Goal: Task Accomplishment & Management: Manage account settings

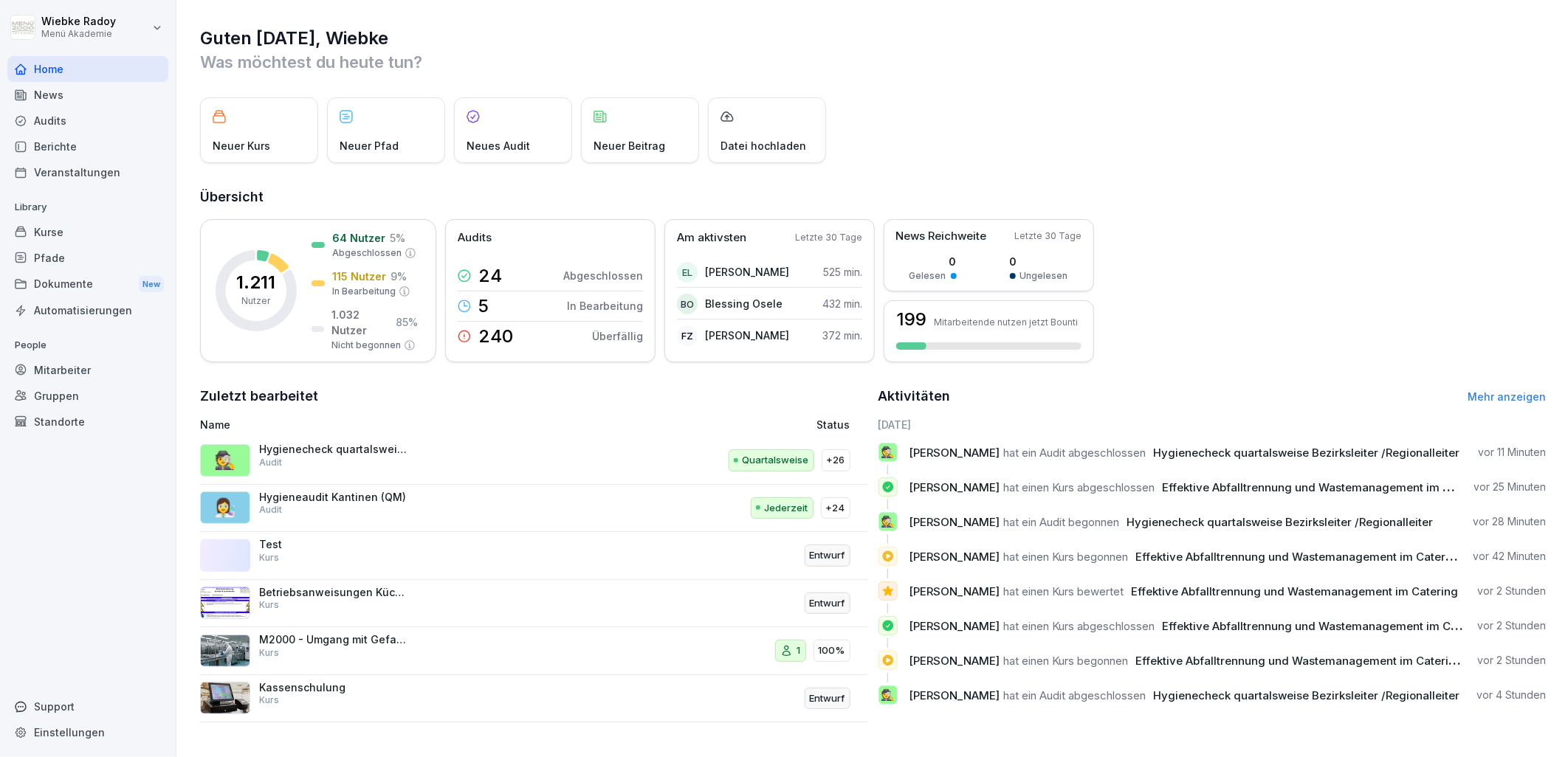
click at [96, 123] on div "Audits" at bounding box center [87, 121] width 161 height 26
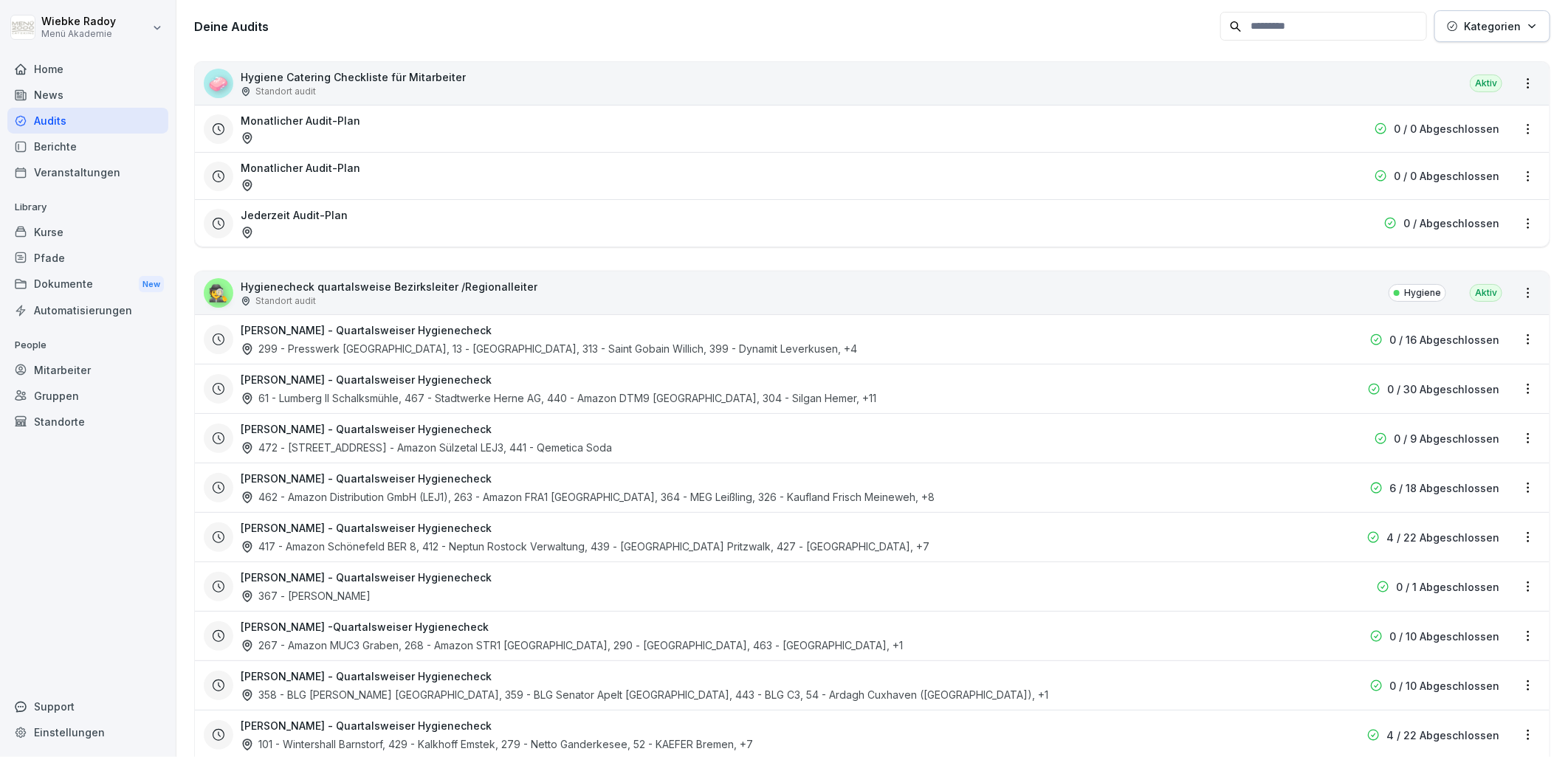
scroll to position [246, 0]
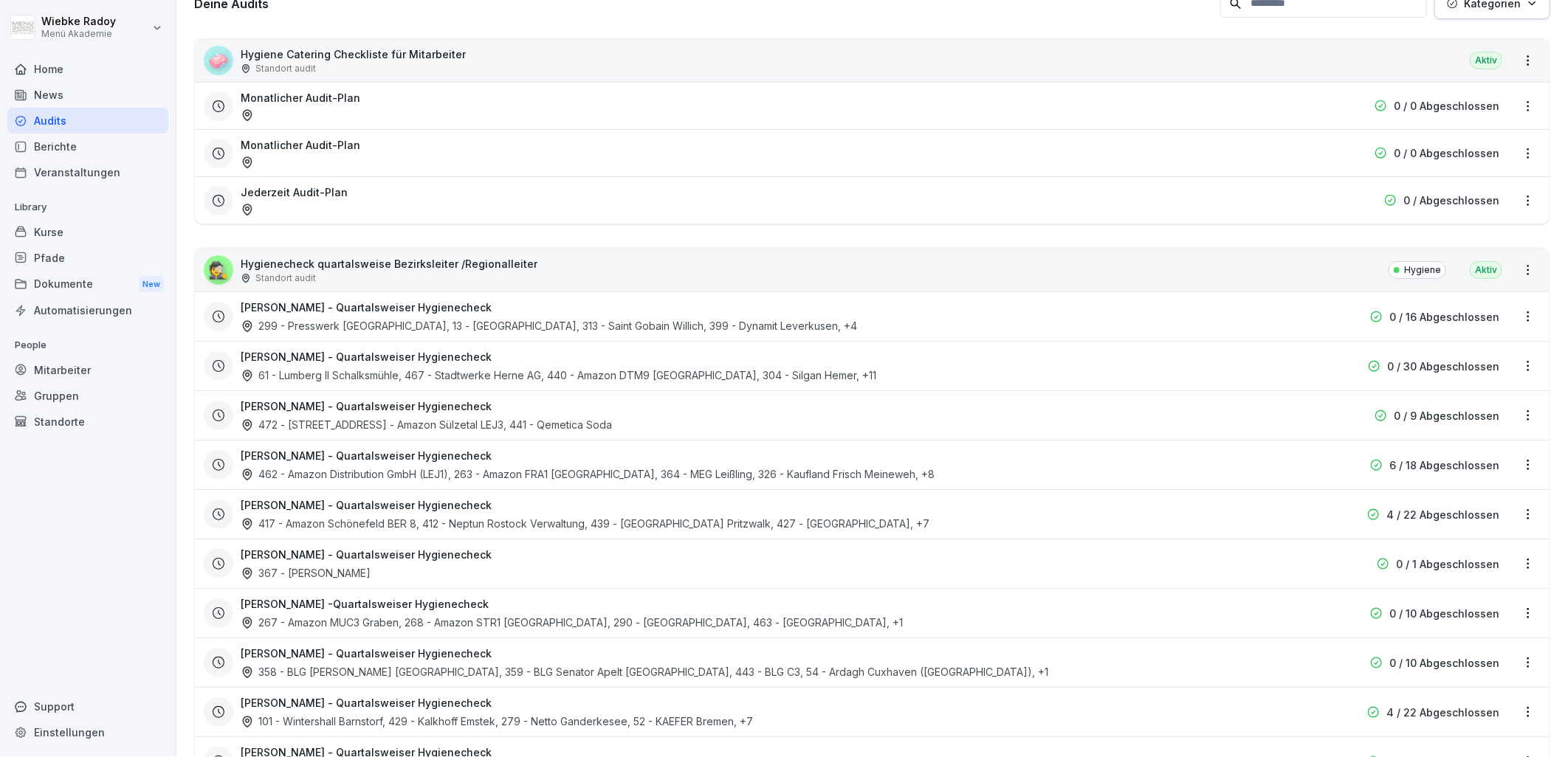
click at [674, 468] on div "462 - Amazon Distribution GmbH (LEJ1), 263 - Amazon FRA1 [GEOGRAPHIC_DATA], 364…" at bounding box center [588, 475] width 694 height 16
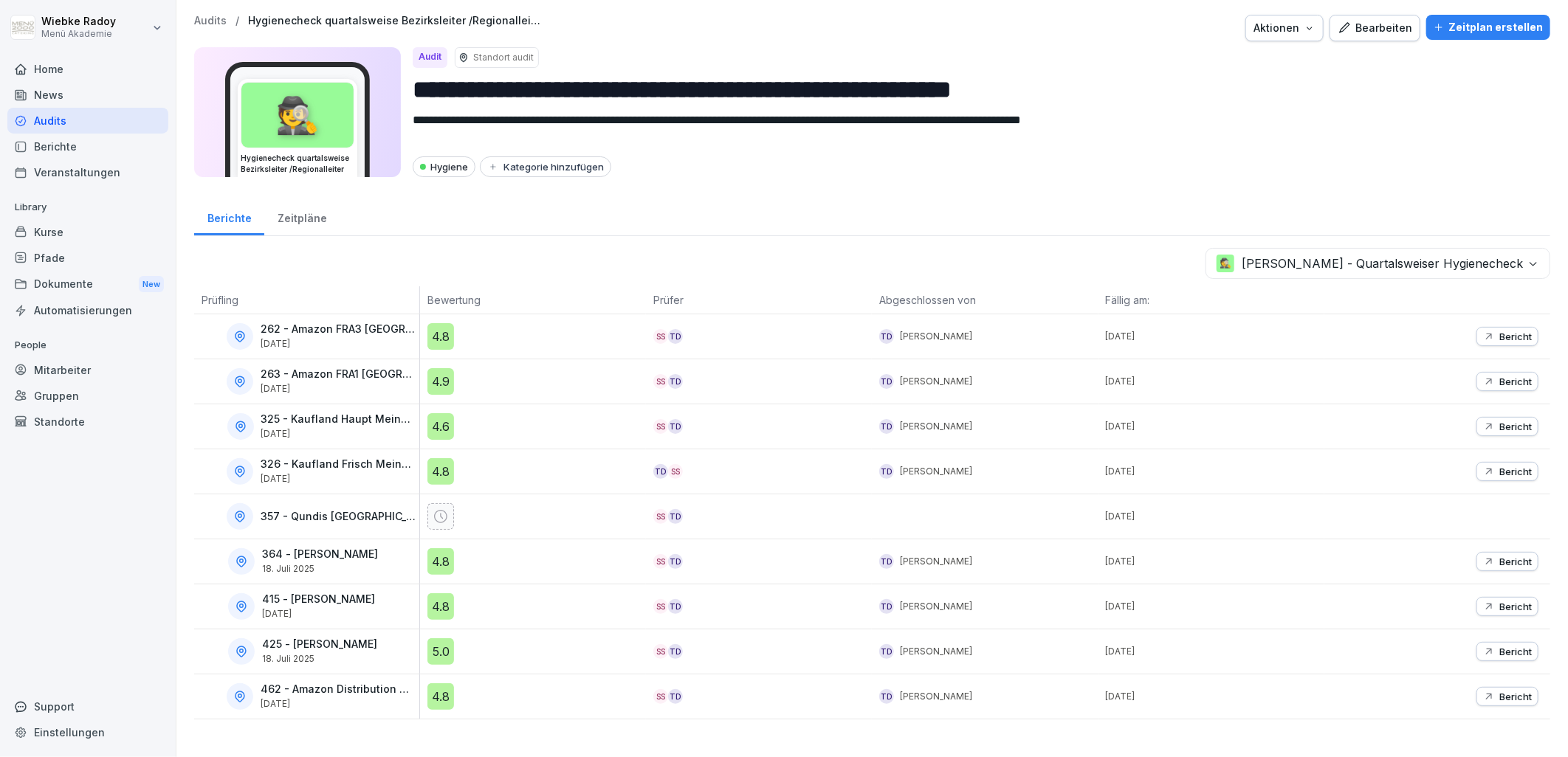
click at [1475, 348] on div "Bericht" at bounding box center [1438, 336] width 226 height 44
click at [1499, 335] on p "Bericht" at bounding box center [1515, 336] width 32 height 12
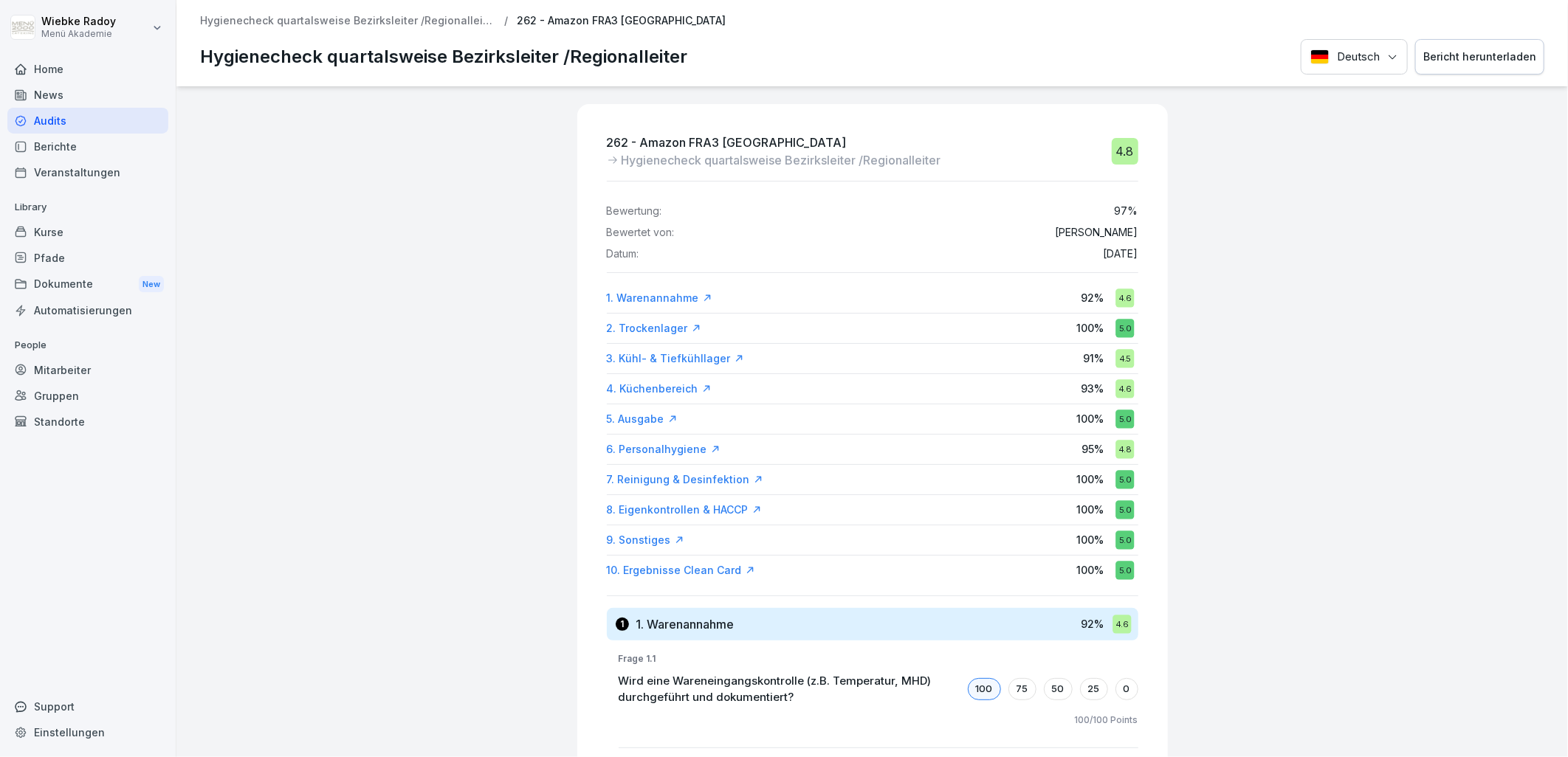
click at [137, 111] on div "Audits" at bounding box center [87, 121] width 161 height 26
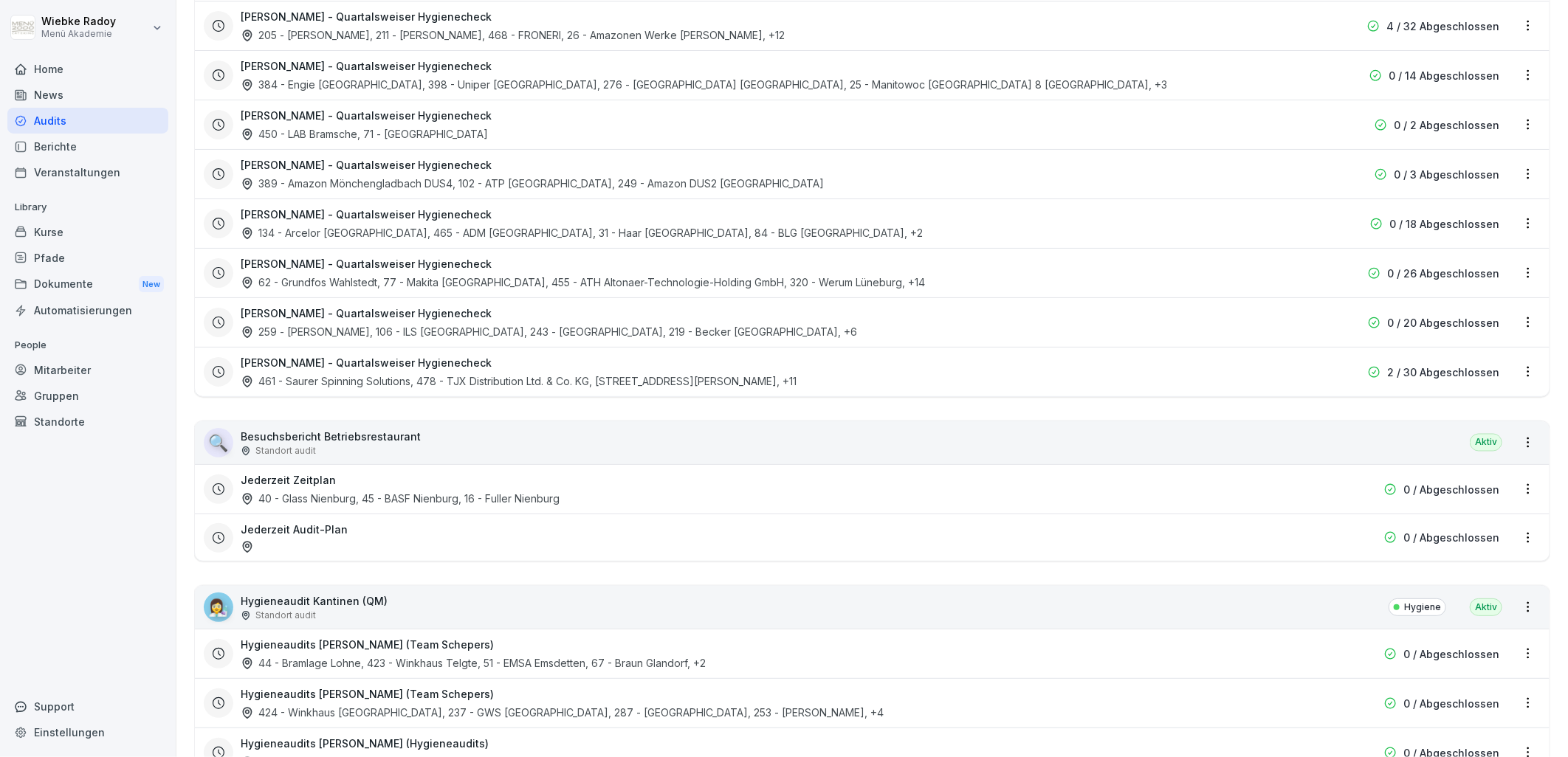
scroll to position [1722, 0]
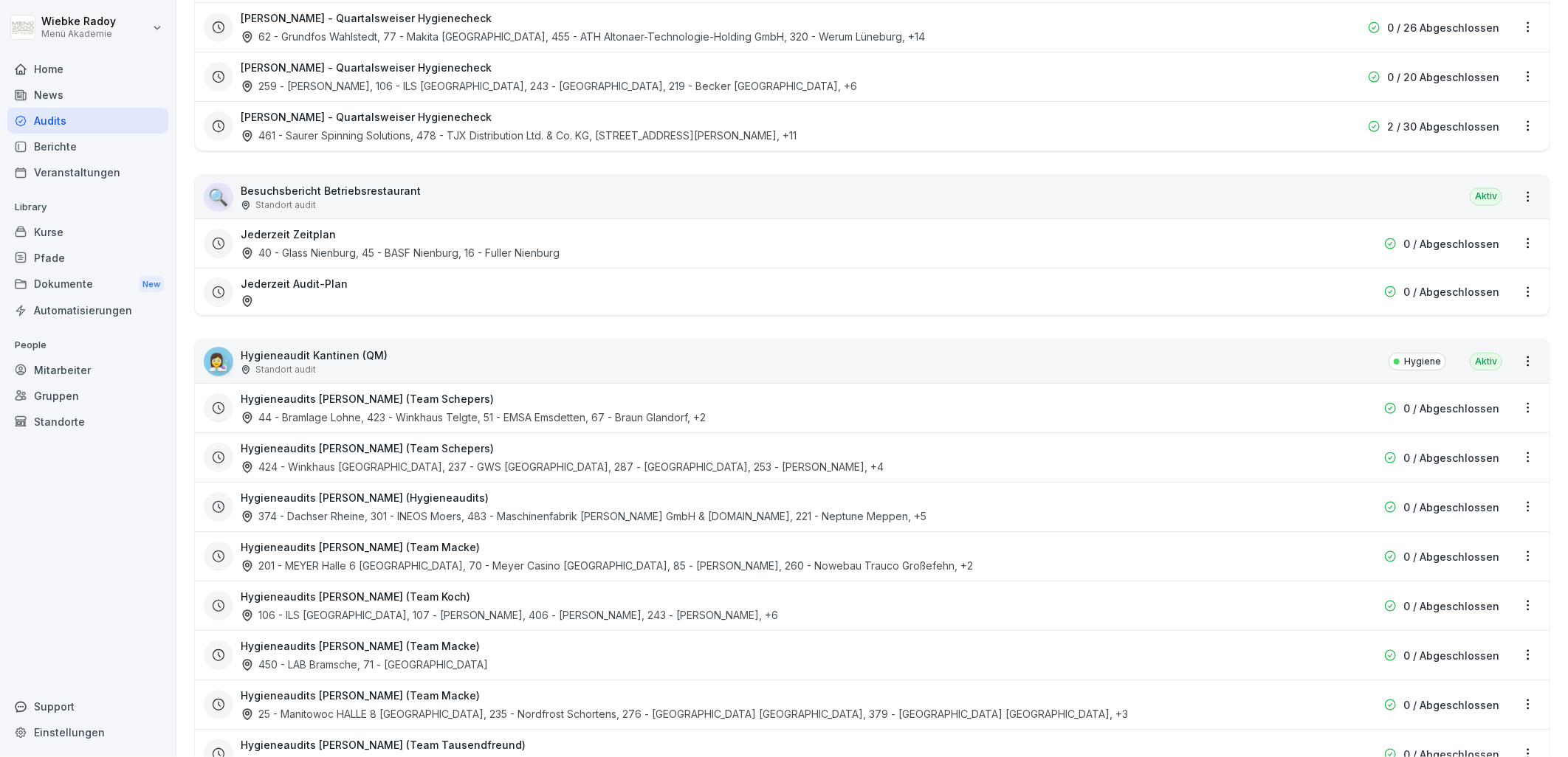
click at [427, 414] on div "44 - Bramlage Lohne, 423 - Winkhaus Telgte, 51 - EMSA Emsdetten, 67 - Braun Gla…" at bounding box center [473, 417] width 465 height 16
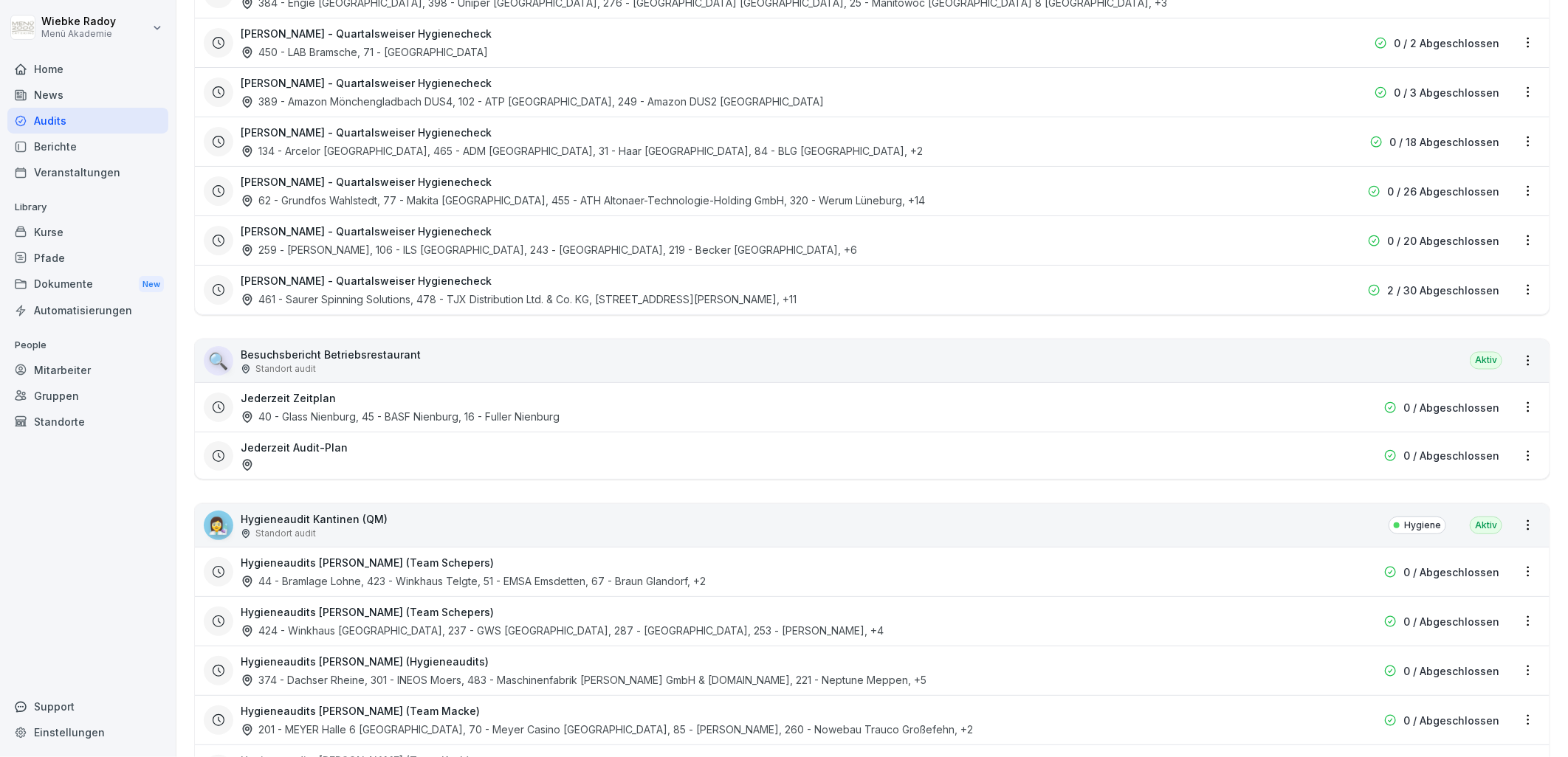
click at [395, 519] on div "👩‍🔬 Hygieneaudit Kantinen (QM) Standort audit Hygiene Aktiv" at bounding box center [872, 525] width 1354 height 43
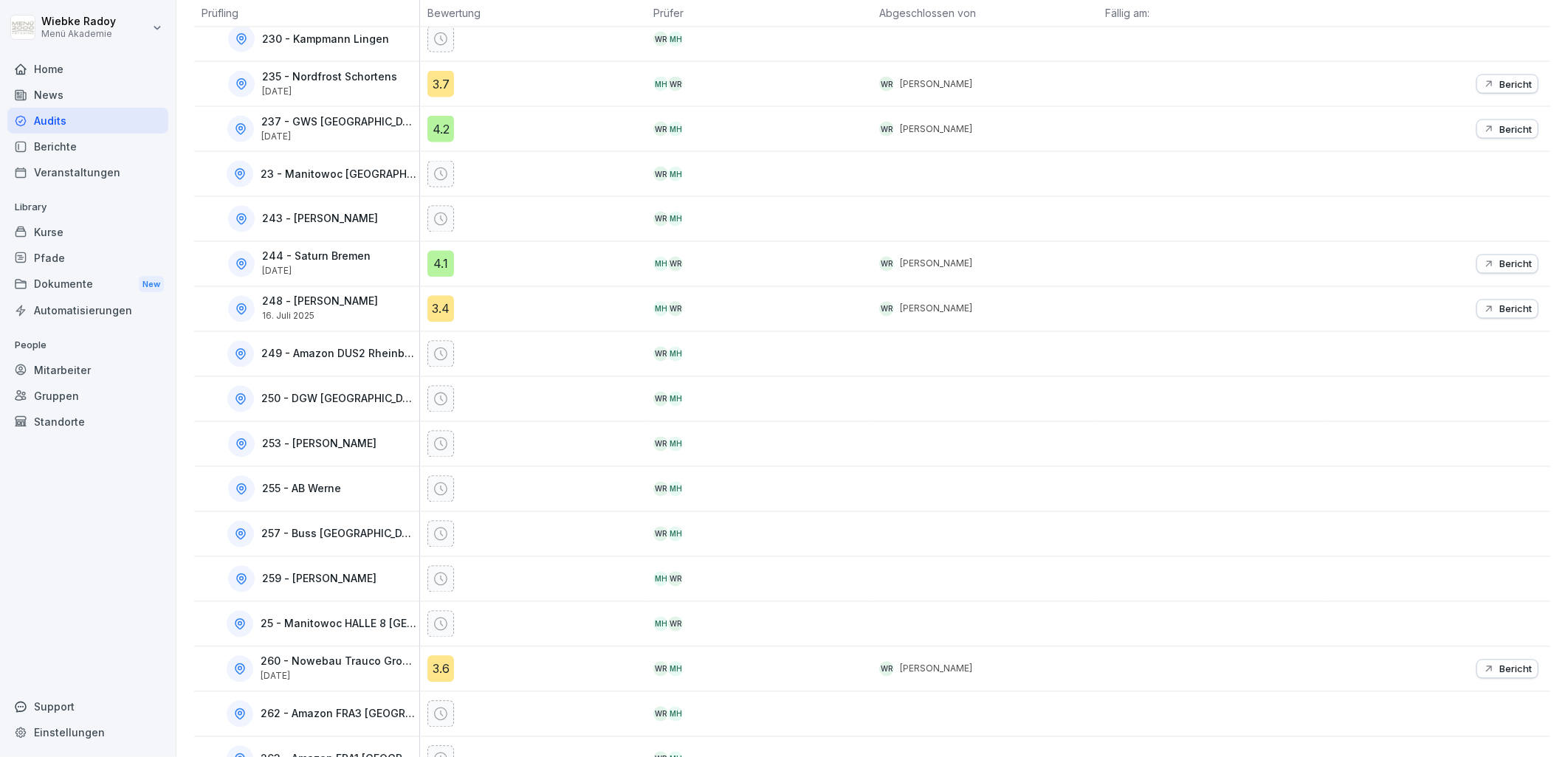
scroll to position [248, 0]
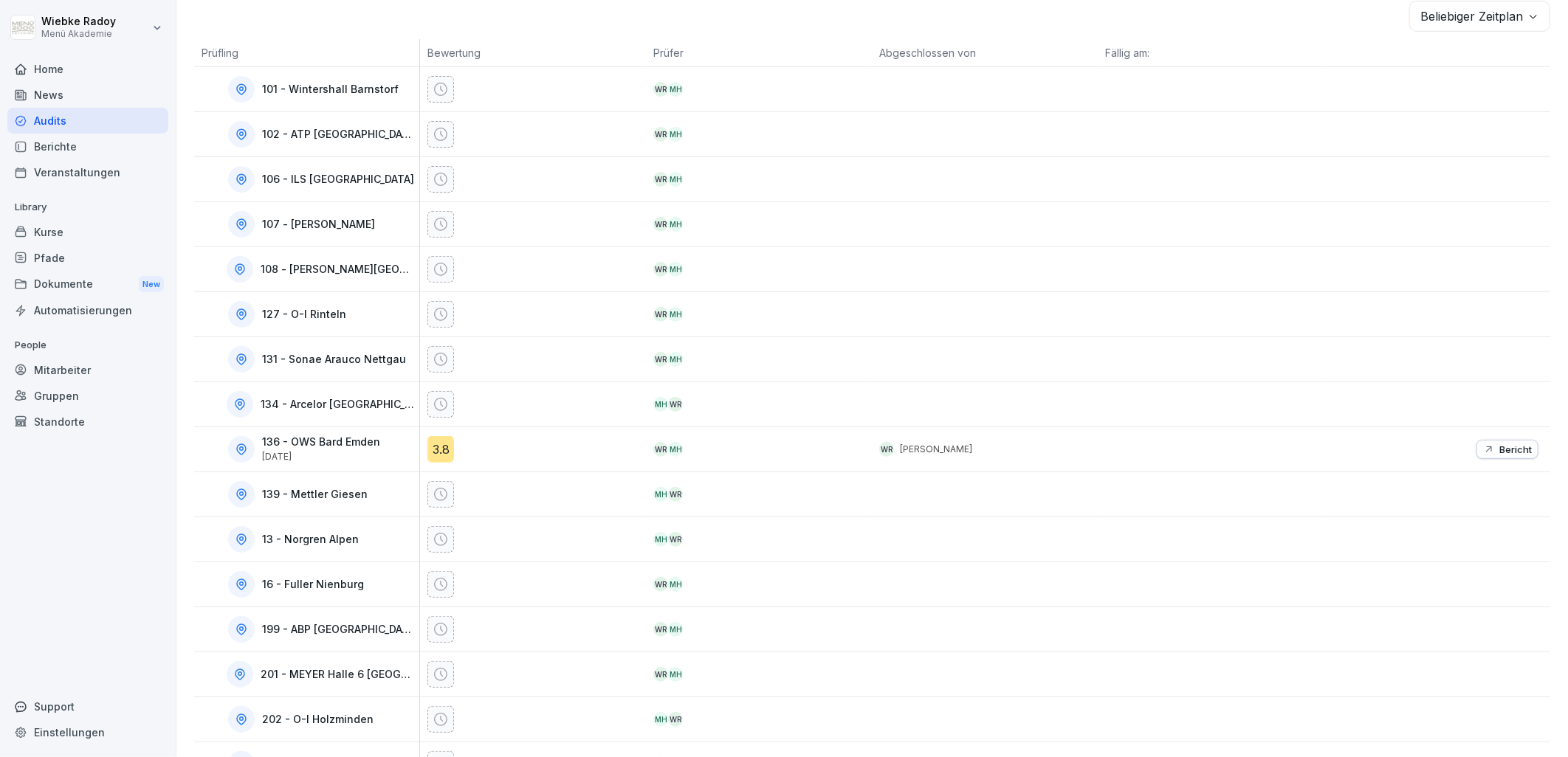
click at [440, 448] on div "3.8" at bounding box center [441, 449] width 27 height 27
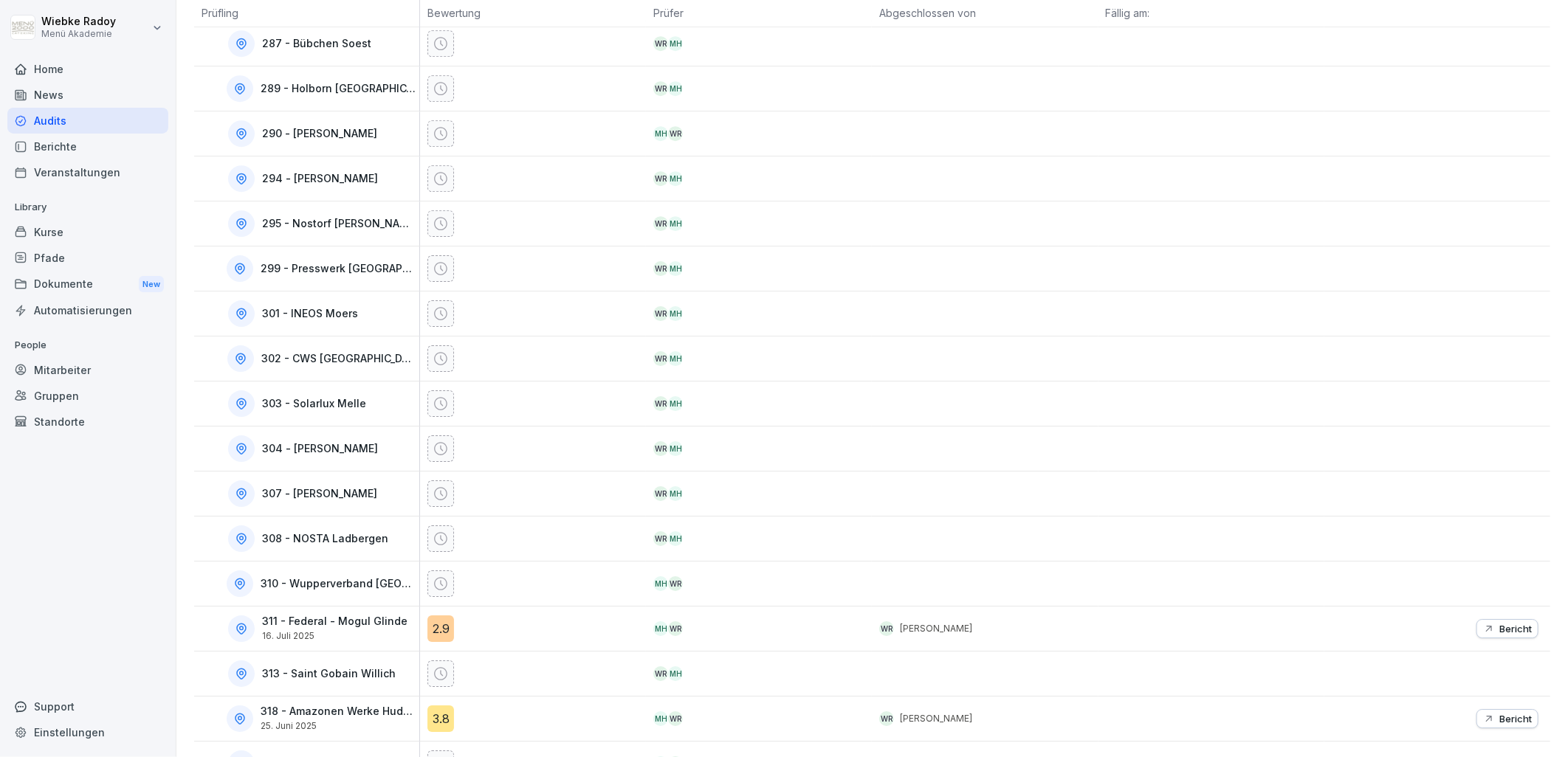
scroll to position [2952, 0]
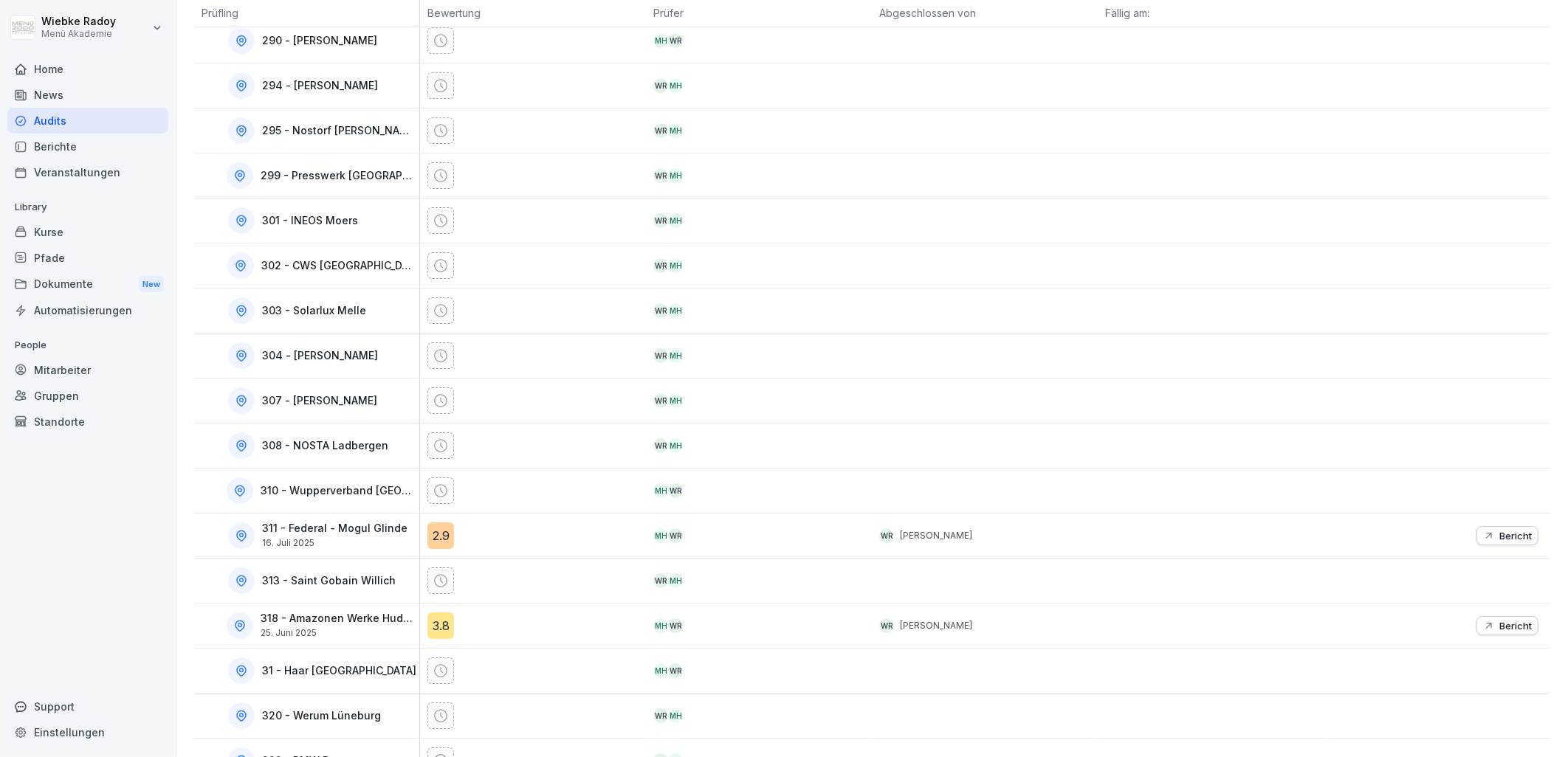
click at [1482, 546] on button "Bericht" at bounding box center [1507, 536] width 62 height 19
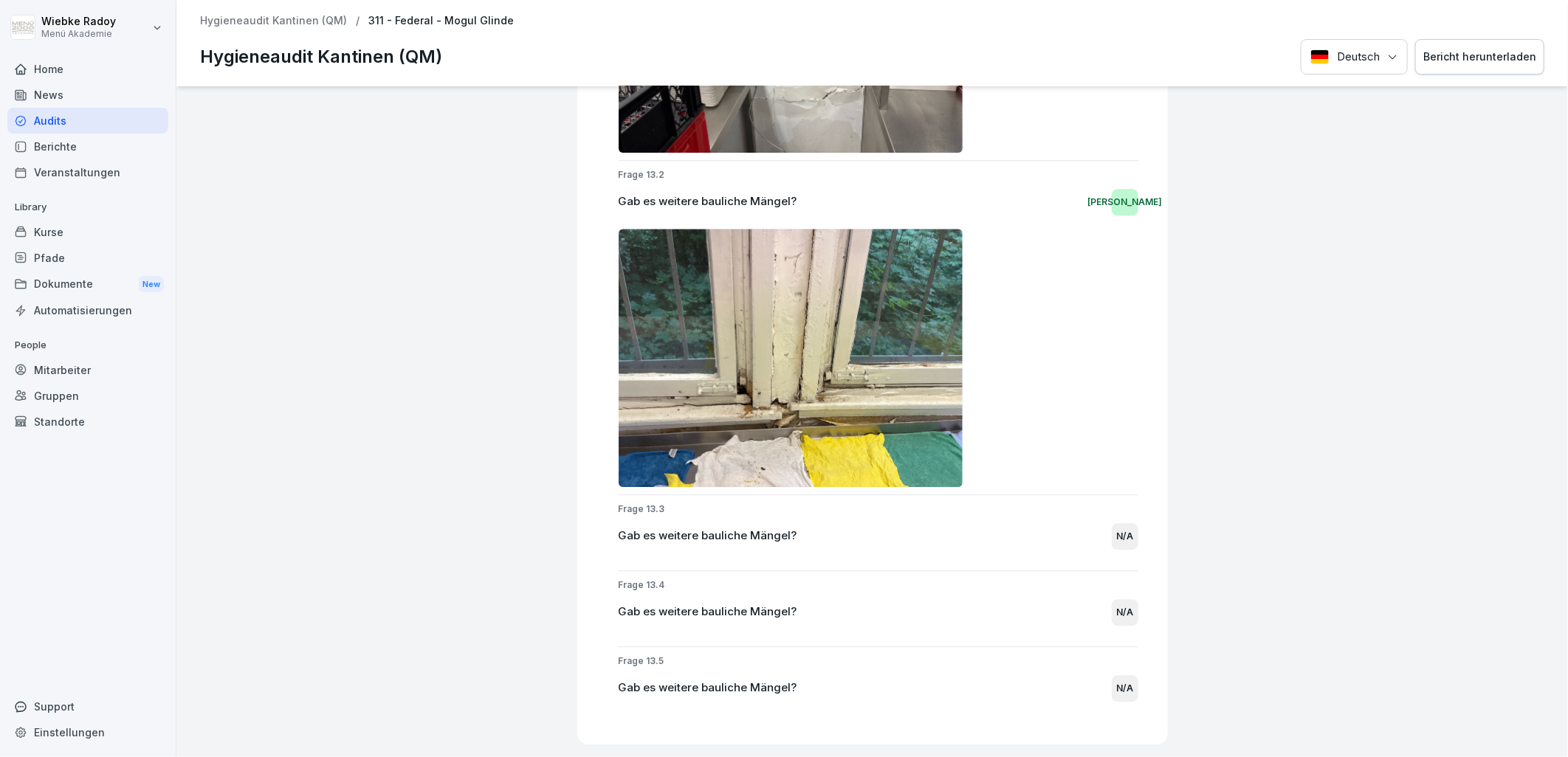
scroll to position [9556, 0]
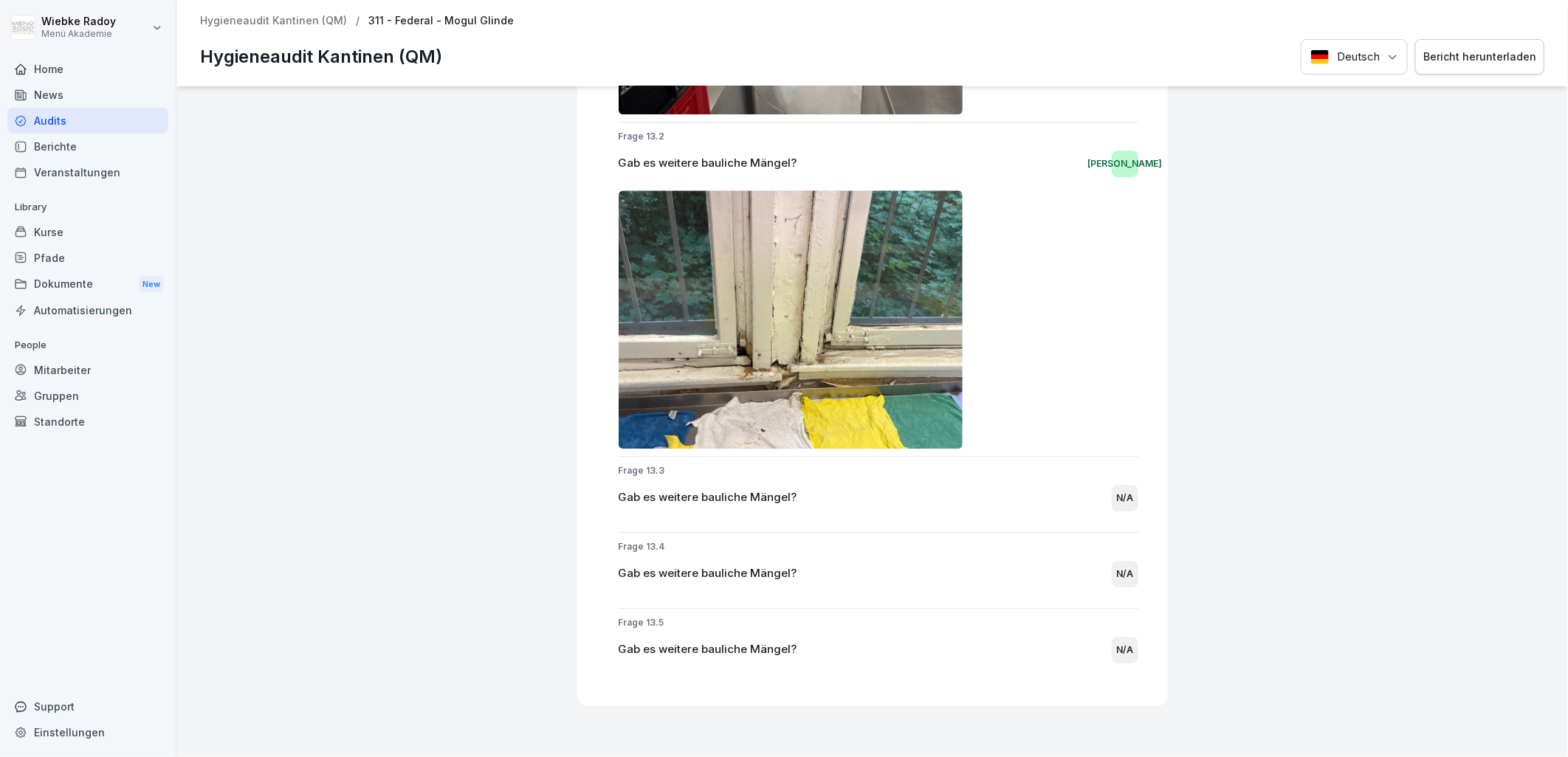
click at [1540, 692] on div "311 - Federal - Mogul Glinde Hygieneaudit Kantinen (QM) 2.9 Bewertung: 58 % Bew…" at bounding box center [872, 422] width 1392 height 671
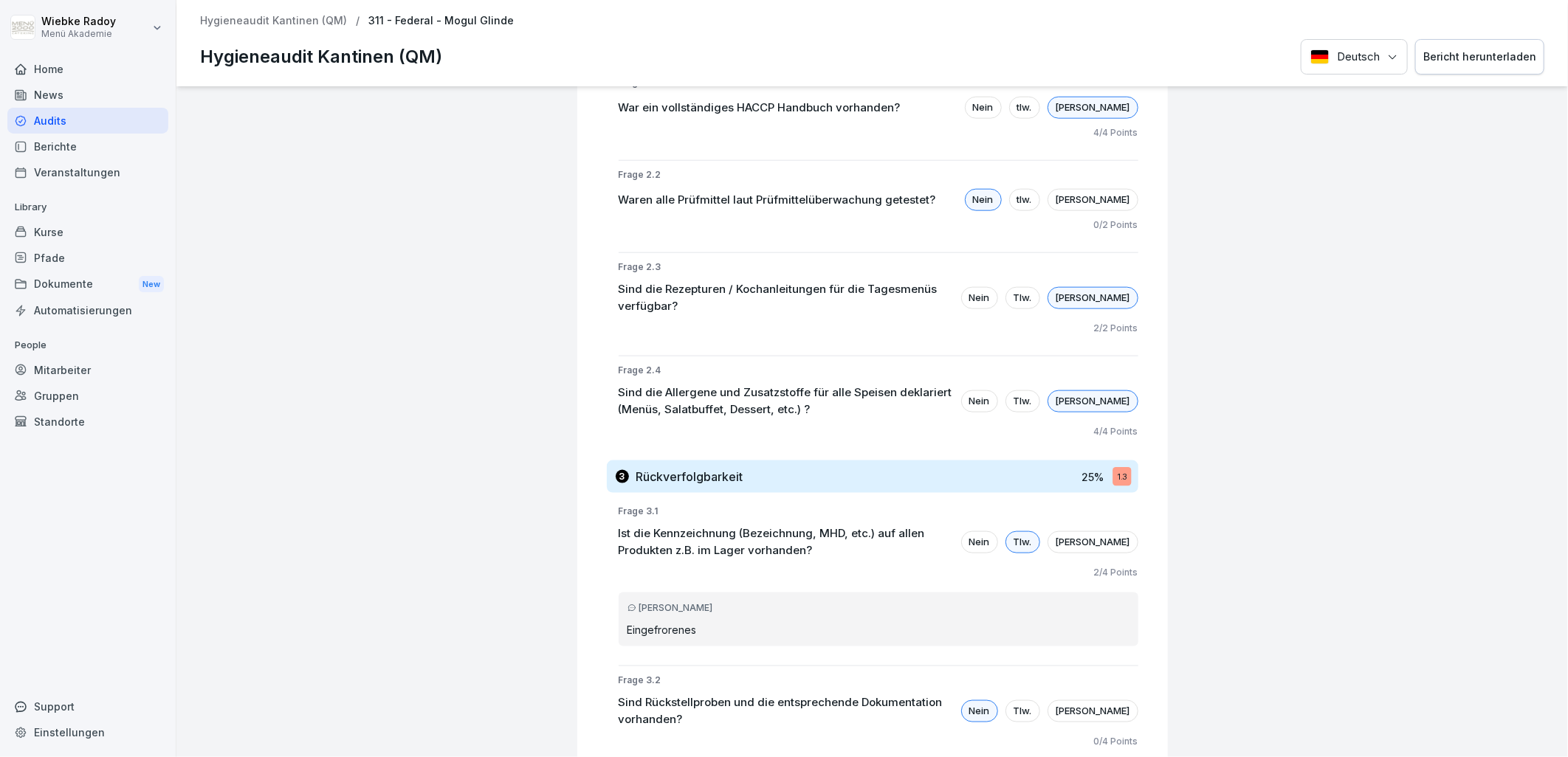
scroll to position [0, 0]
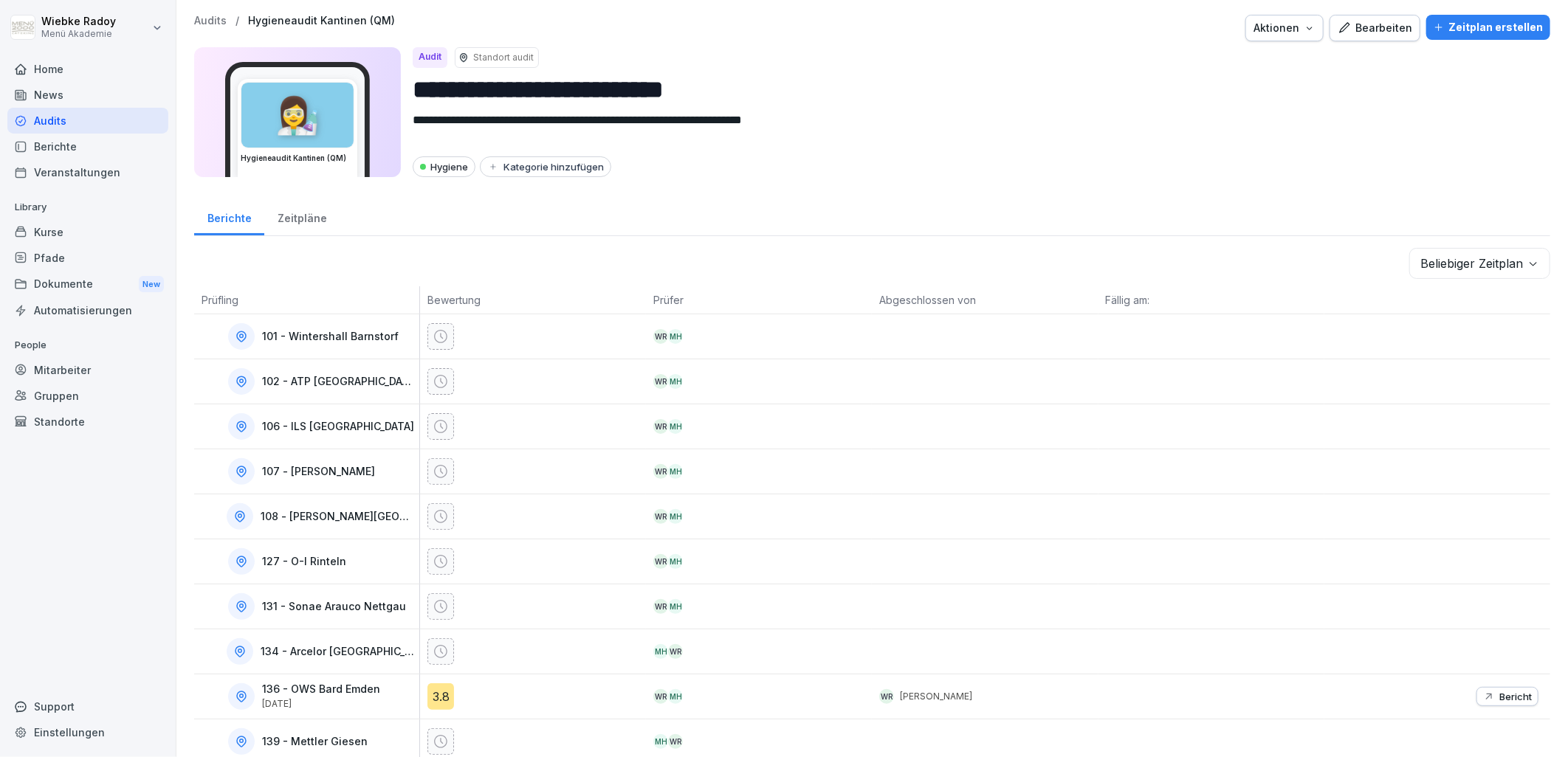
click at [1465, 27] on div "Zeitplan erstellen" at bounding box center [1488, 27] width 110 height 17
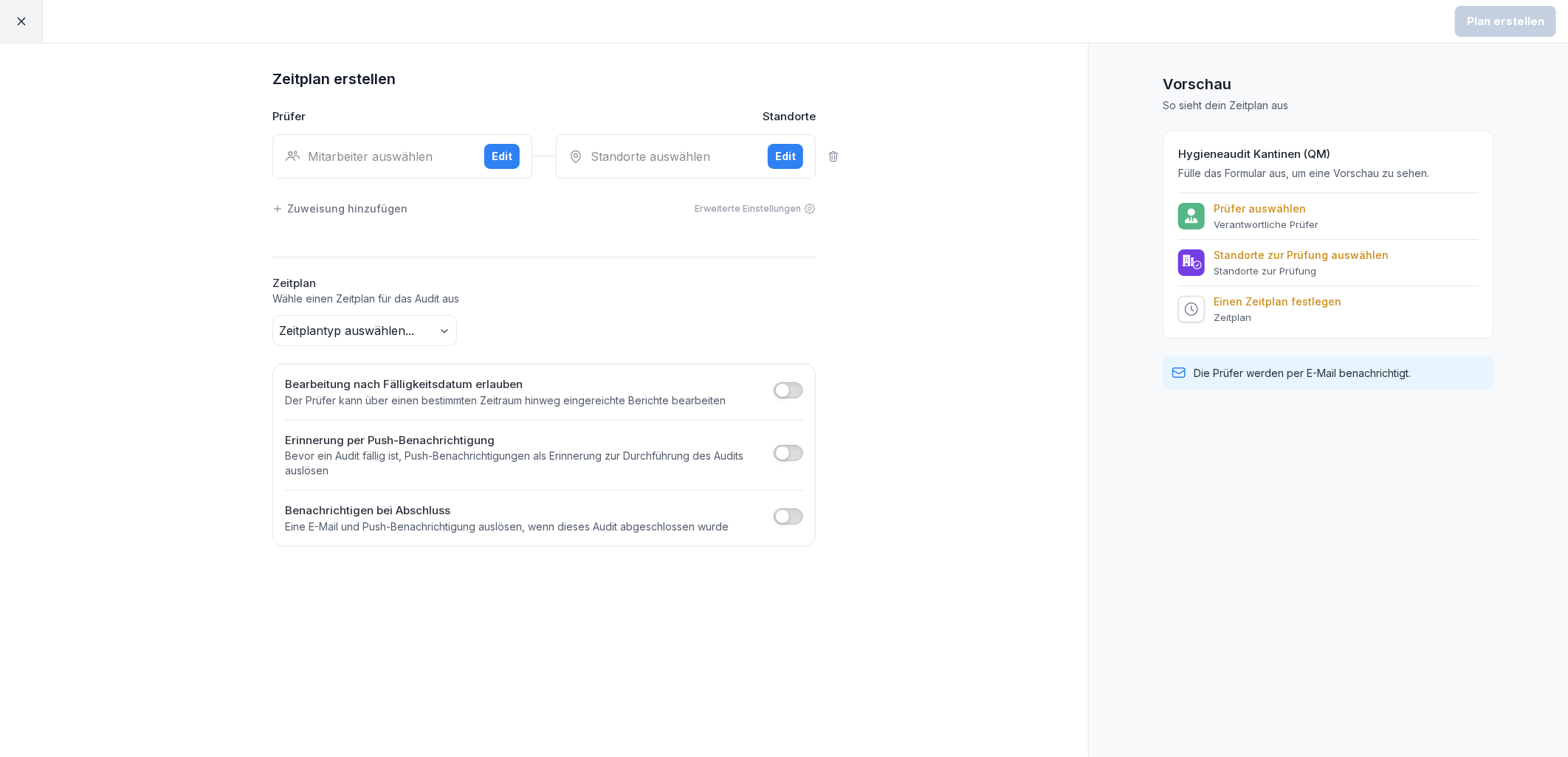
click at [647, 169] on div "Standorte auswählen Edit" at bounding box center [686, 156] width 260 height 44
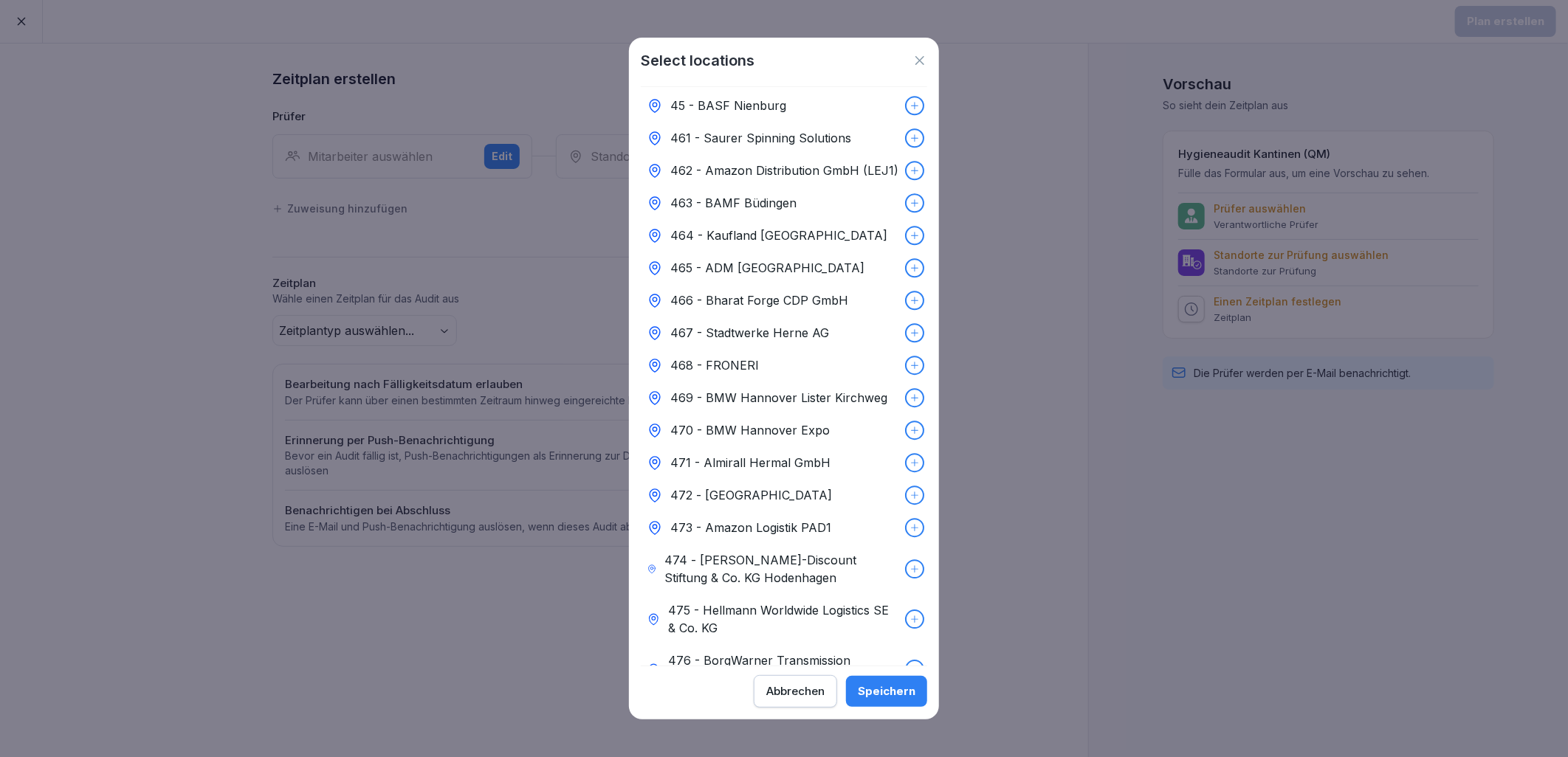
scroll to position [2932, 0]
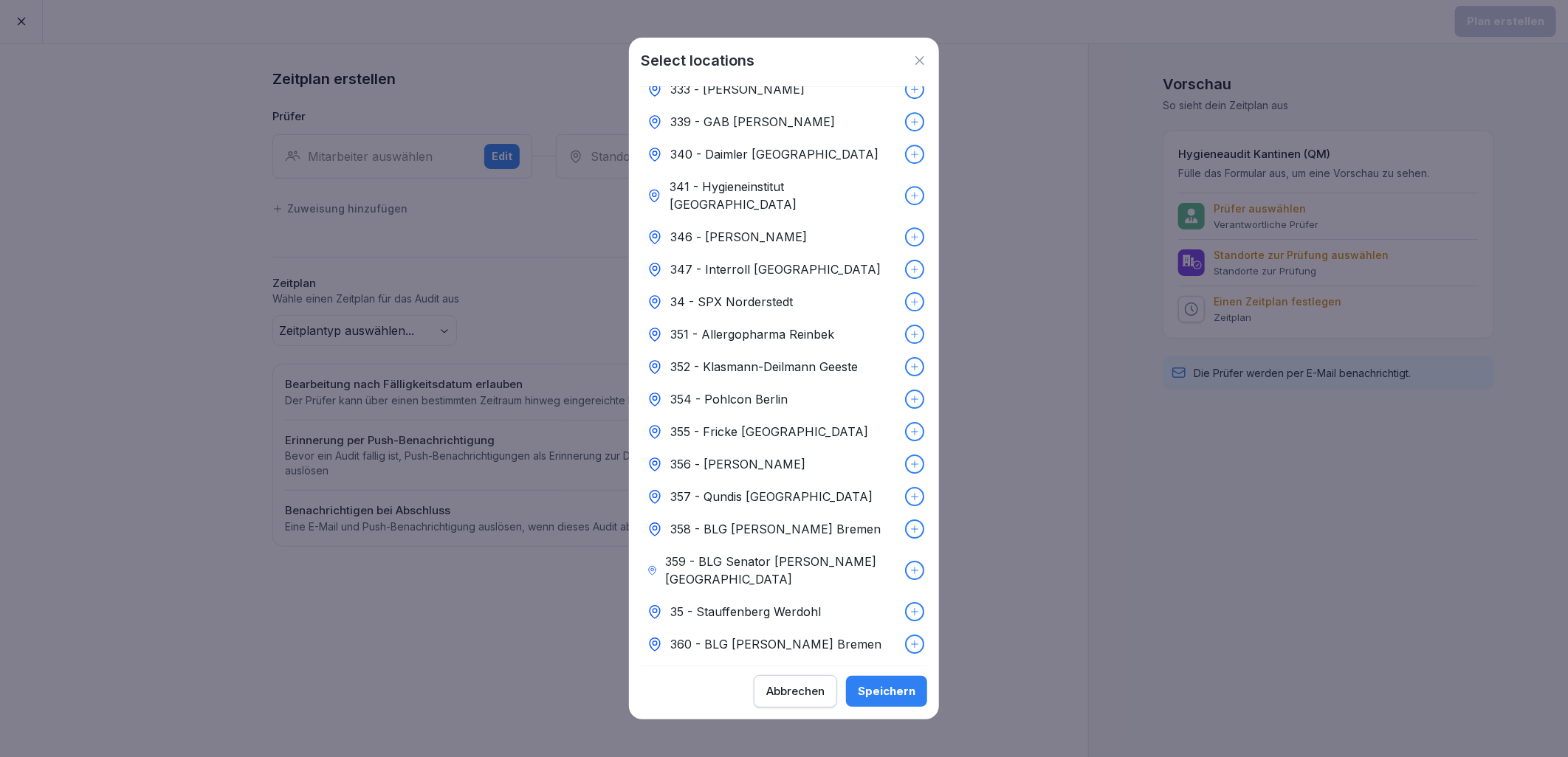
click at [829, 635] on p "360 - BLG [PERSON_NAME] Bremen" at bounding box center [775, 644] width 211 height 17
click at [874, 687] on div "Speichern" at bounding box center [887, 691] width 57 height 17
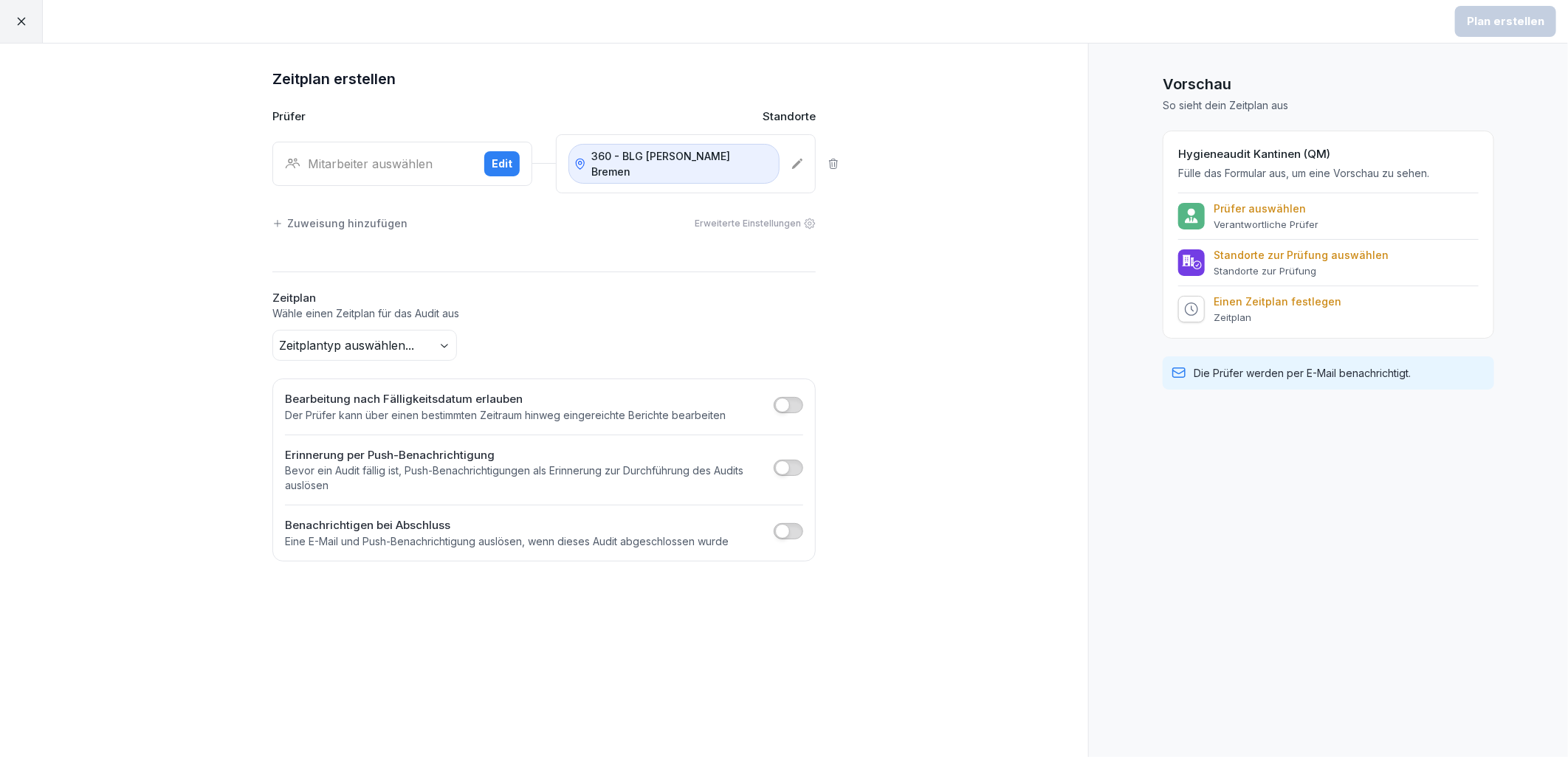
click at [381, 152] on div "Mitarbeiter auswählen Edit" at bounding box center [402, 163] width 260 height 44
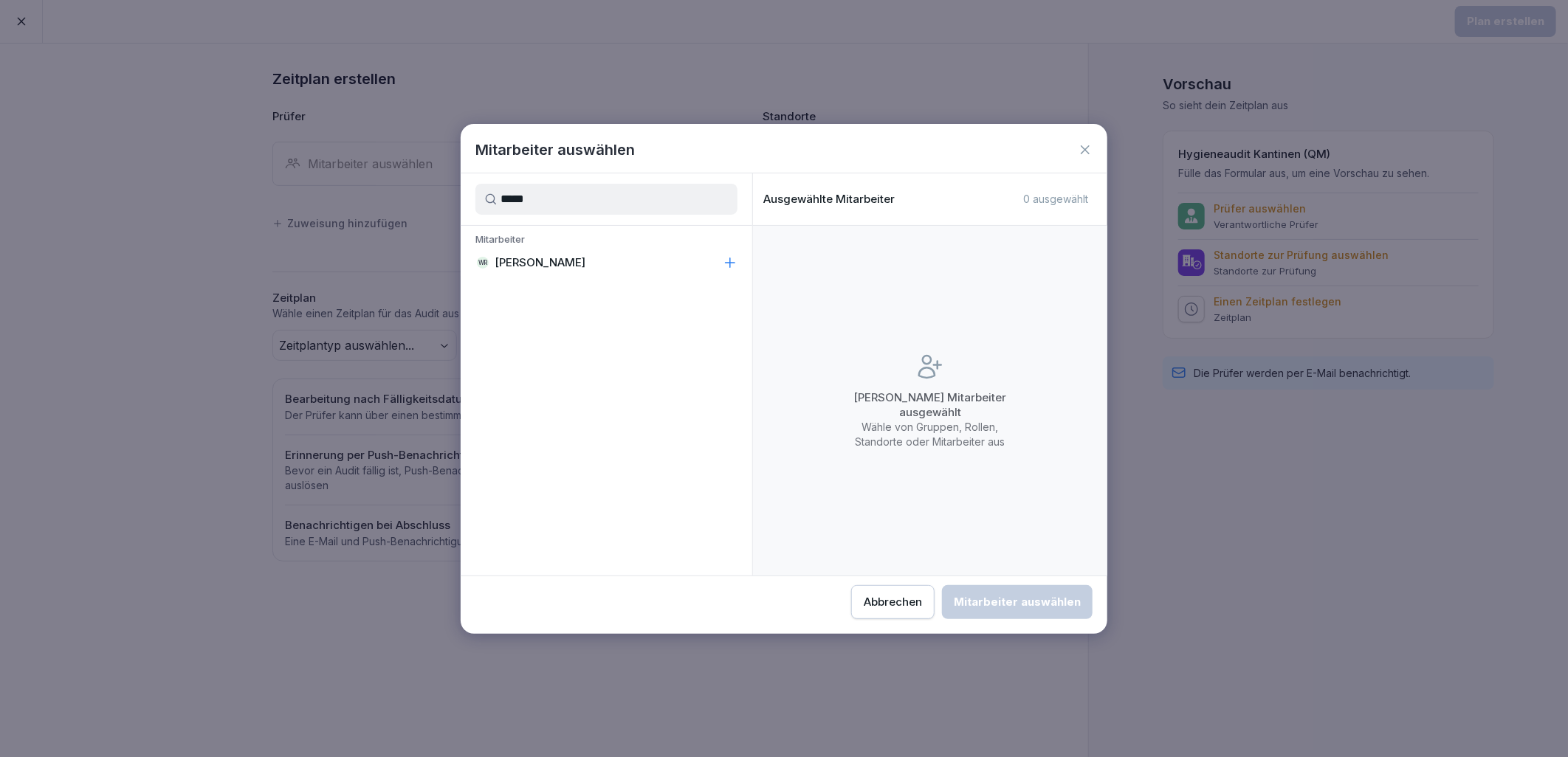
type input "*****"
click at [584, 267] on div "WR Wiebke Radoy" at bounding box center [606, 262] width 291 height 27
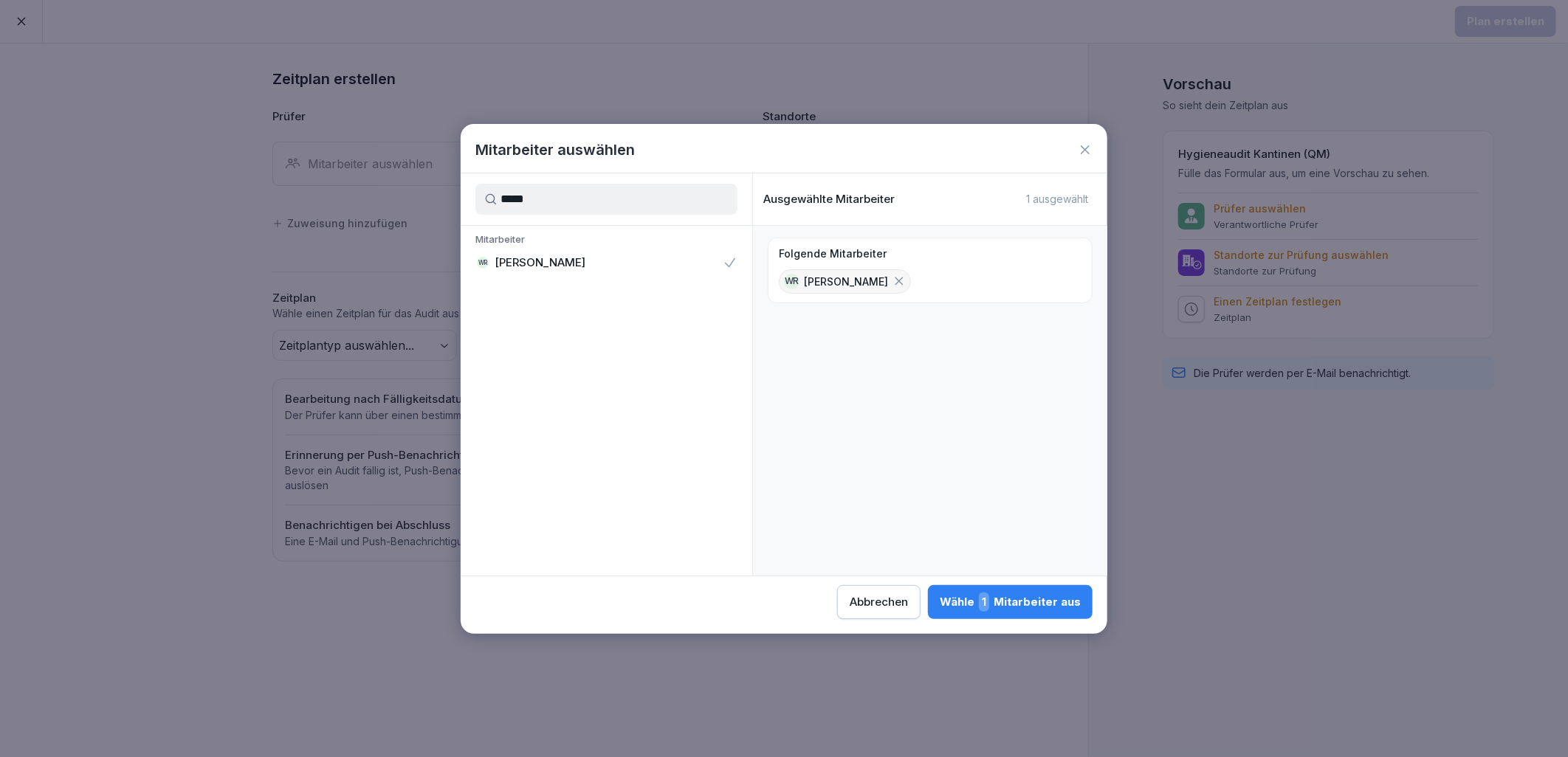
click at [1070, 602] on div "Wähle 1 Mitarbeiter aus" at bounding box center [1010, 602] width 141 height 19
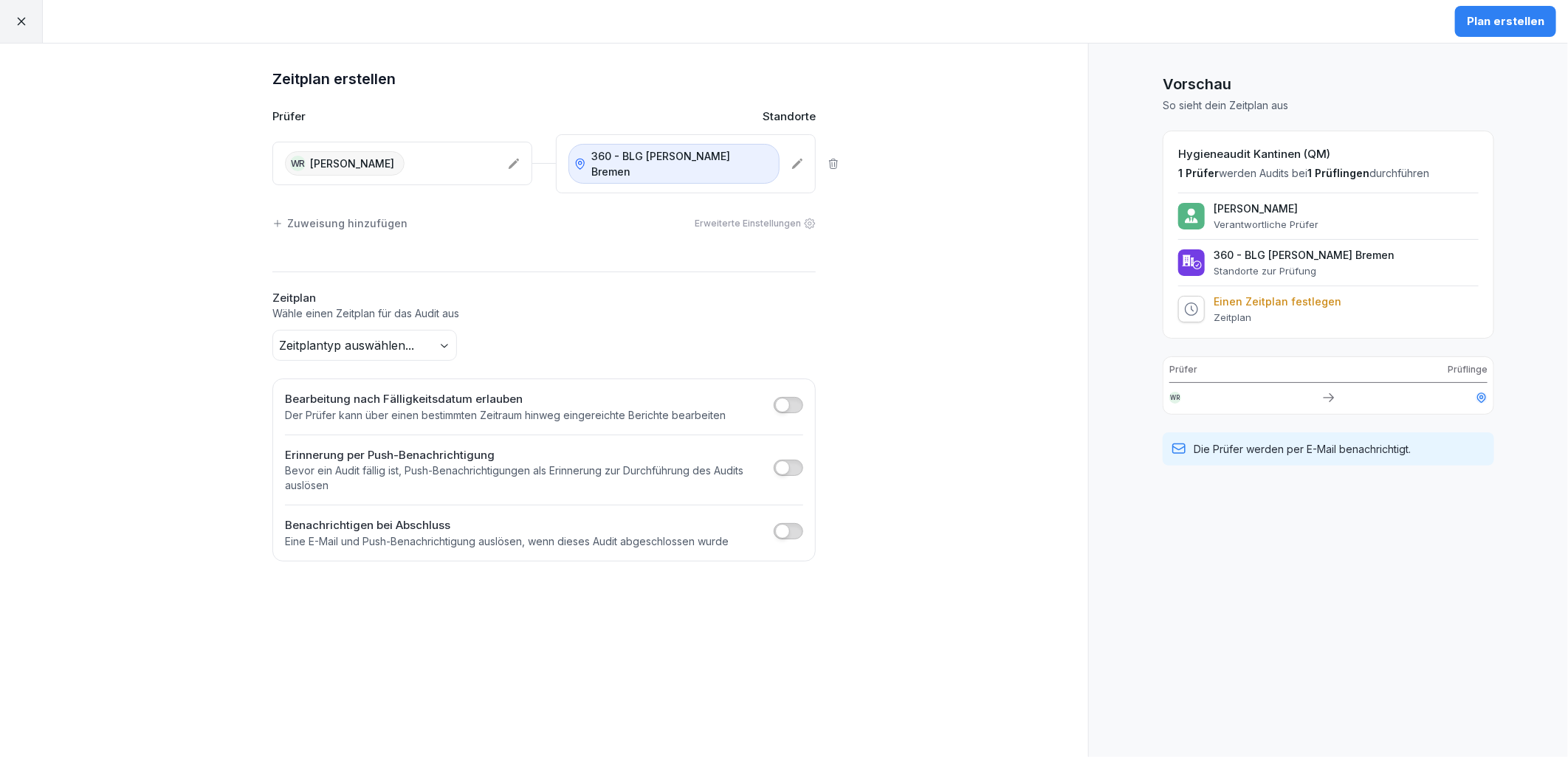
click at [372, 336] on body "Plan erstellen Zeitplan erstellen Prüfer Standorte WR Wiebke Radoy 360 - BLG He…" at bounding box center [784, 378] width 1568 height 757
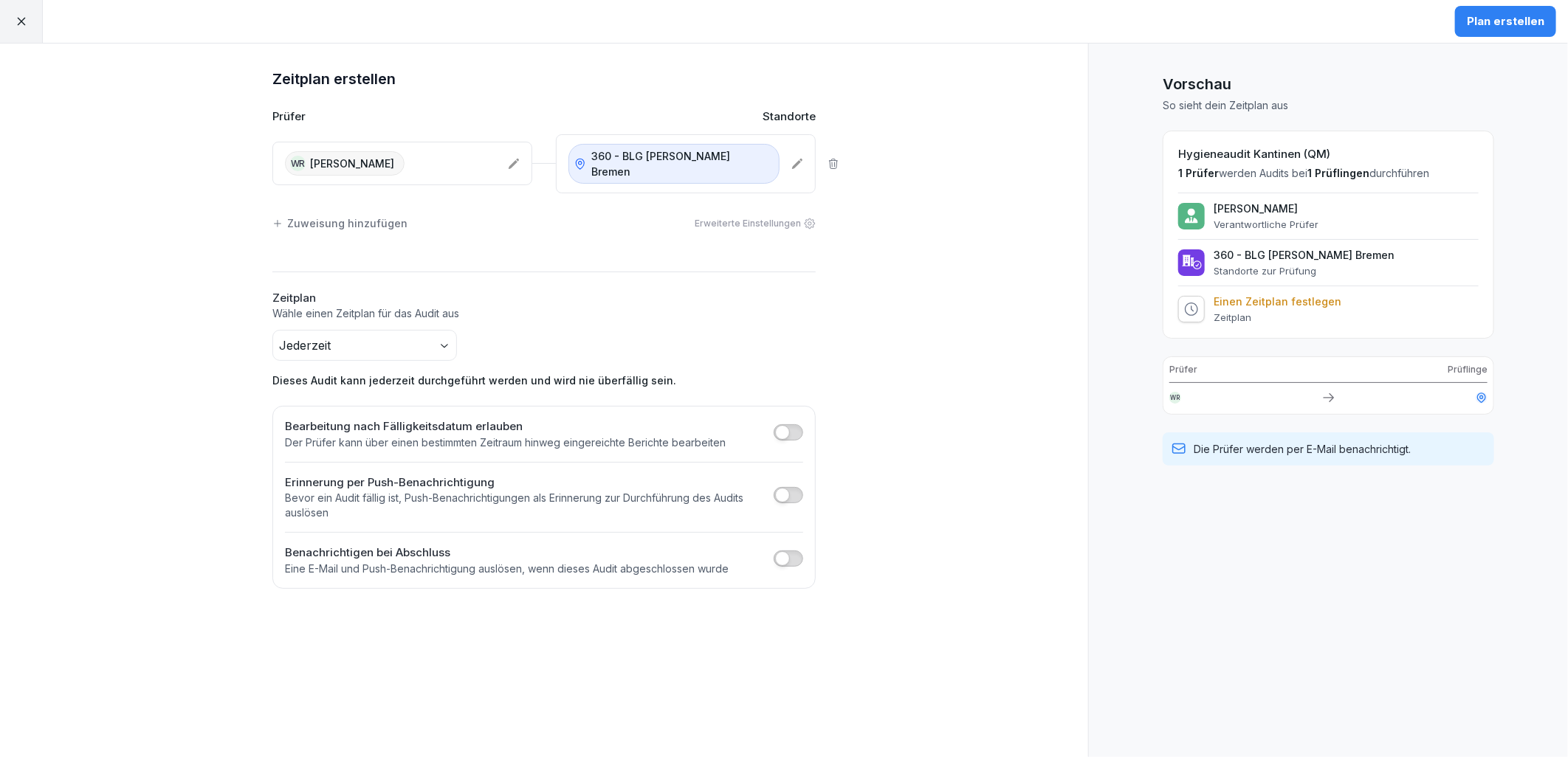
click at [455, 438] on p "Der Prüfer kann über einen bestimmten Zeitraum hinweg eingereichte Berichte bea…" at bounding box center [505, 442] width 441 height 15
click at [787, 428] on span "button" at bounding box center [782, 432] width 15 height 15
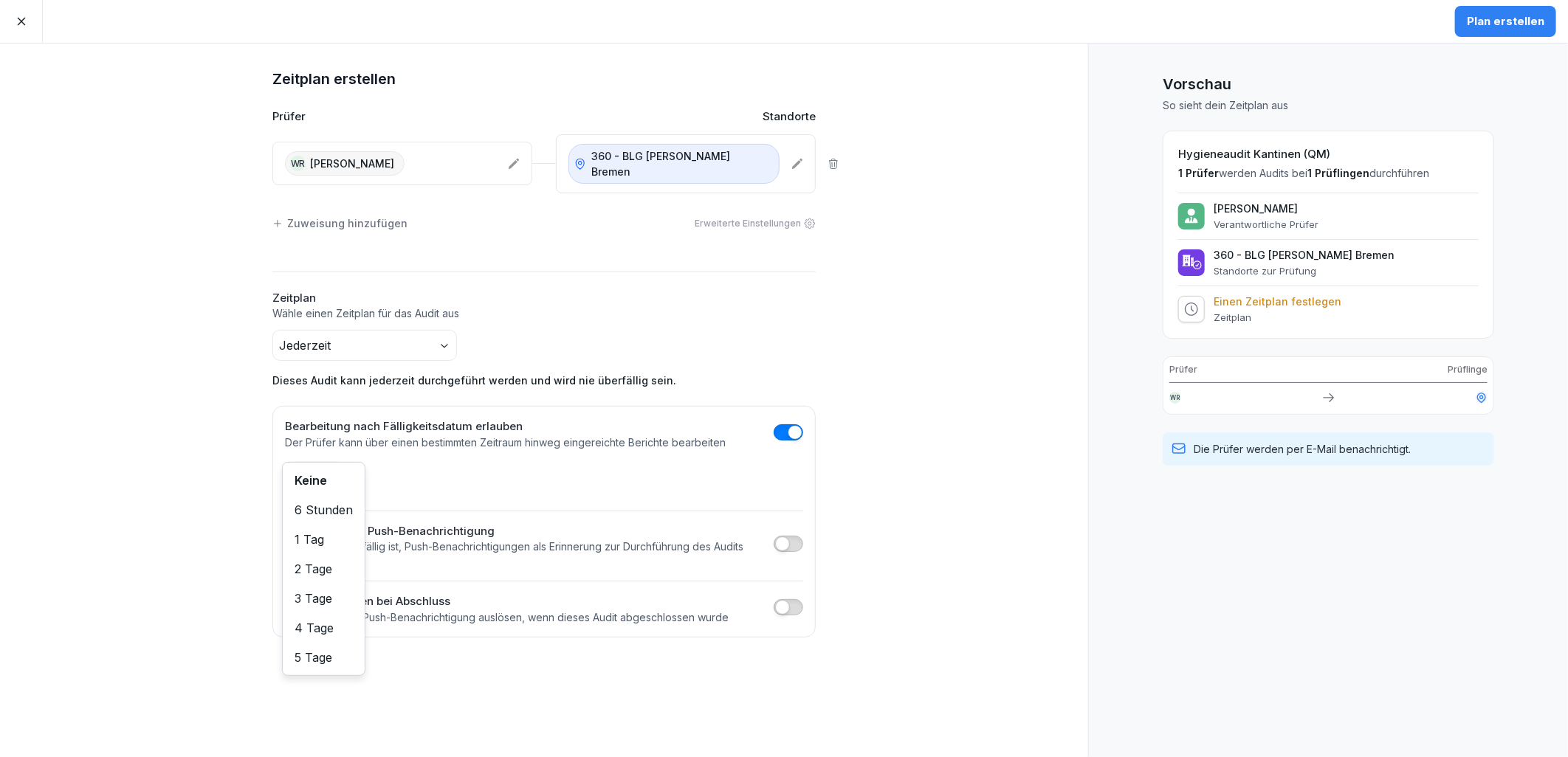
click at [340, 475] on body "Plan erstellen Zeitplan erstellen Prüfer Standorte WR Wiebke Radoy 360 - BLG He…" at bounding box center [784, 378] width 1568 height 757
click at [551, 484] on div "5 Tage nach dem Fälligkeitsdatum" at bounding box center [544, 481] width 518 height 37
click at [1512, 28] on div "Plan erstellen" at bounding box center [1505, 21] width 77 height 17
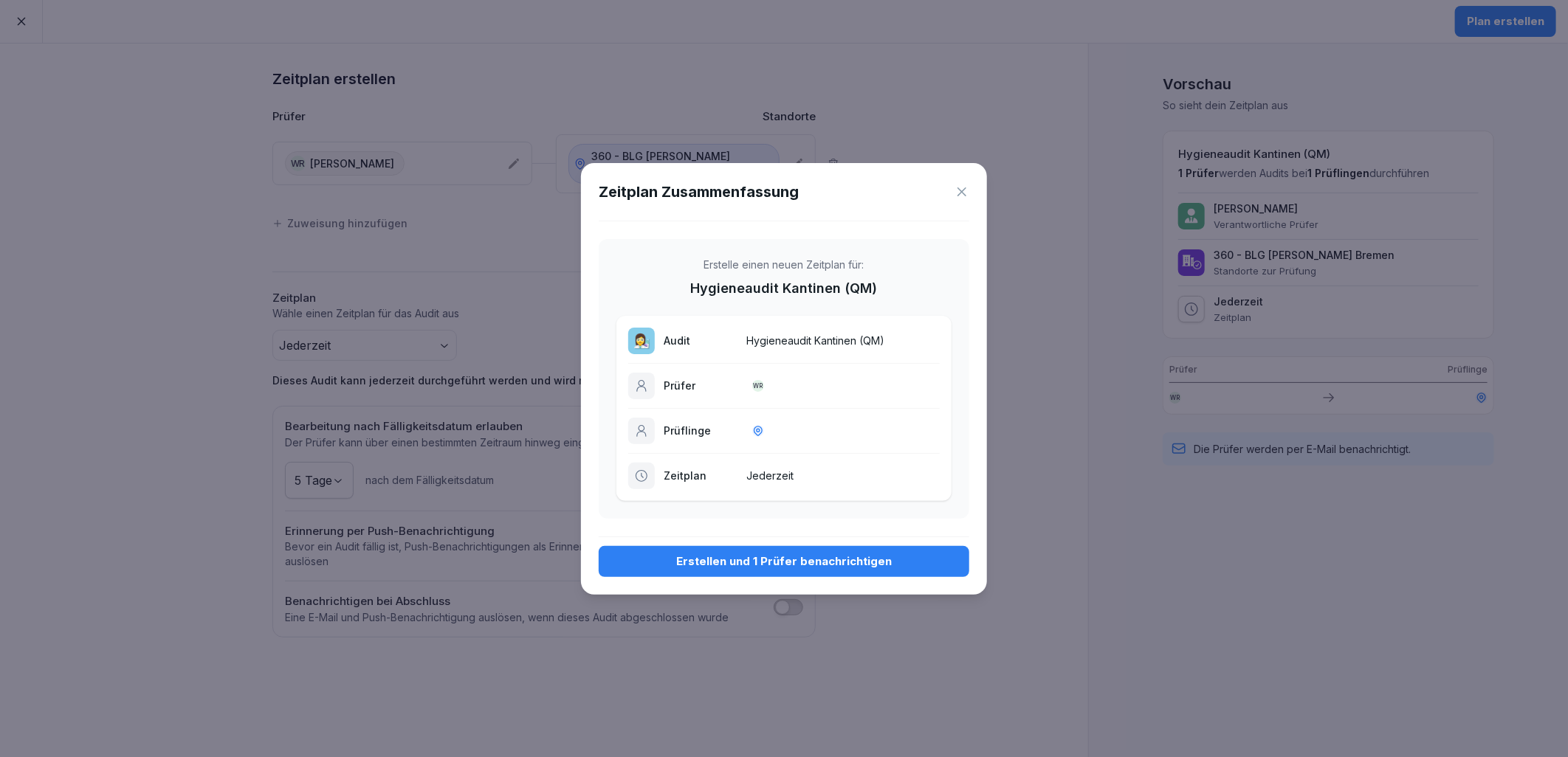
click at [820, 566] on div "Erstellen und 1 Prüfer benachrichtigen" at bounding box center [783, 561] width 347 height 17
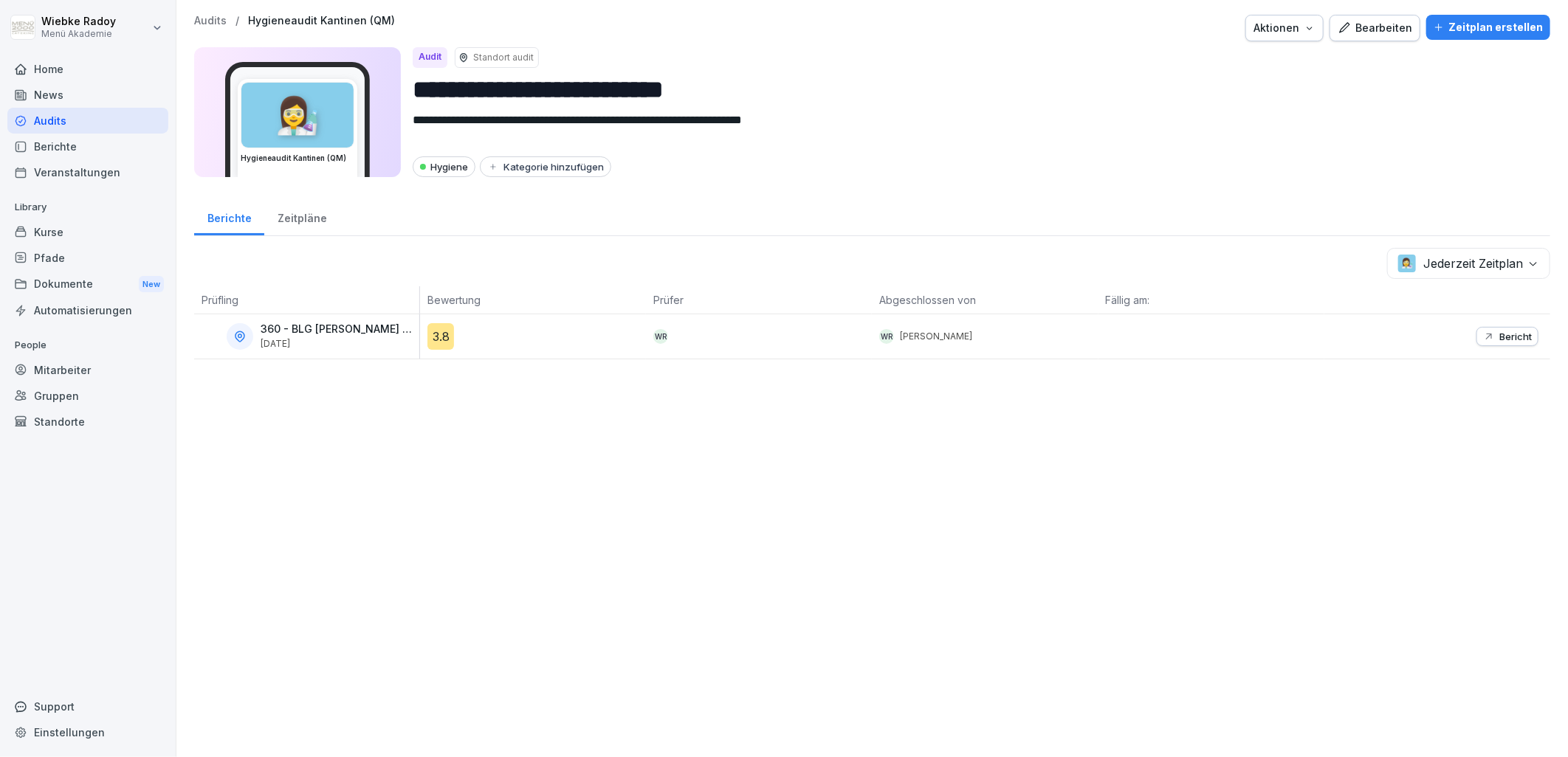
click at [1501, 335] on p "Bericht" at bounding box center [1515, 336] width 32 height 12
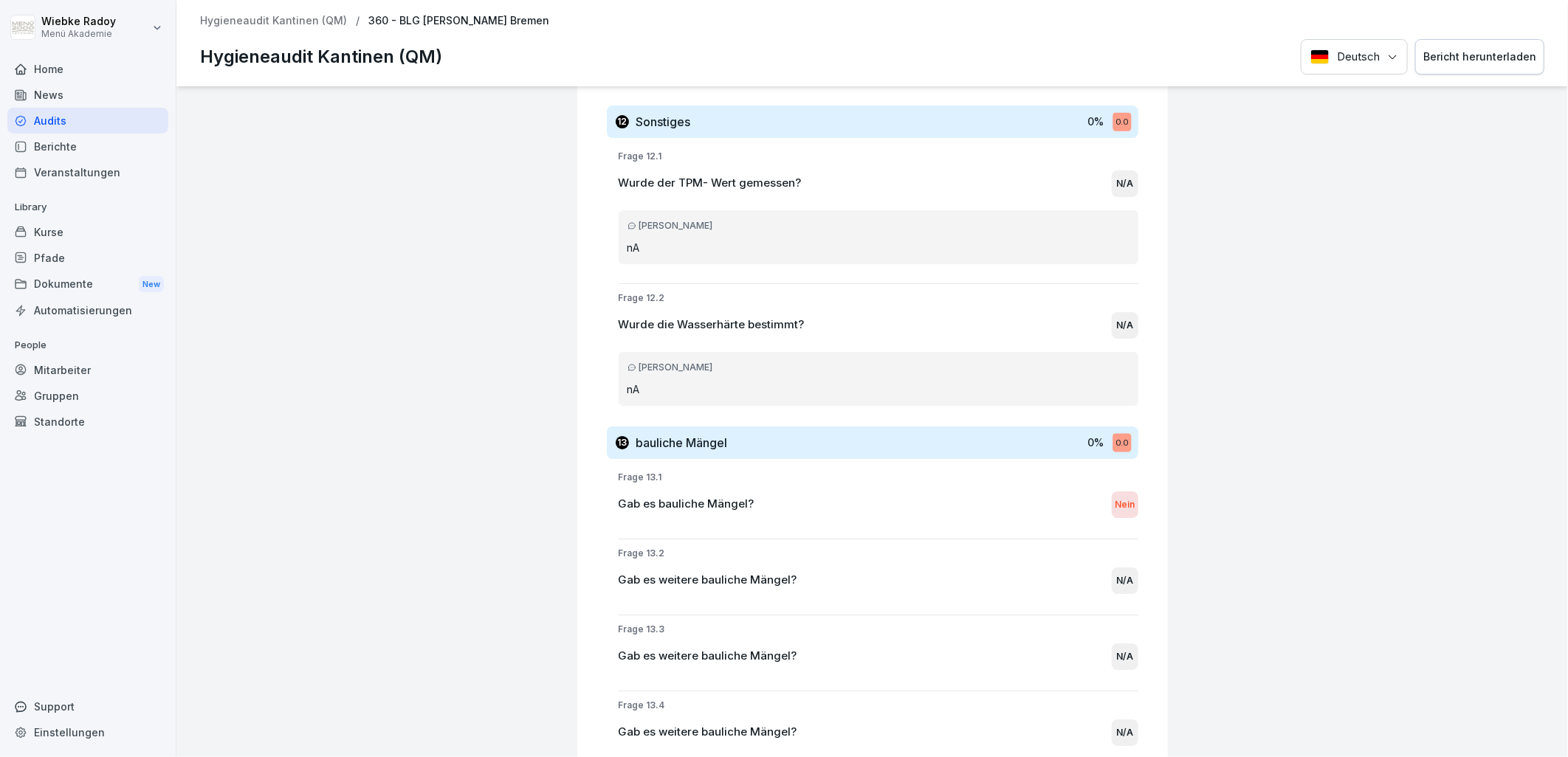
scroll to position [6673, 0]
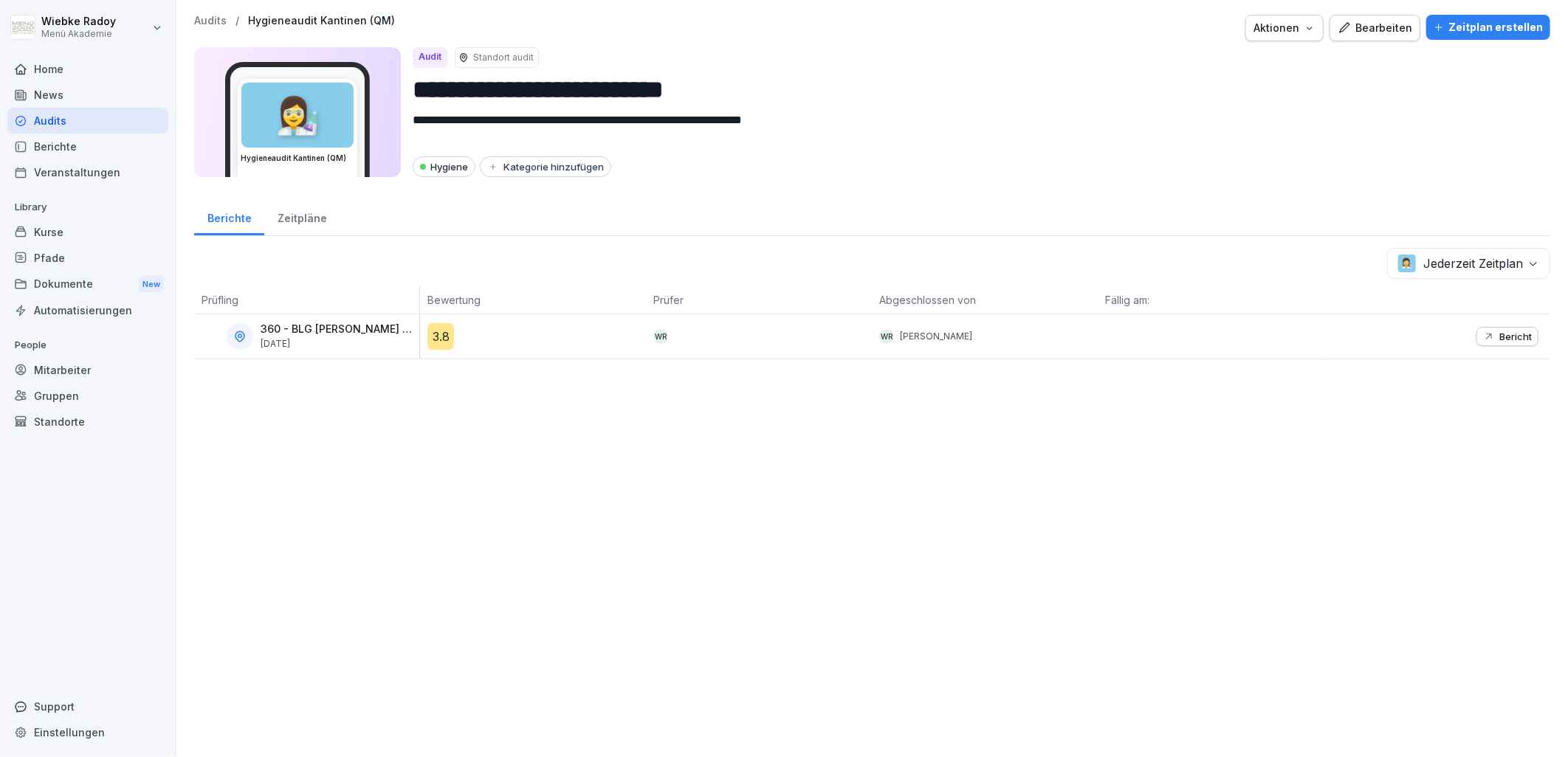
click at [435, 336] on div "3.8" at bounding box center [441, 336] width 27 height 27
click at [289, 213] on div "Zeitpläne" at bounding box center [302, 216] width 76 height 37
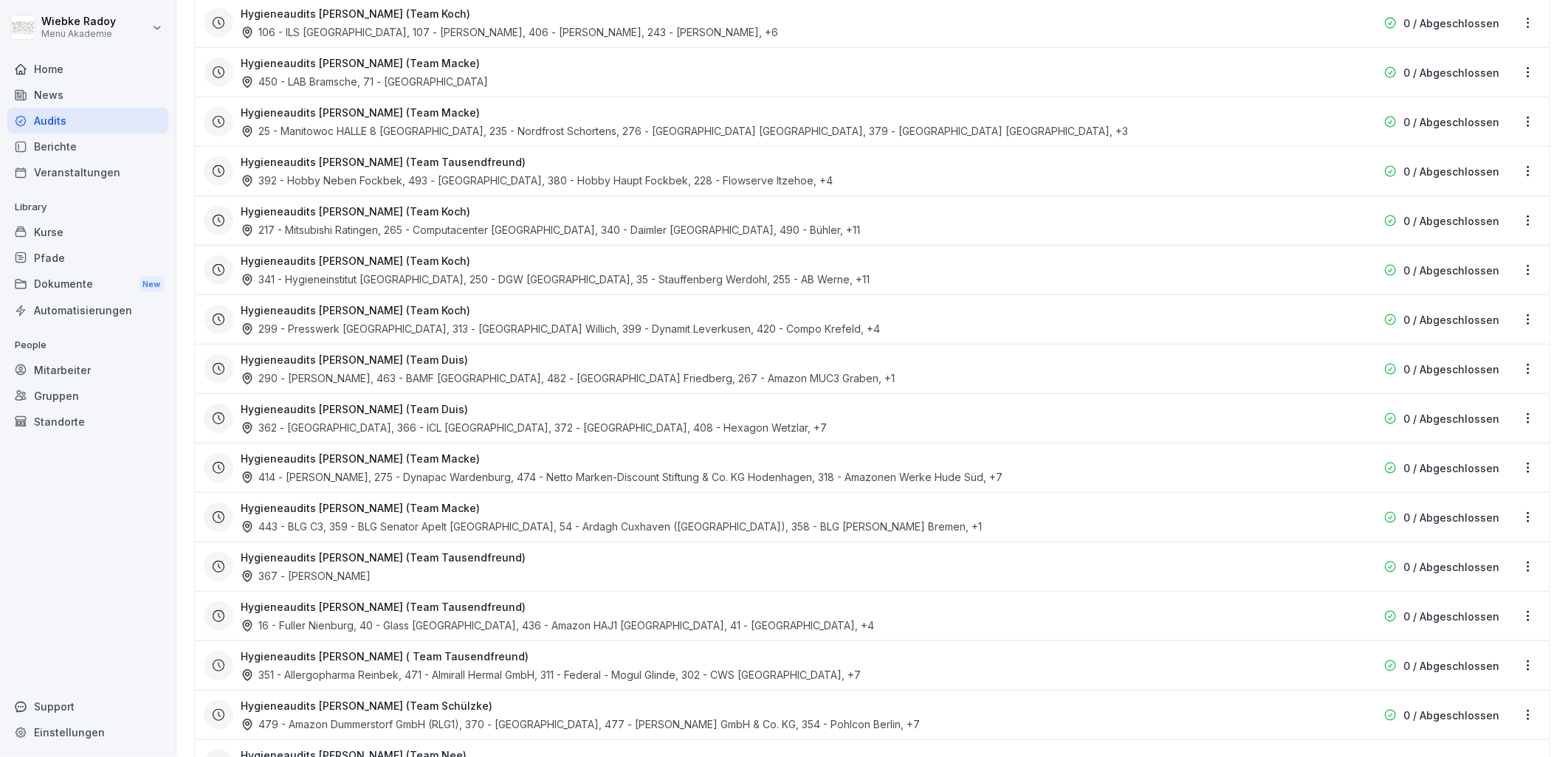
scroll to position [873, 0]
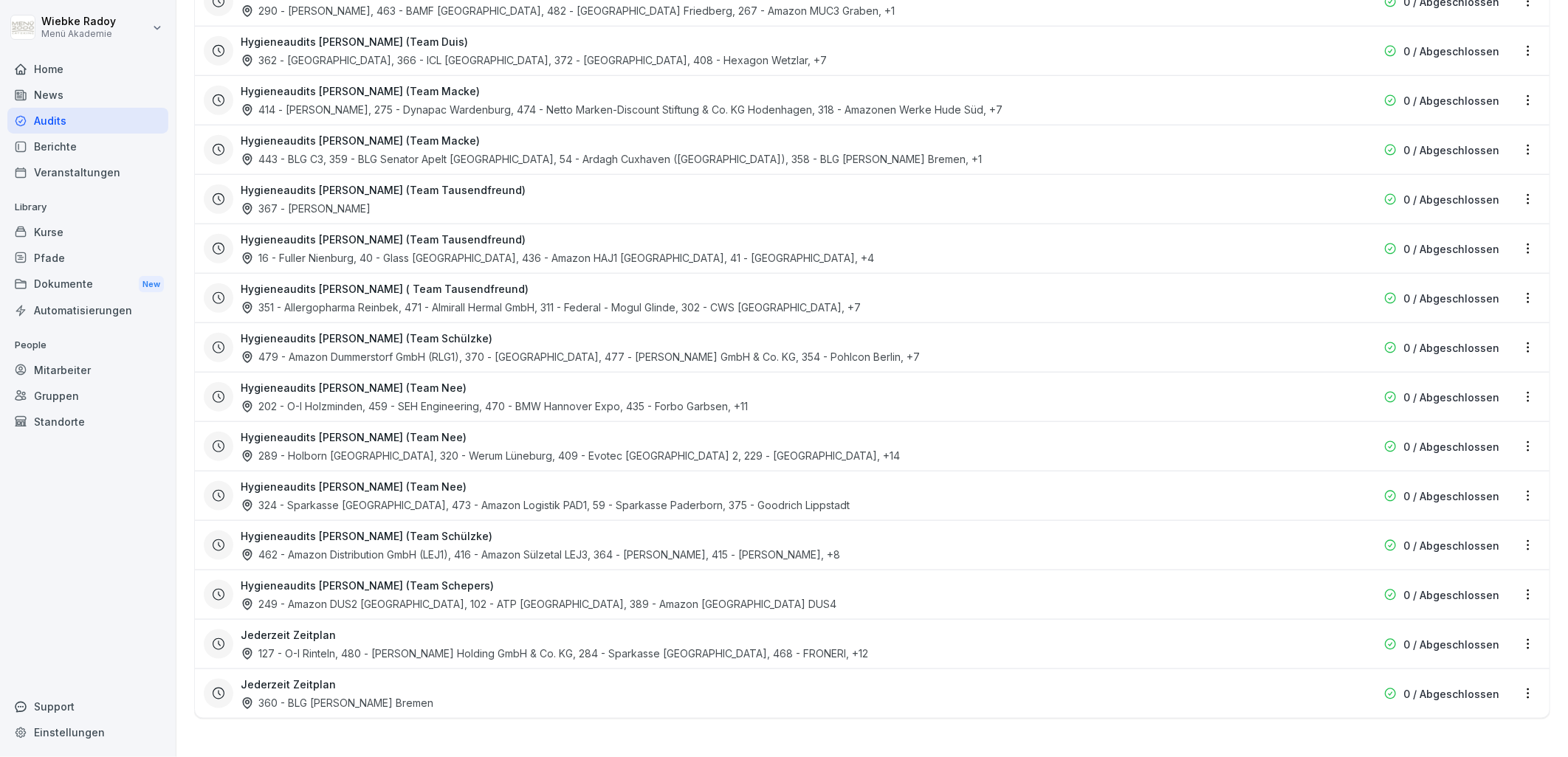
click at [1521, 683] on html "**********" at bounding box center [784, 378] width 1568 height 757
click at [0, 0] on link "Zeitplan bearbeiten" at bounding box center [0, 0] width 0 height 0
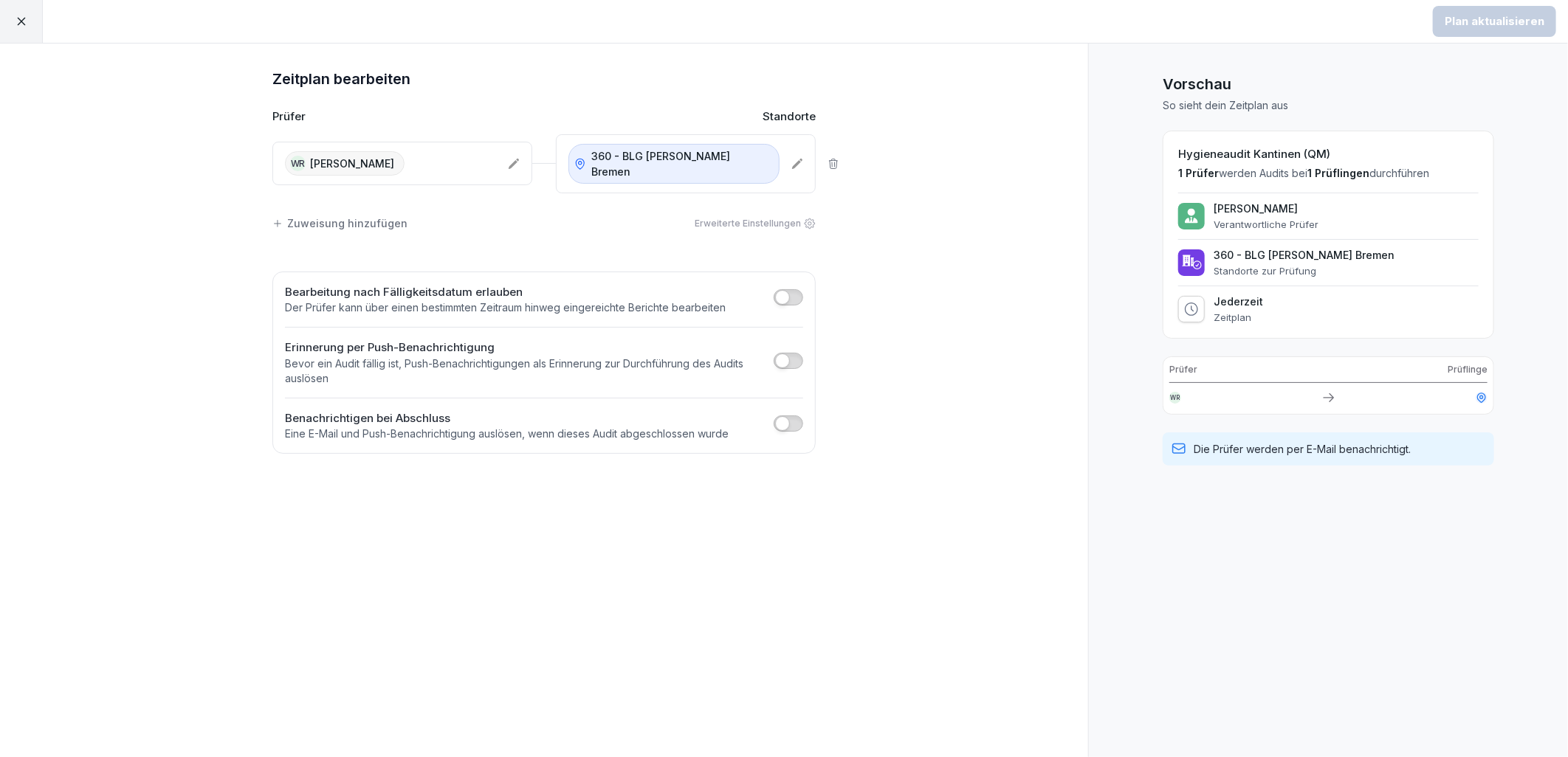
click at [778, 295] on span "button" at bounding box center [782, 297] width 15 height 15
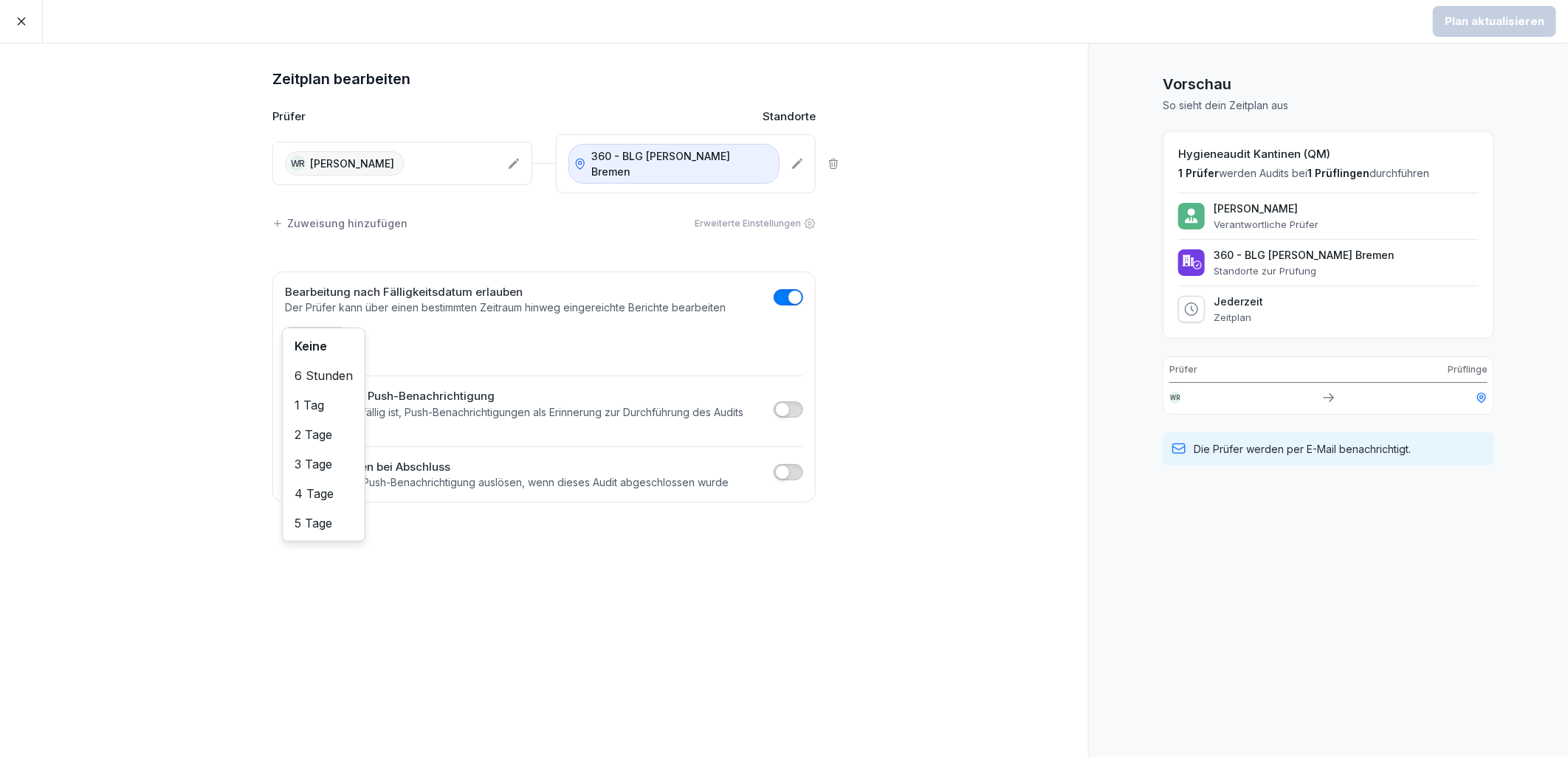
click at [329, 342] on body "Plan aktualisieren Zeitplan bearbeiten Prüfer Standorte WR Wiebke Radoy 360 - B…" at bounding box center [784, 378] width 1568 height 757
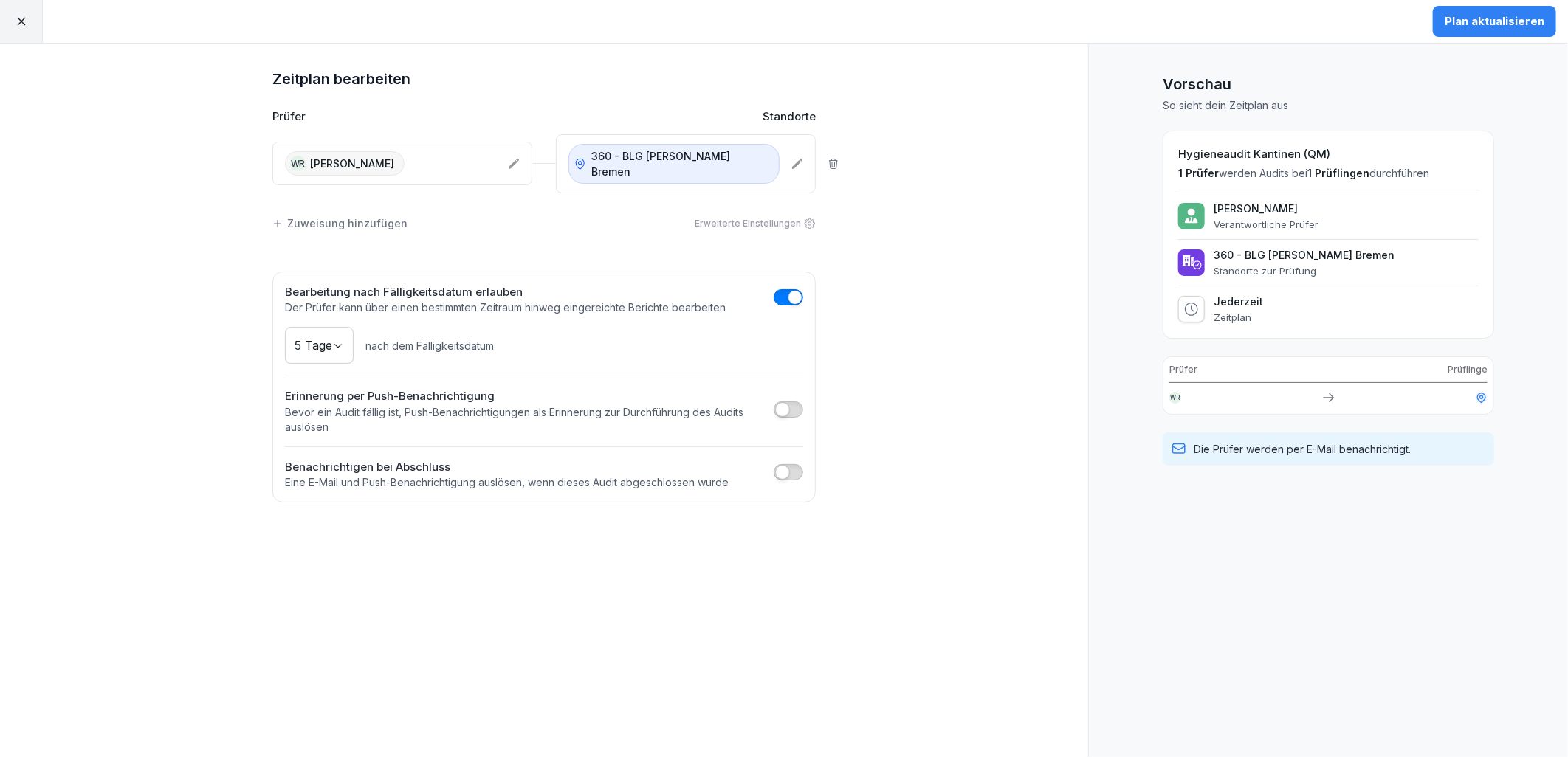
click at [623, 525] on div "Zeitplan bearbeiten Prüfer Standorte WR Wiebke Radoy 360 - BLG Heinrich Wiegand…" at bounding box center [544, 400] width 1088 height 714
click at [1494, 23] on div "Plan aktualisieren" at bounding box center [1494, 21] width 100 height 17
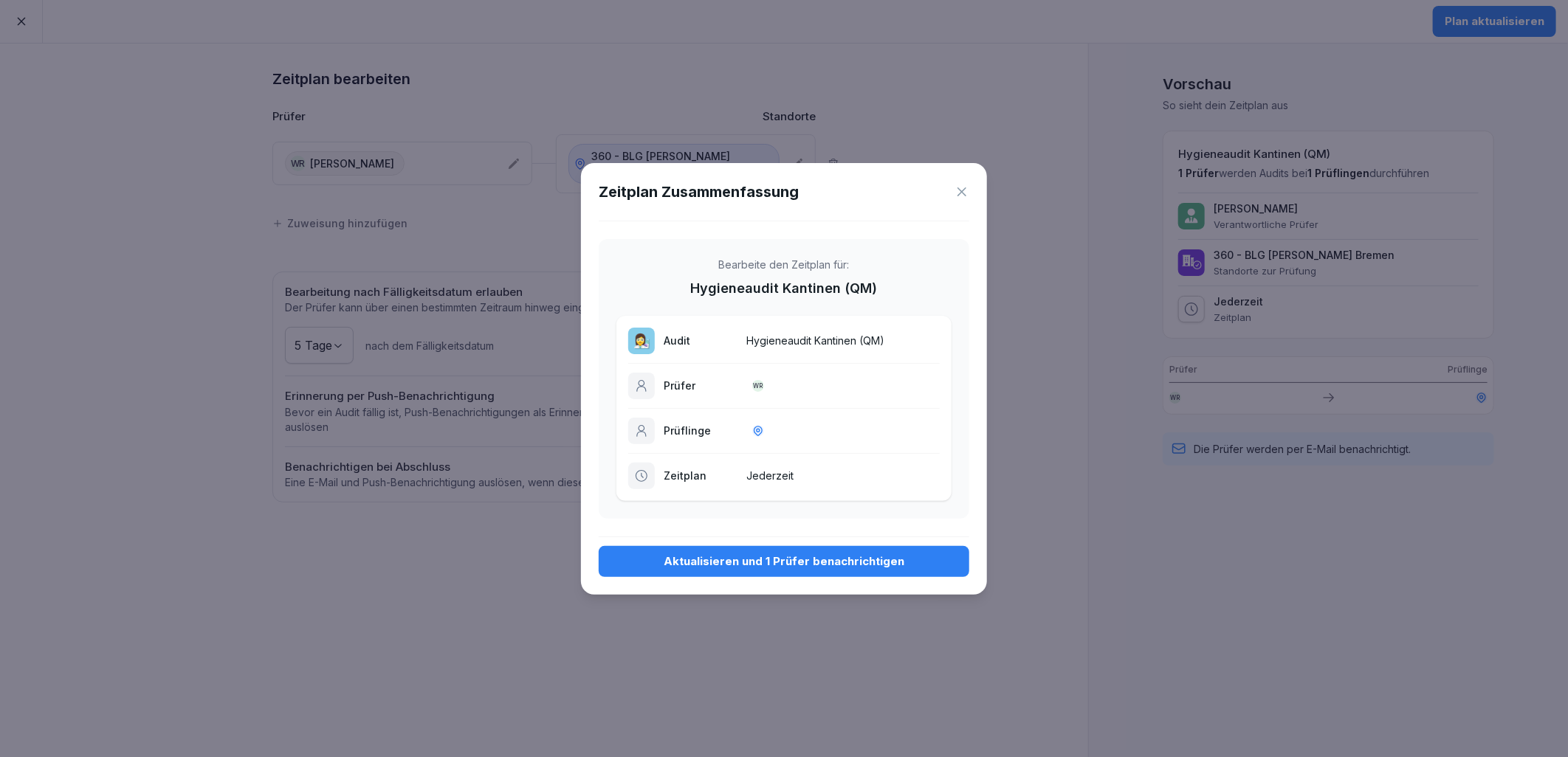
click at [807, 567] on div "Aktualisieren und 1 Prüfer benachrichtigen" at bounding box center [783, 561] width 347 height 17
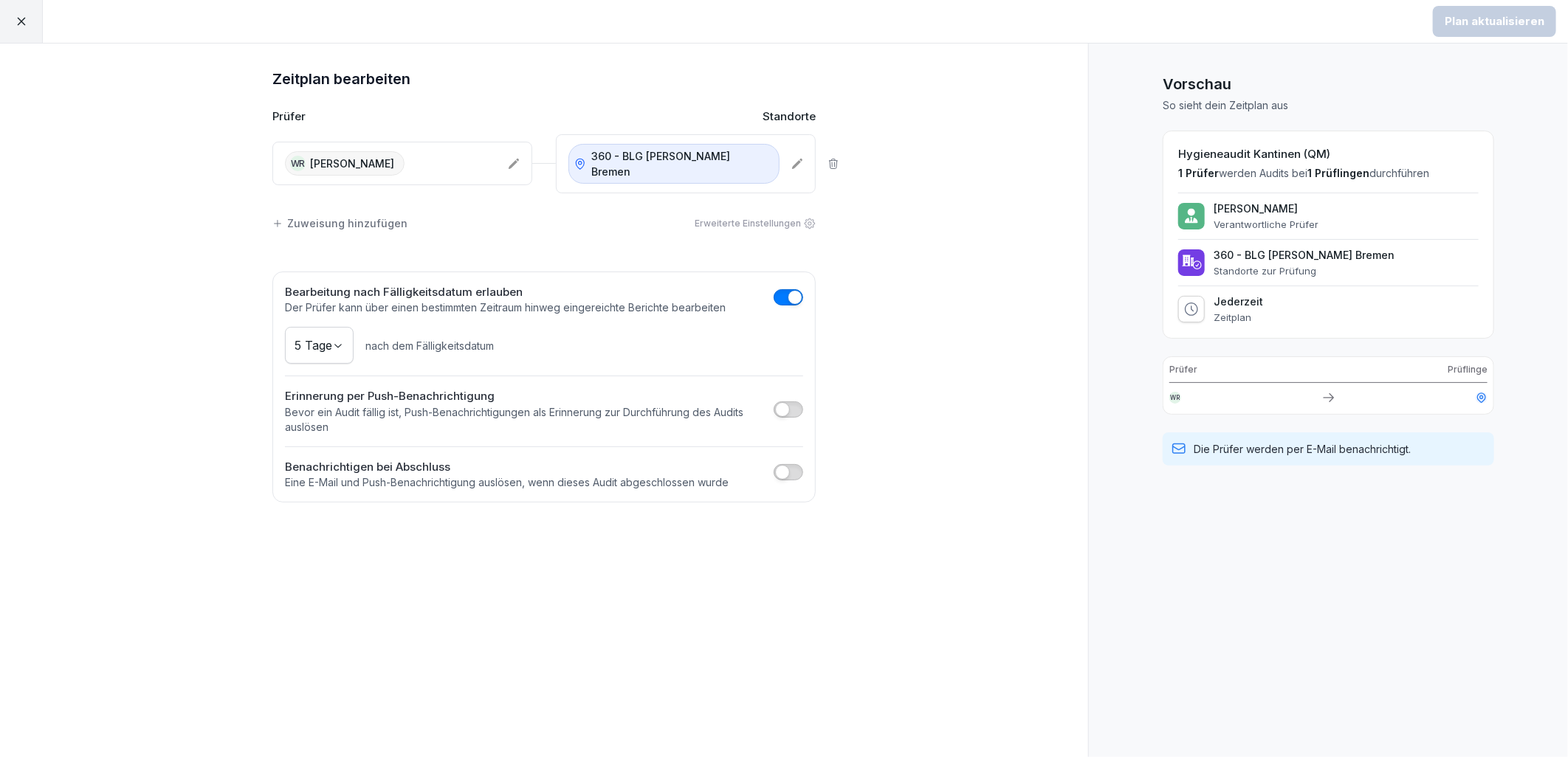
click at [34, 22] on div at bounding box center [21, 21] width 43 height 43
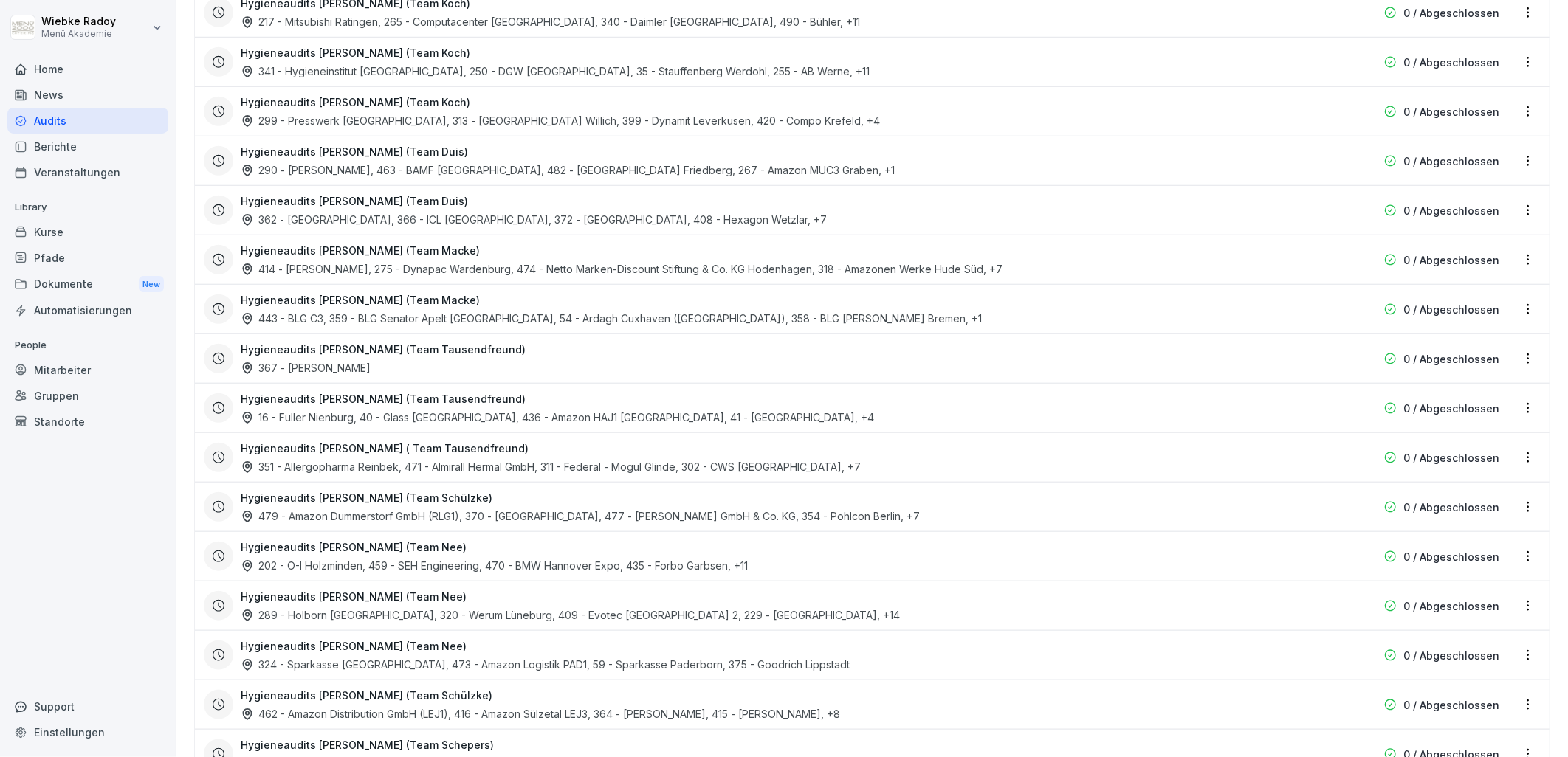
scroll to position [873, 0]
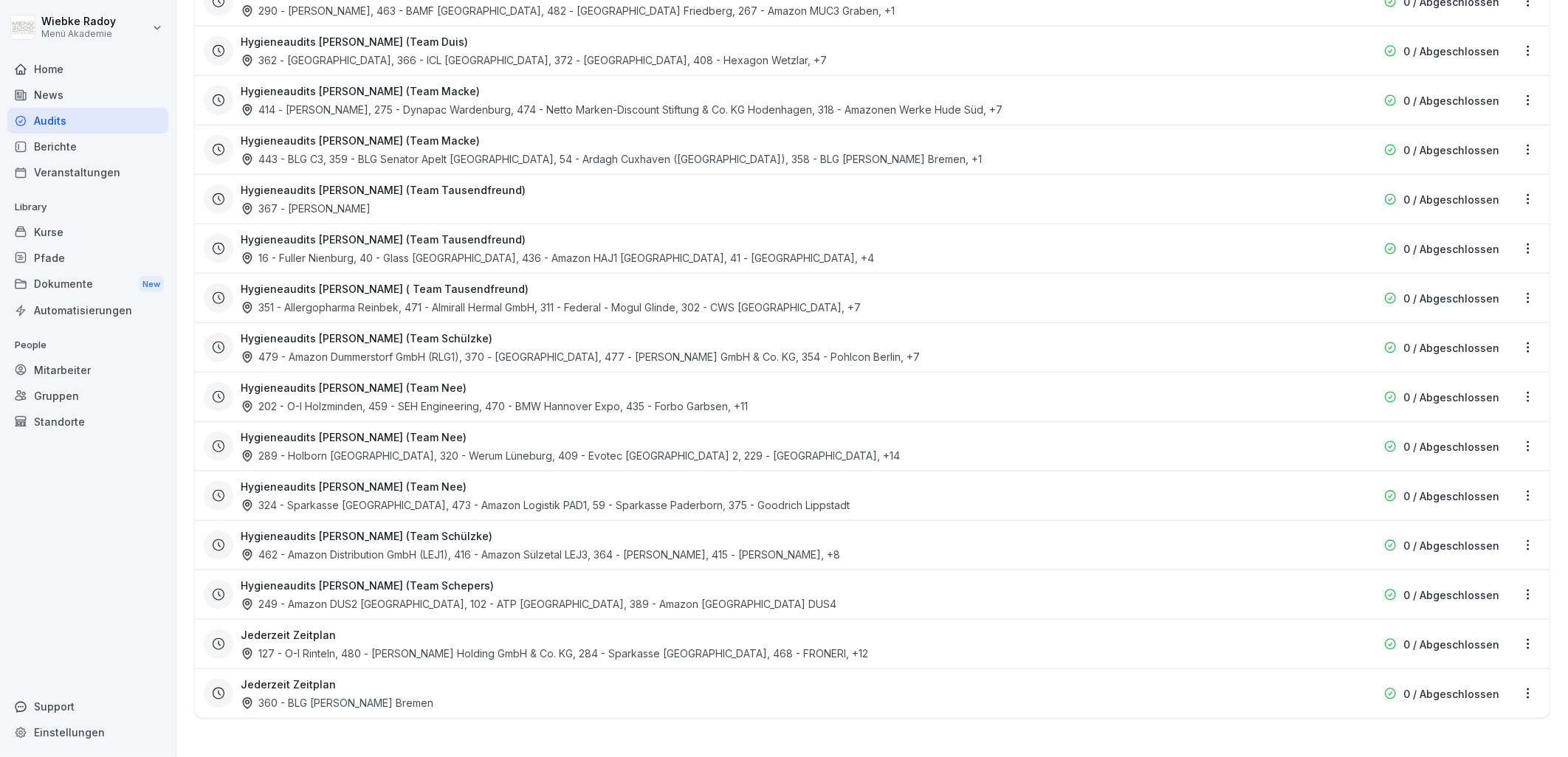
click at [1252, 691] on div "Jederzeit Zeitplan 360 - BLG [PERSON_NAME] Bremen" at bounding box center [778, 694] width 1074 height 34
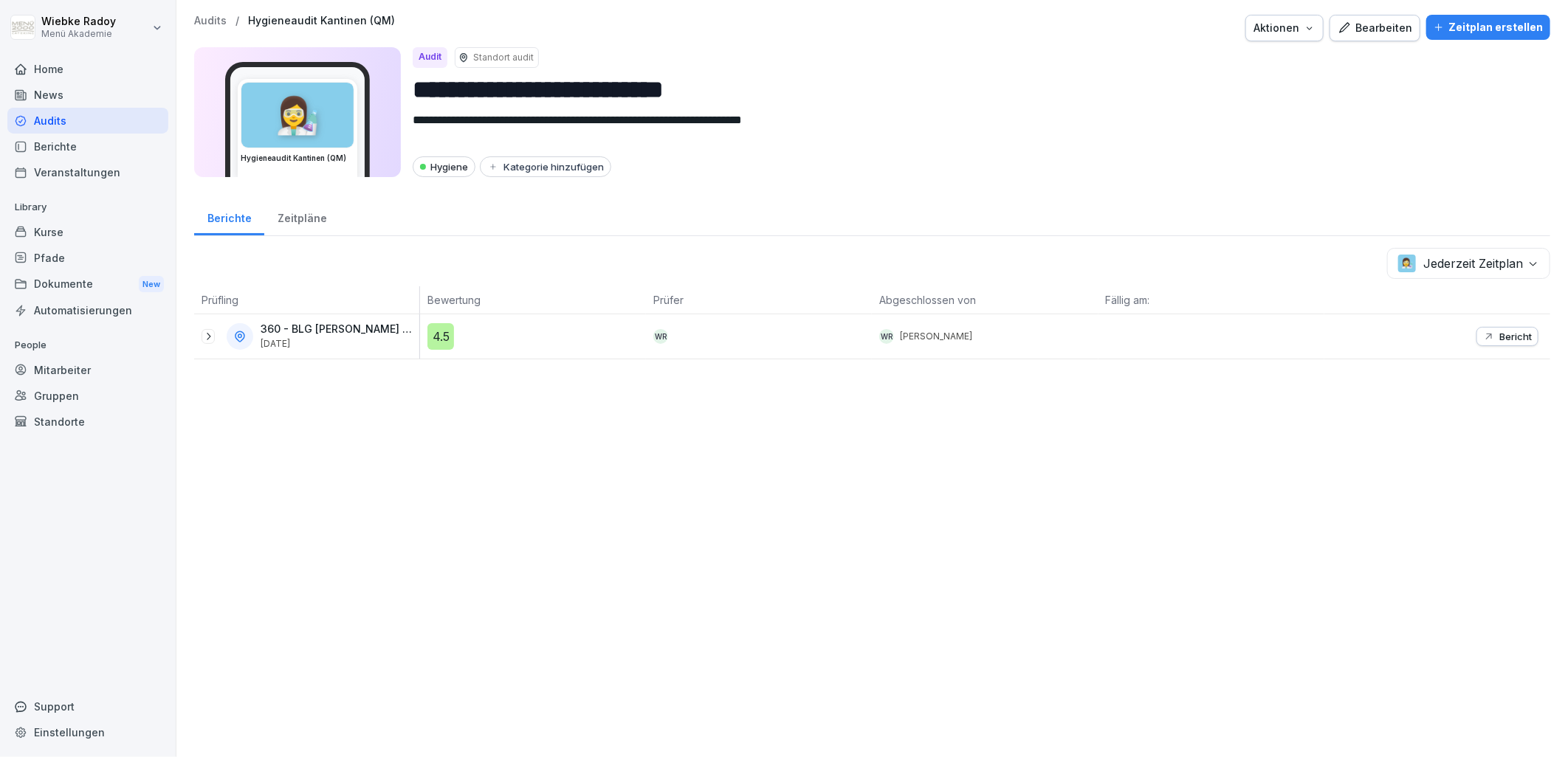
click at [203, 335] on icon at bounding box center [209, 336] width 12 height 12
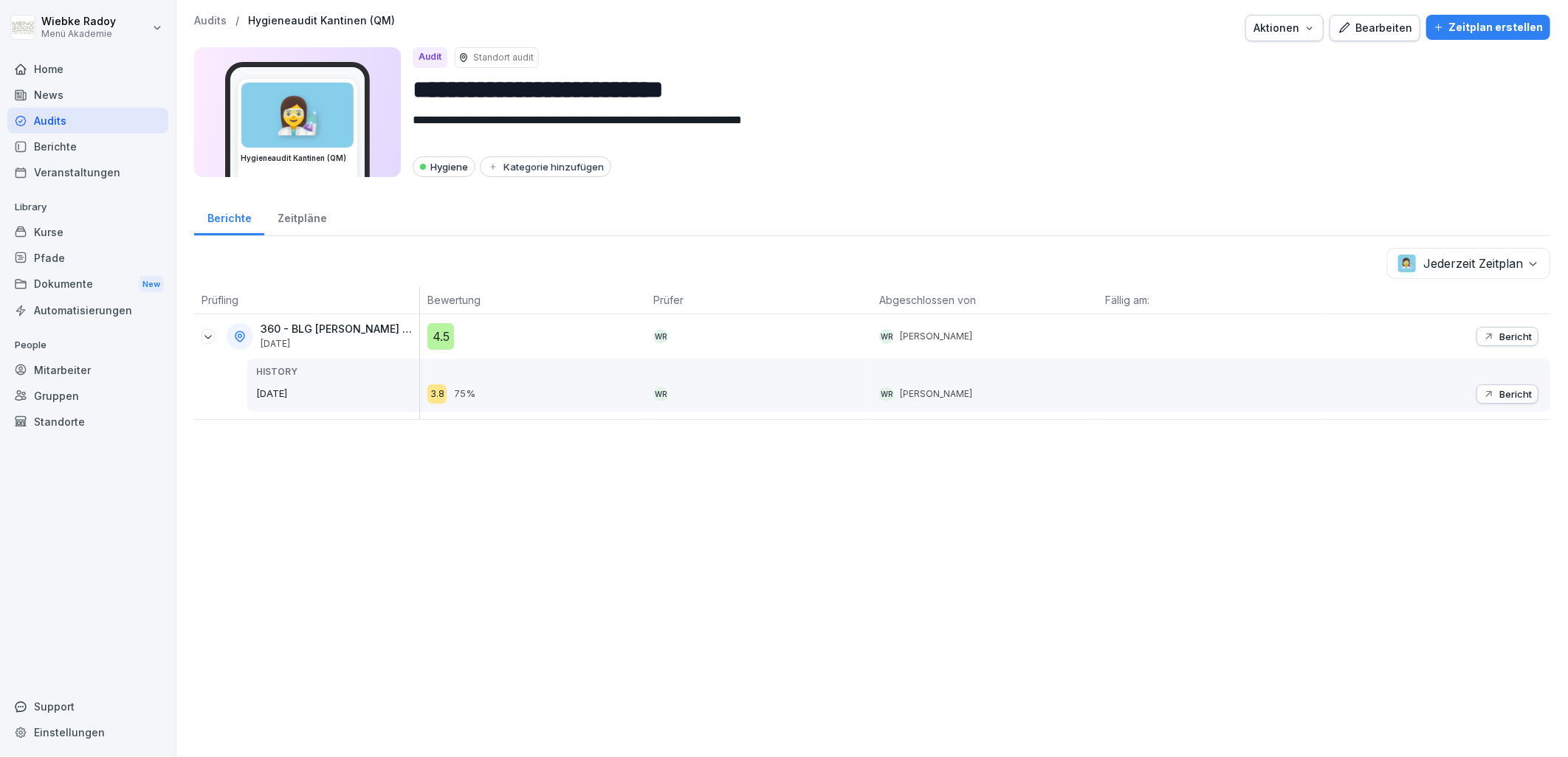
click at [101, 123] on div "Audits" at bounding box center [87, 121] width 161 height 26
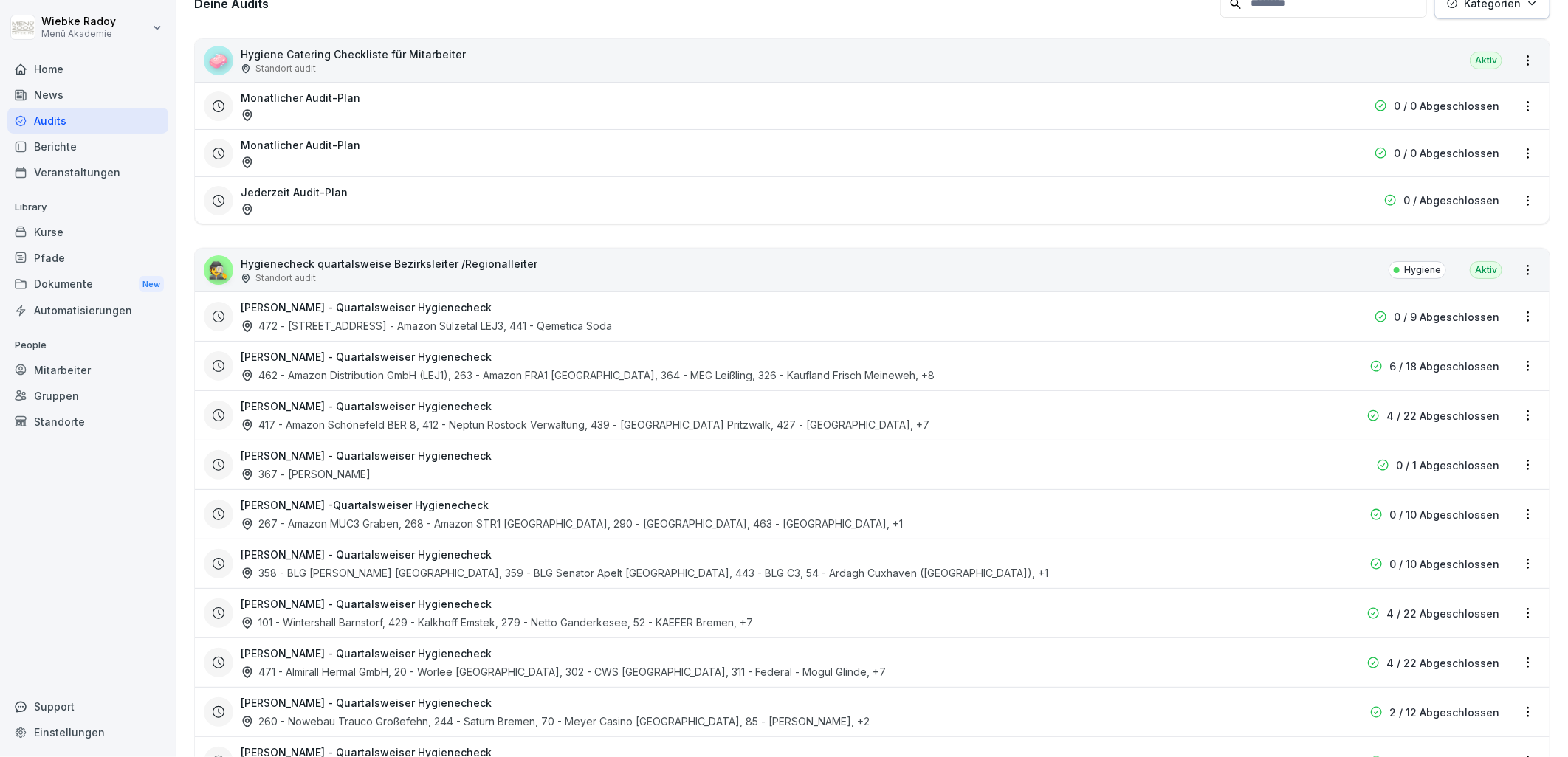
scroll to position [328, 0]
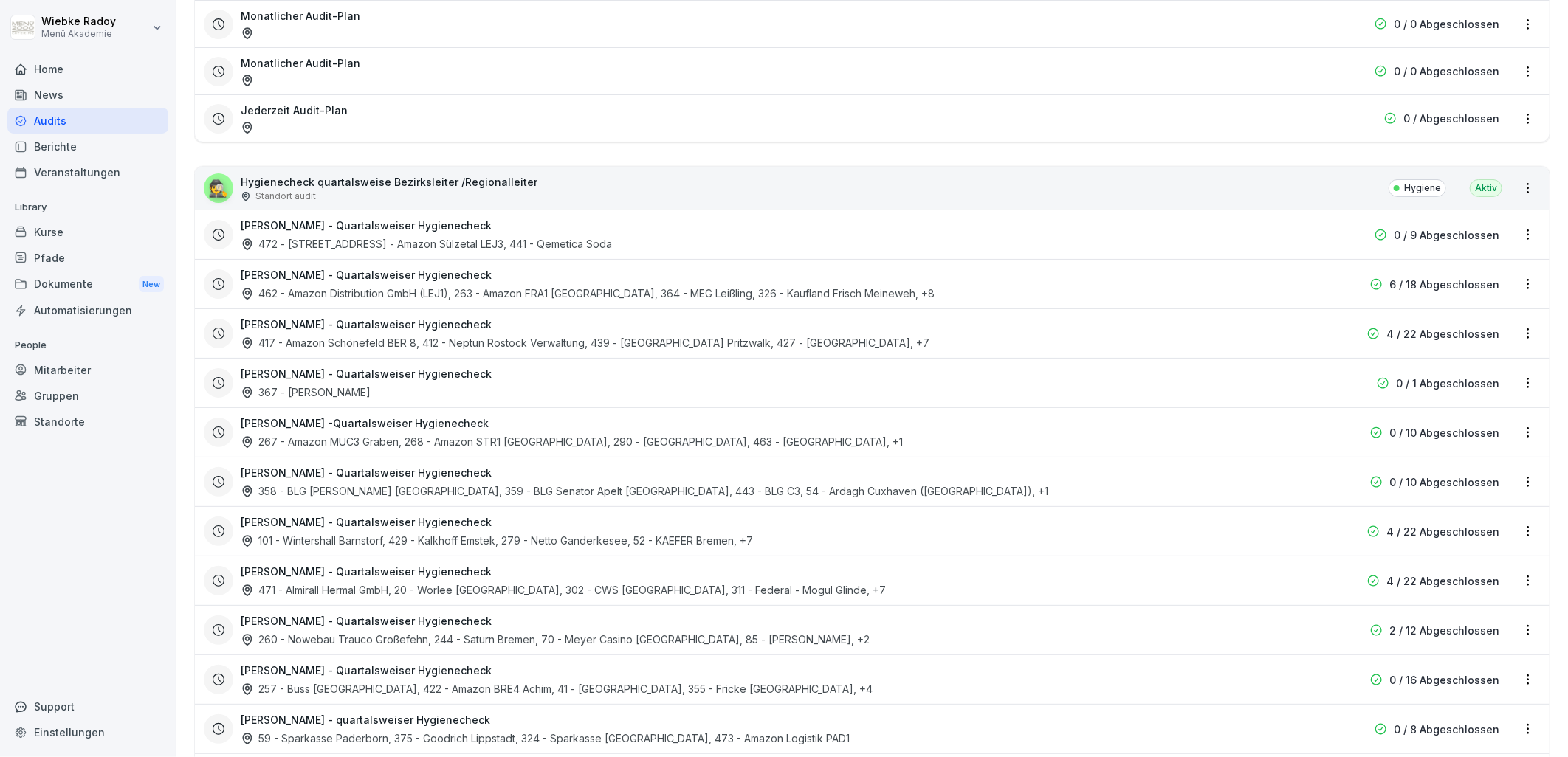
click at [458, 284] on div "Tobias Deiß - Quartalsweiser Hygienecheck 462 - Amazon Distribution GmbH (LEJ1)…" at bounding box center [778, 283] width 1074 height 34
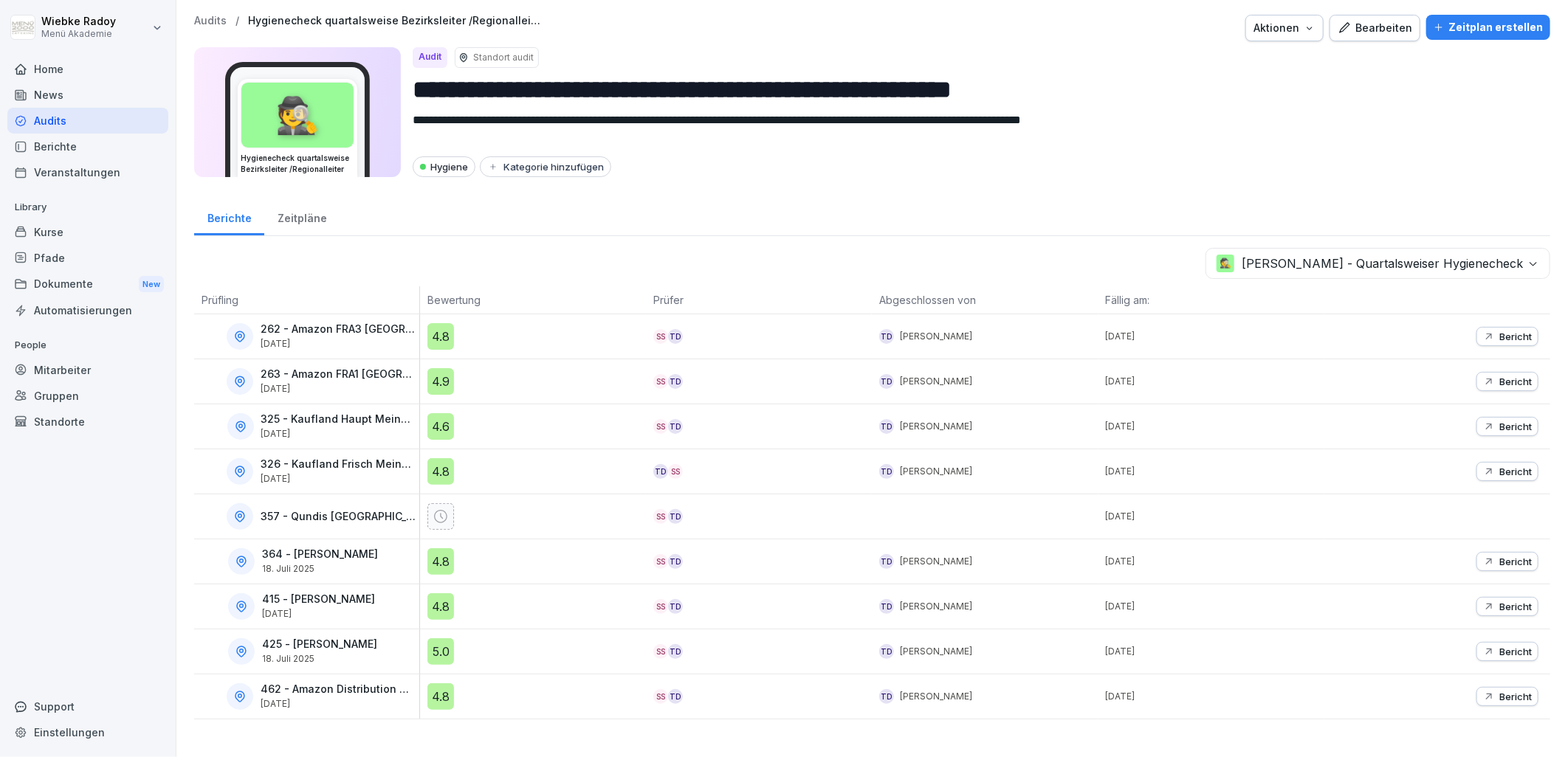
click at [451, 330] on div "4.8" at bounding box center [441, 336] width 27 height 27
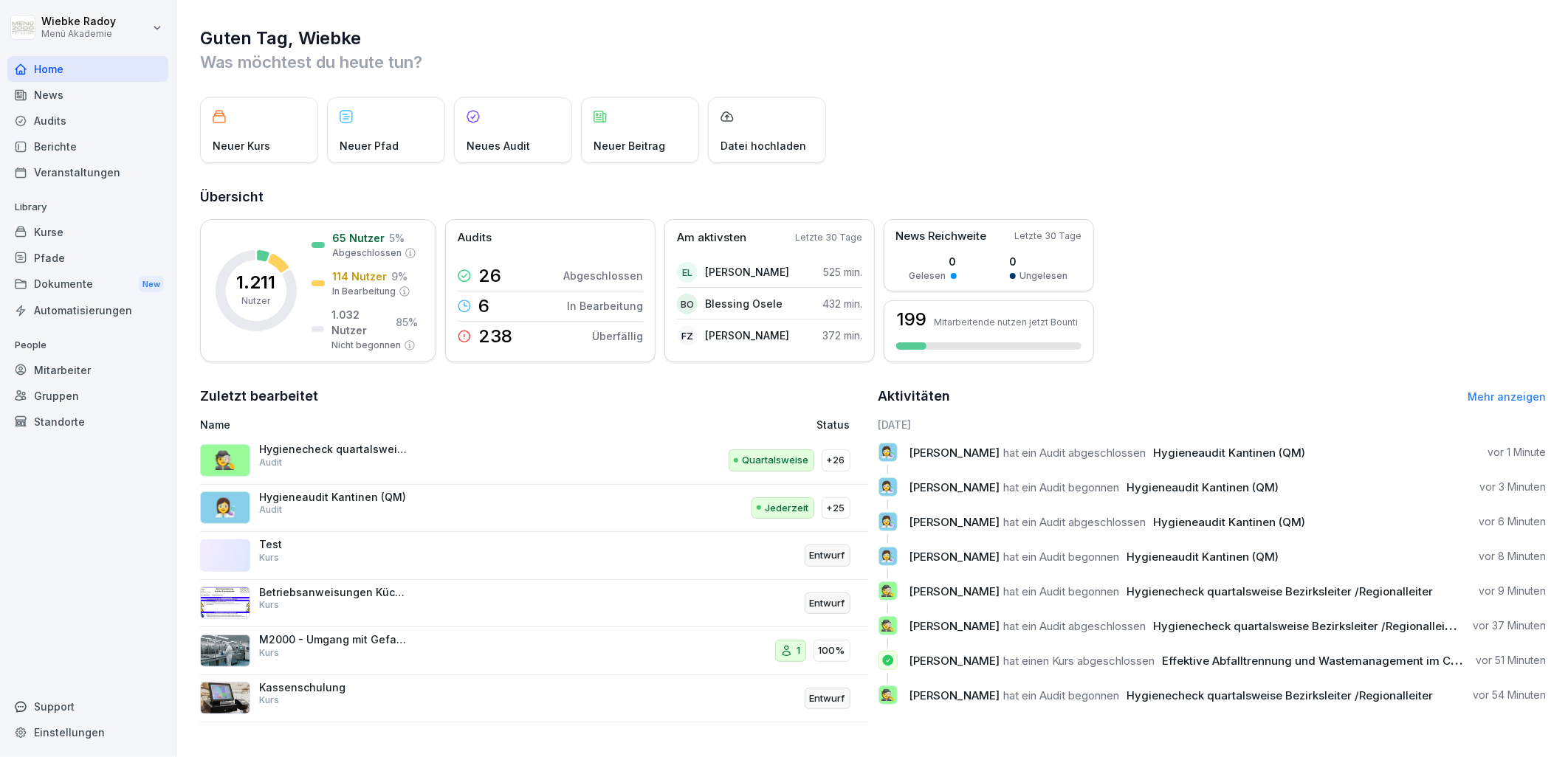
click at [375, 507] on div "Hygieneaudit Kantinen (QM) Audit" at bounding box center [333, 504] width 148 height 27
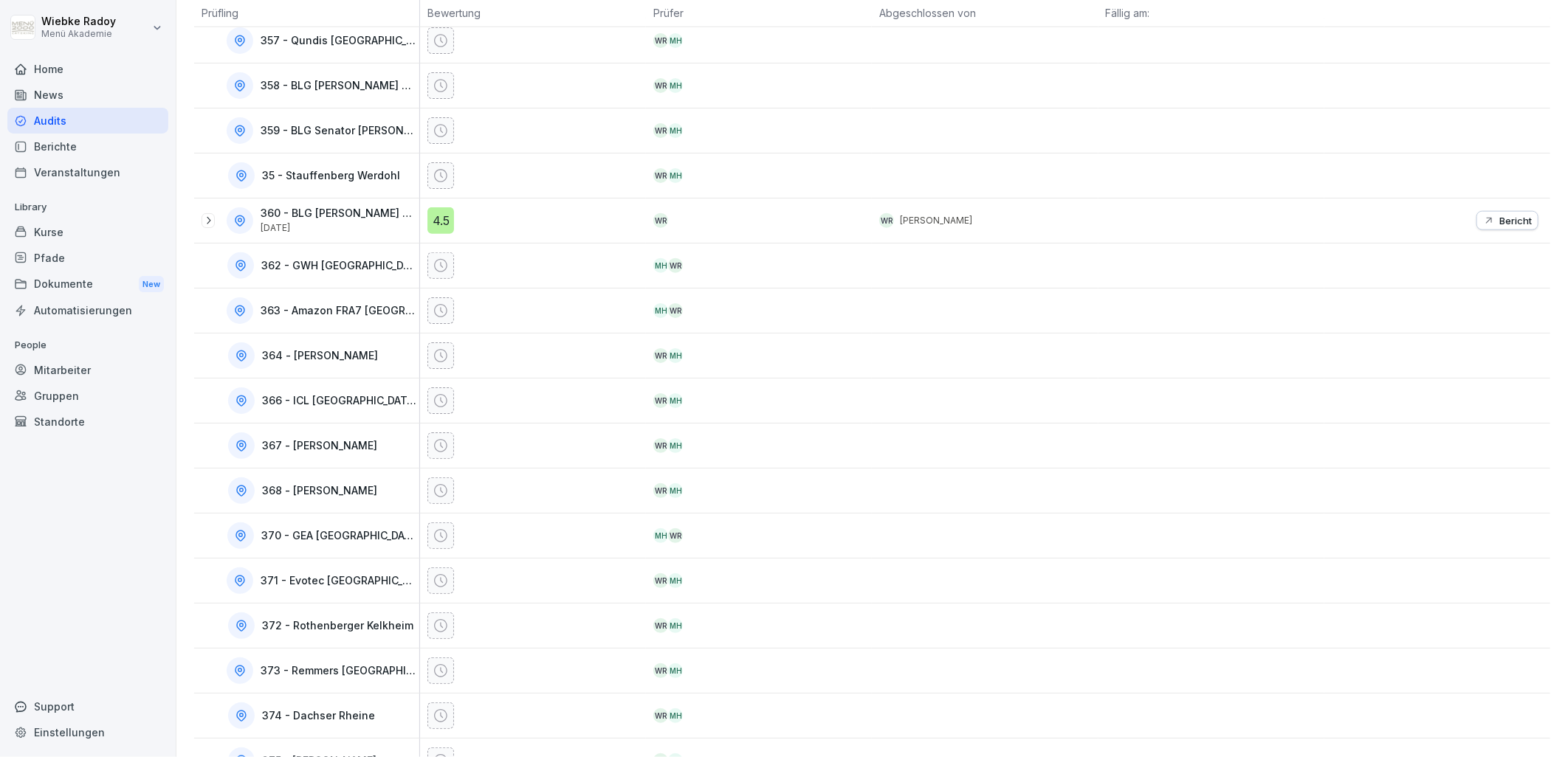
scroll to position [4200, 0]
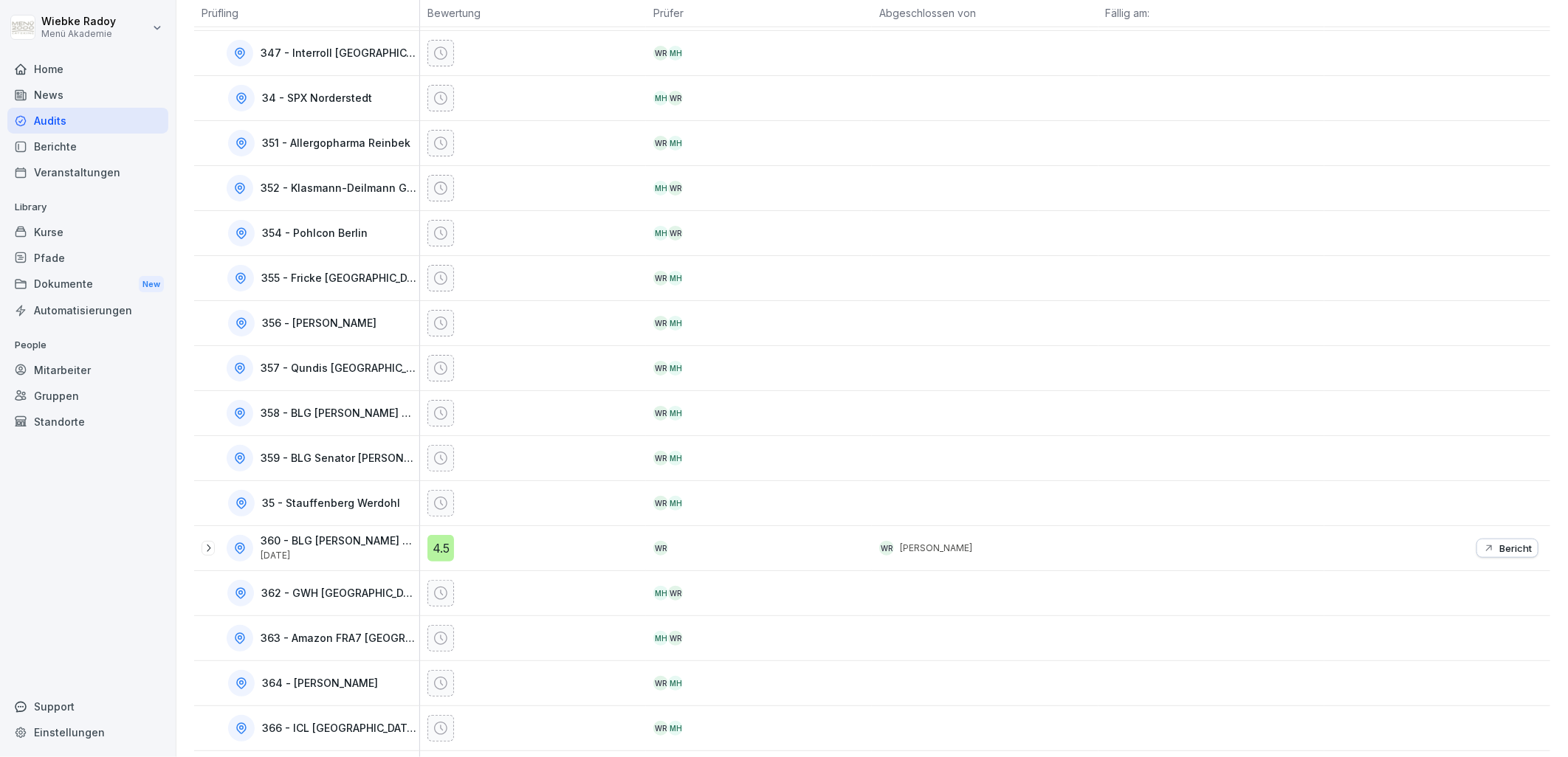
click at [211, 554] on icon at bounding box center [209, 548] width 12 height 12
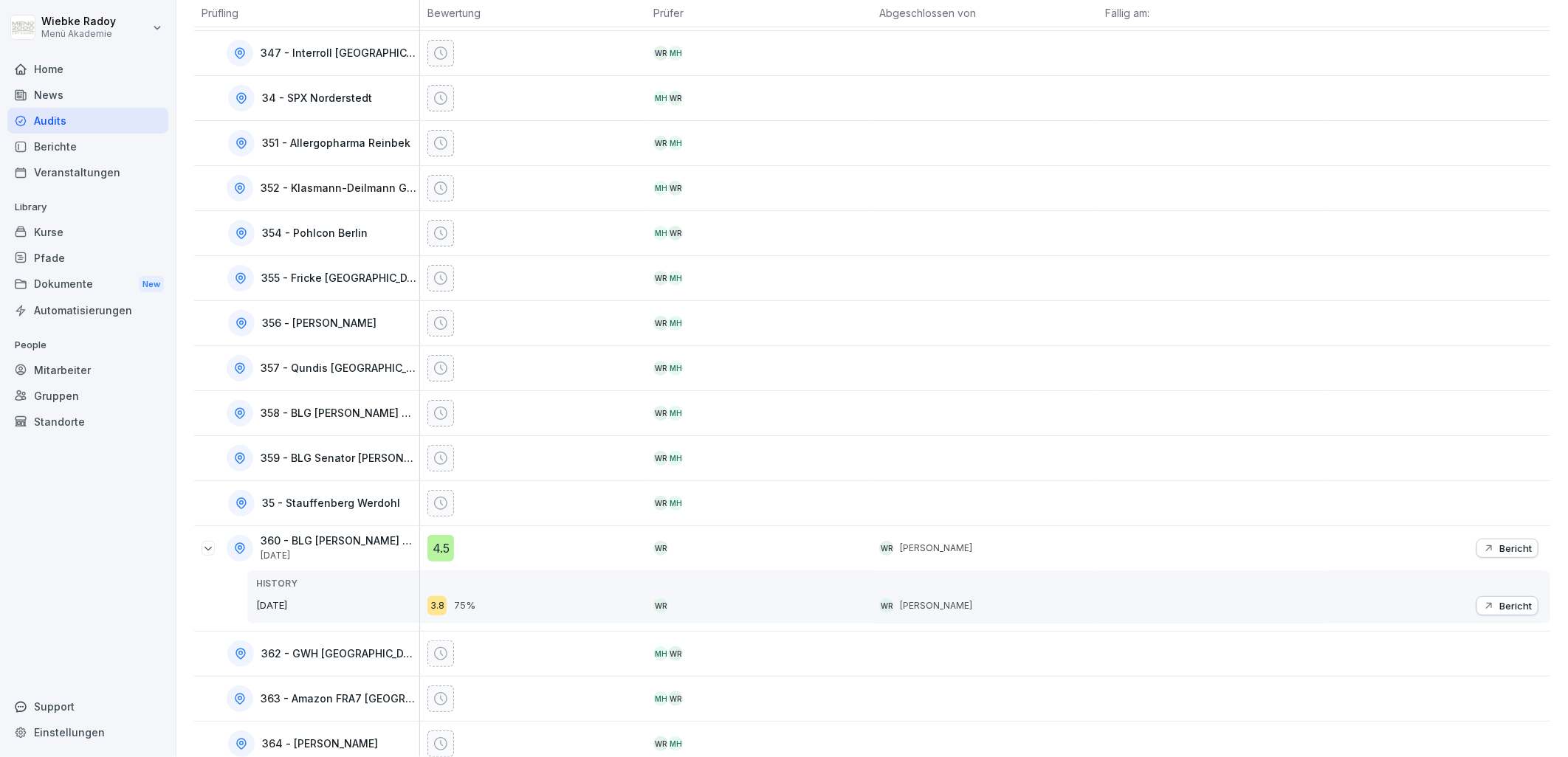
click at [211, 554] on icon at bounding box center [209, 548] width 12 height 12
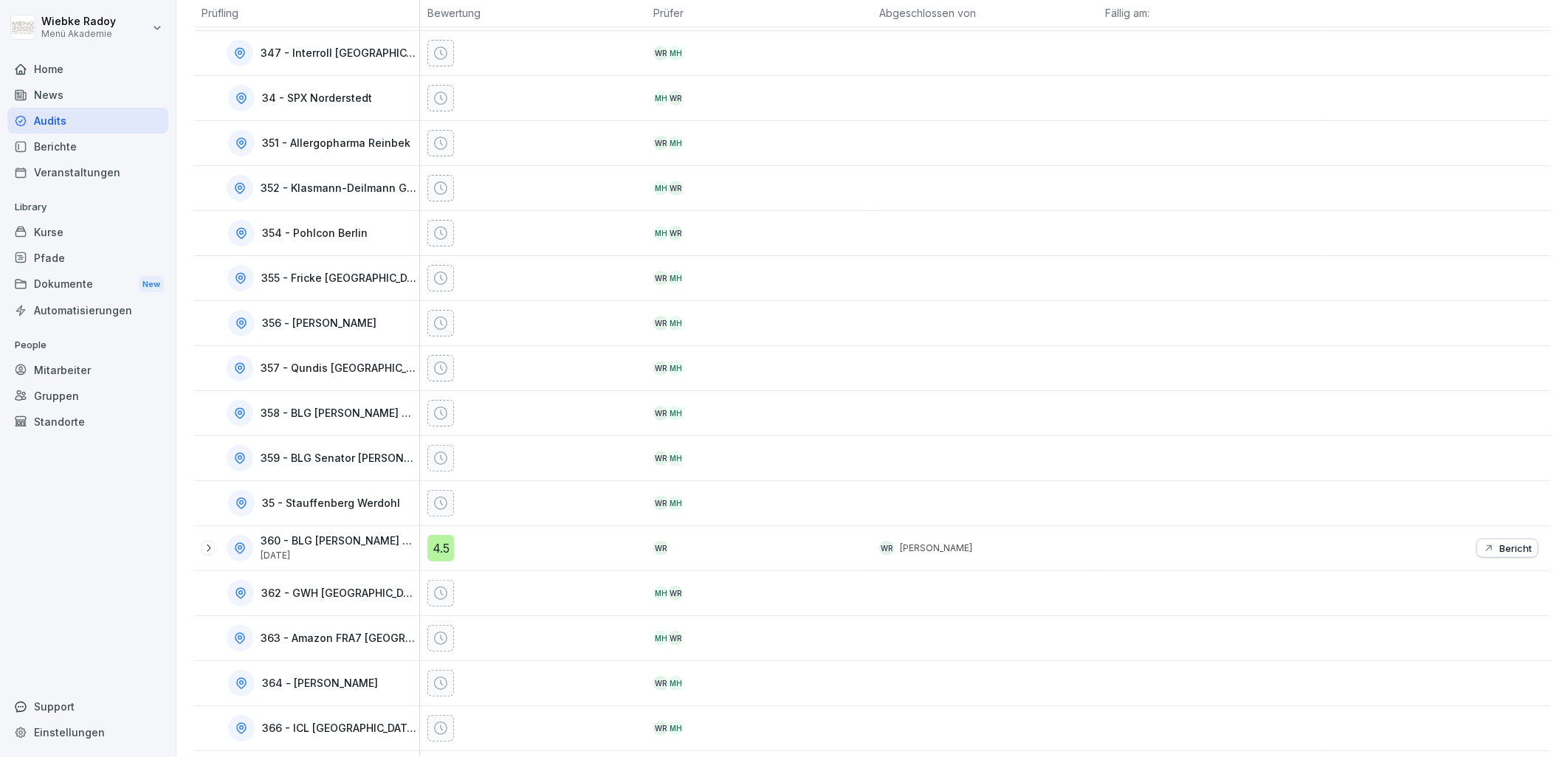
click at [207, 554] on icon at bounding box center [209, 548] width 12 height 12
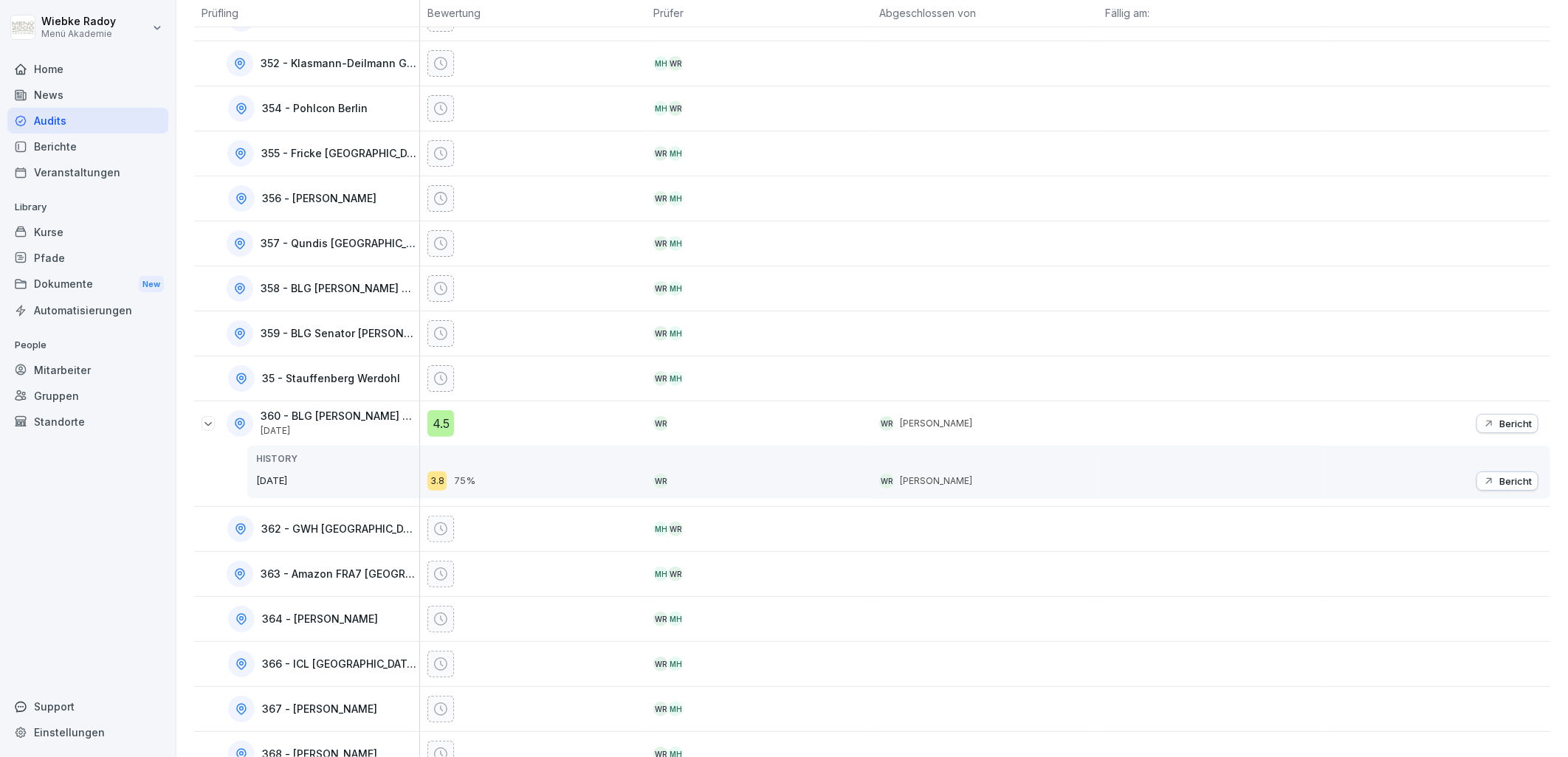
scroll to position [4365, 0]
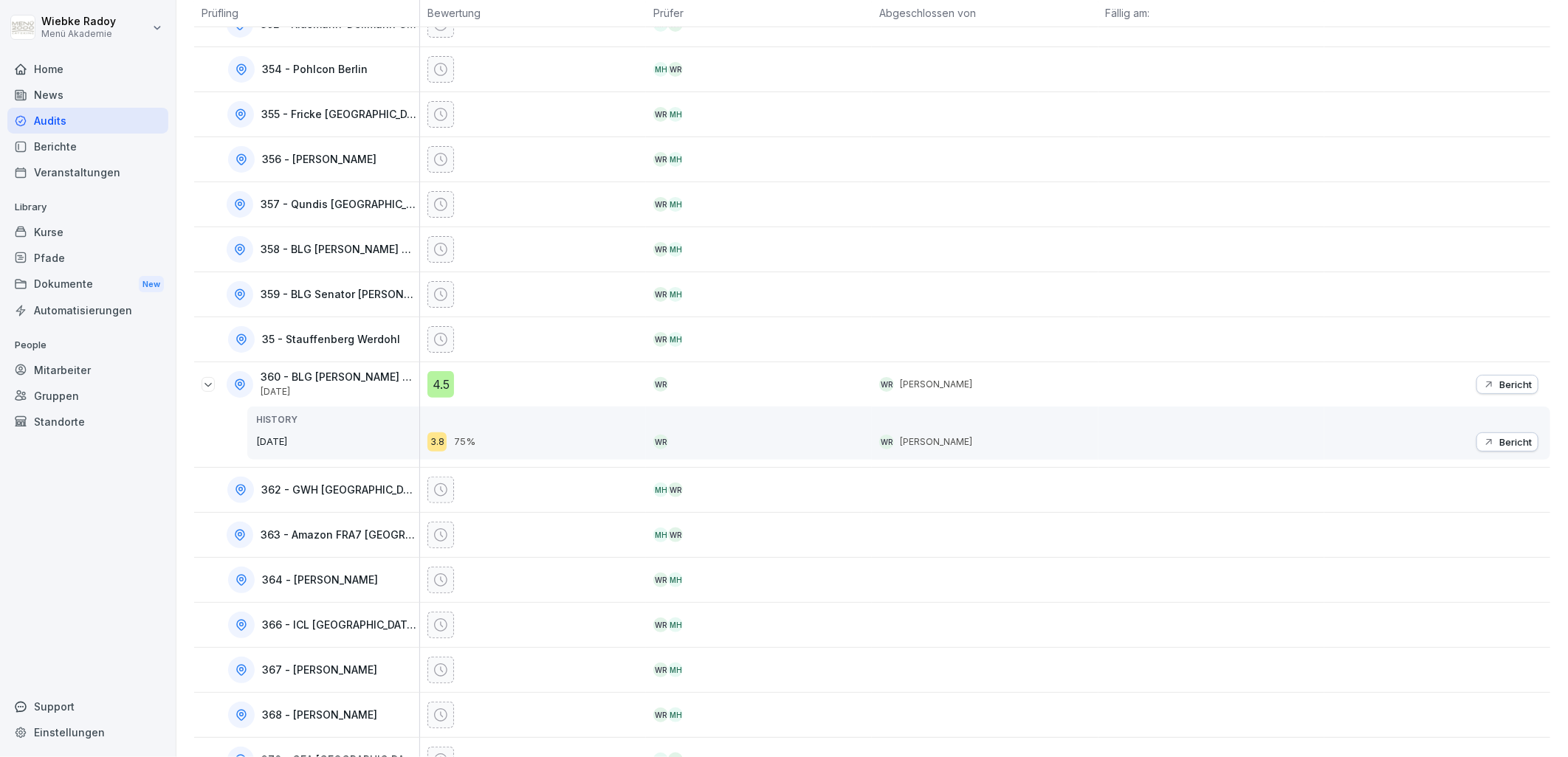
click at [203, 388] on icon at bounding box center [209, 385] width 12 height 12
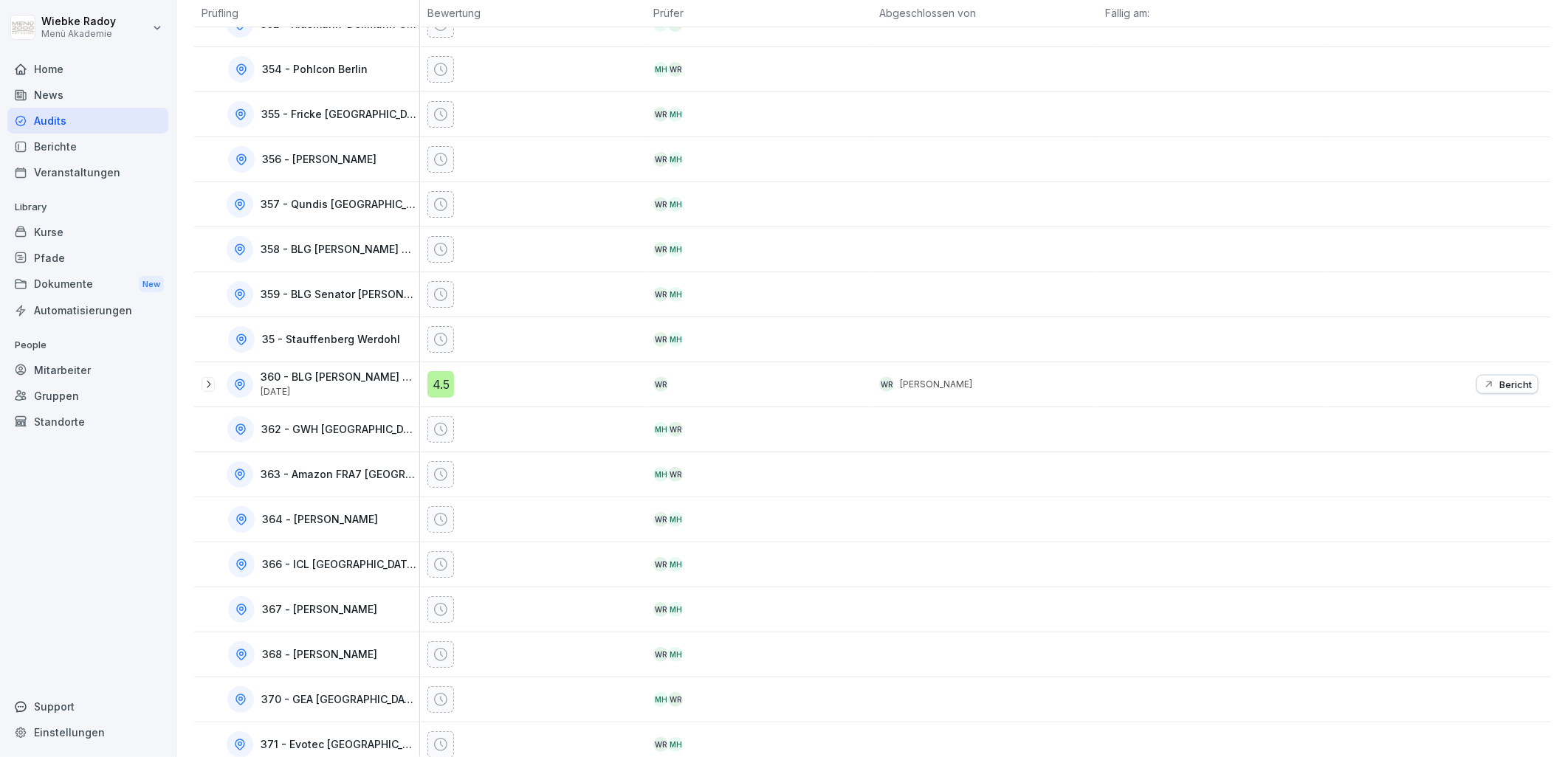
click at [203, 389] on icon at bounding box center [209, 385] width 12 height 12
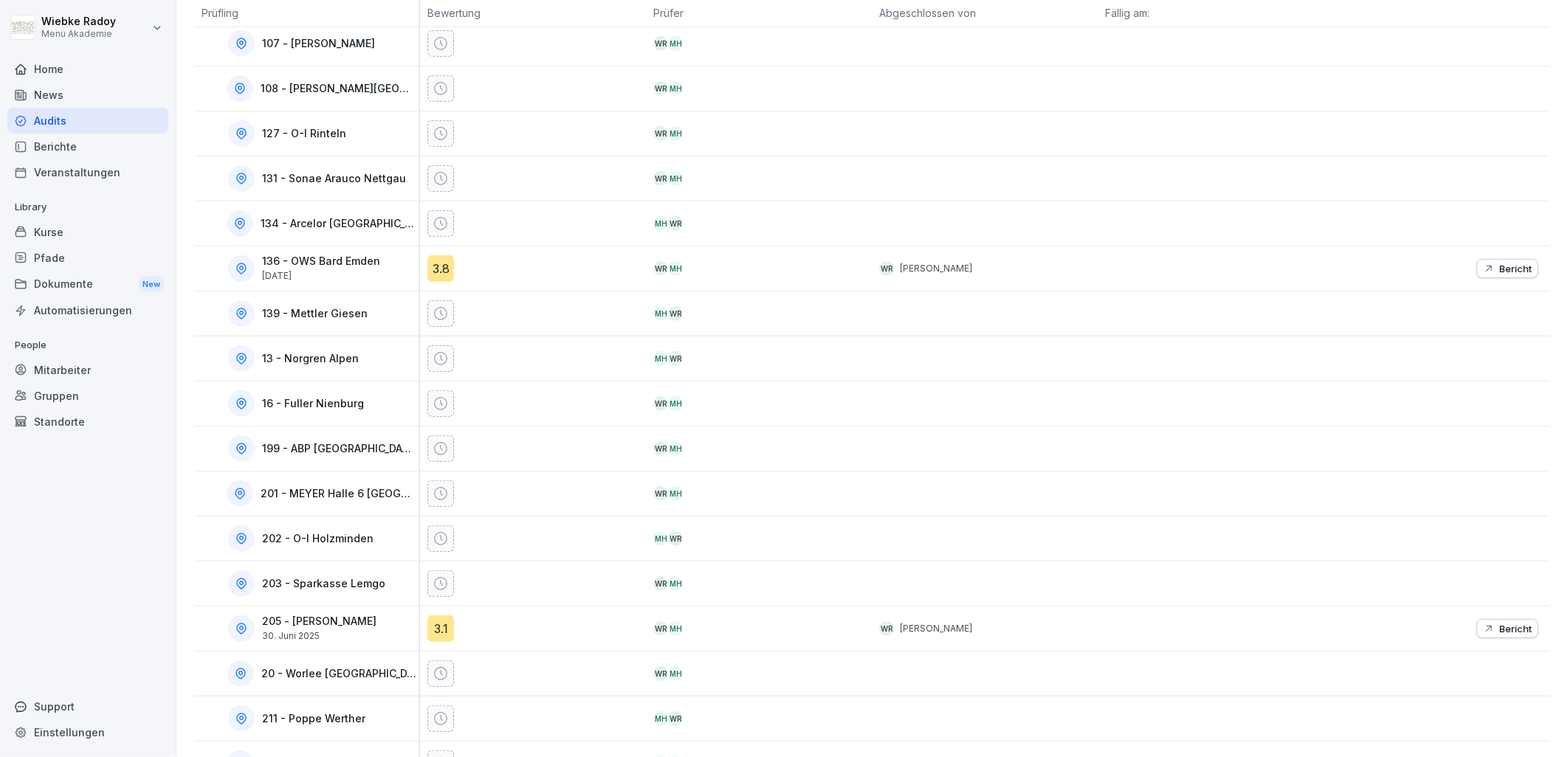
scroll to position [0, 0]
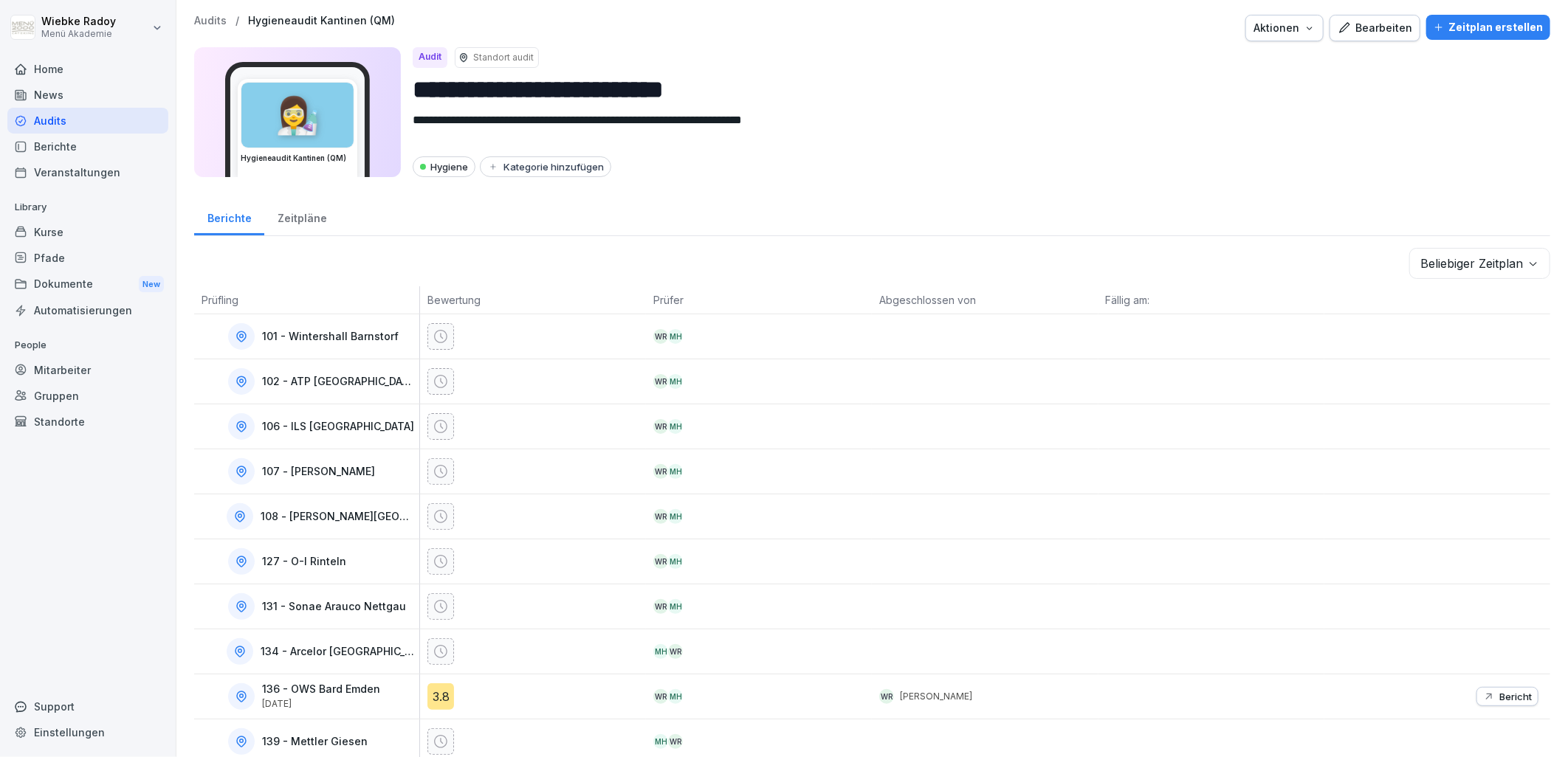
click at [294, 219] on div "Zeitpläne" at bounding box center [302, 216] width 76 height 37
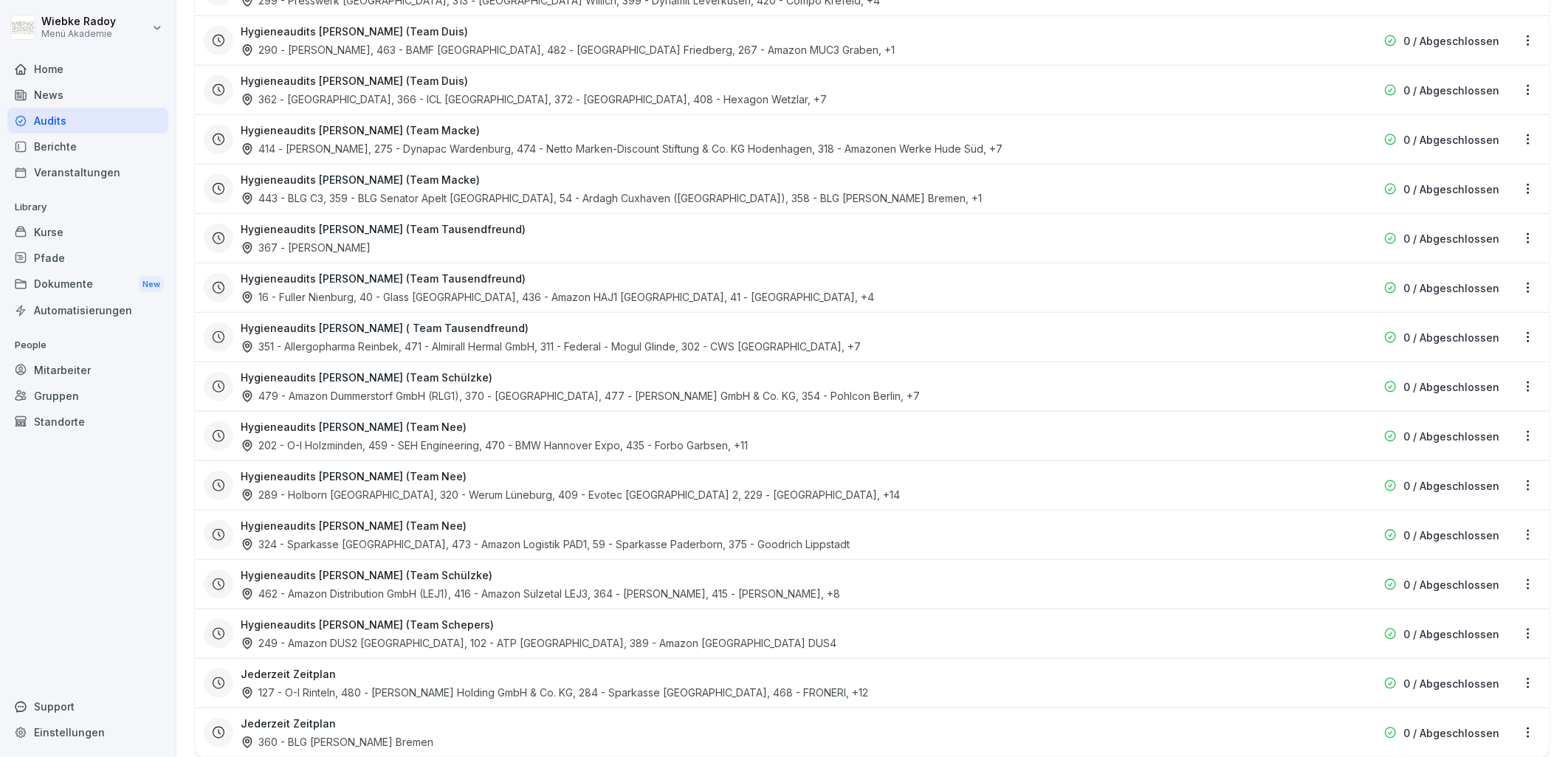
scroll to position [873, 0]
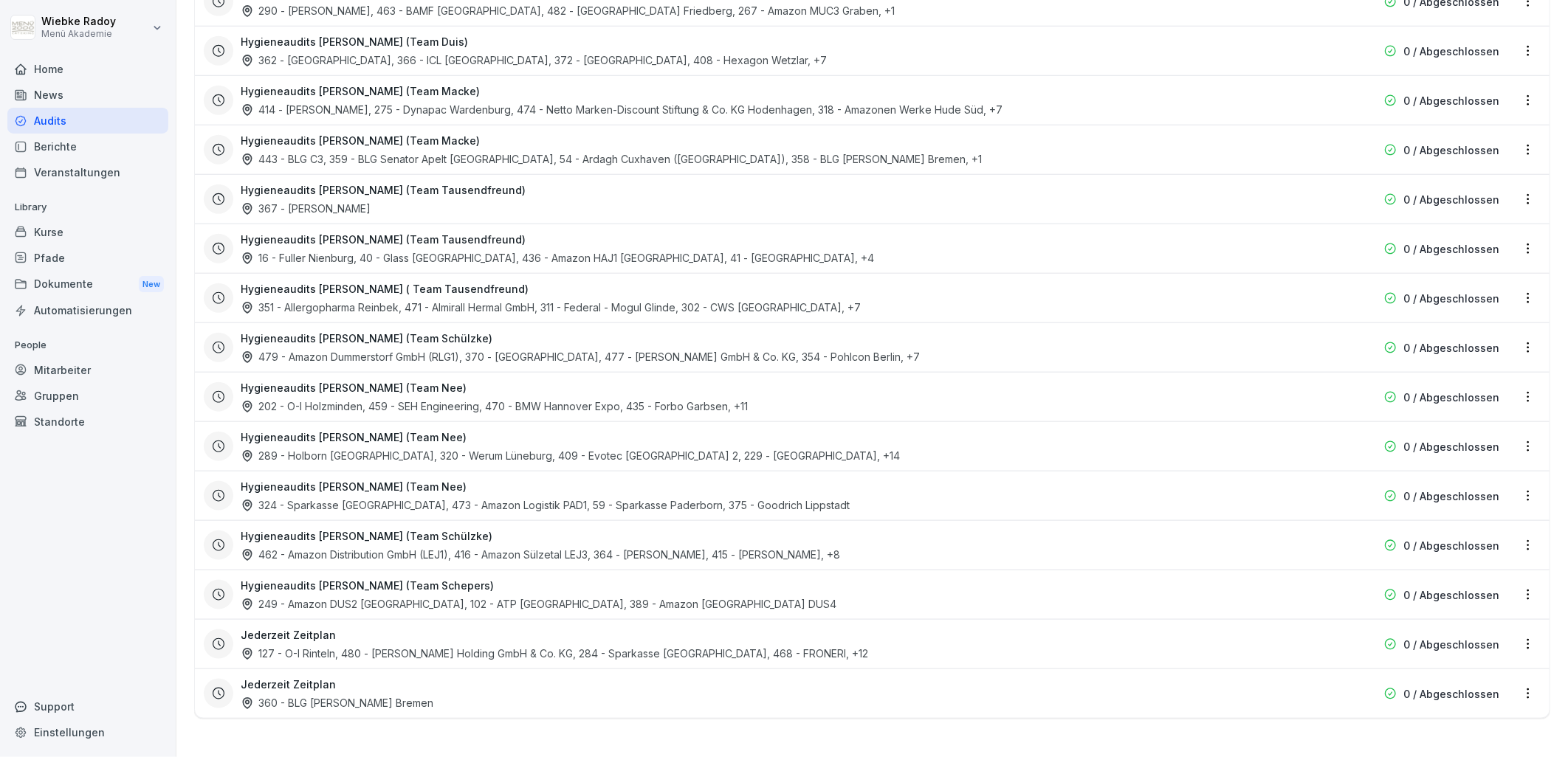
click at [1512, 631] on html "**********" at bounding box center [784, 378] width 1568 height 757
click at [0, 0] on link "Zeitplan bearbeiten" at bounding box center [0, 0] width 0 height 0
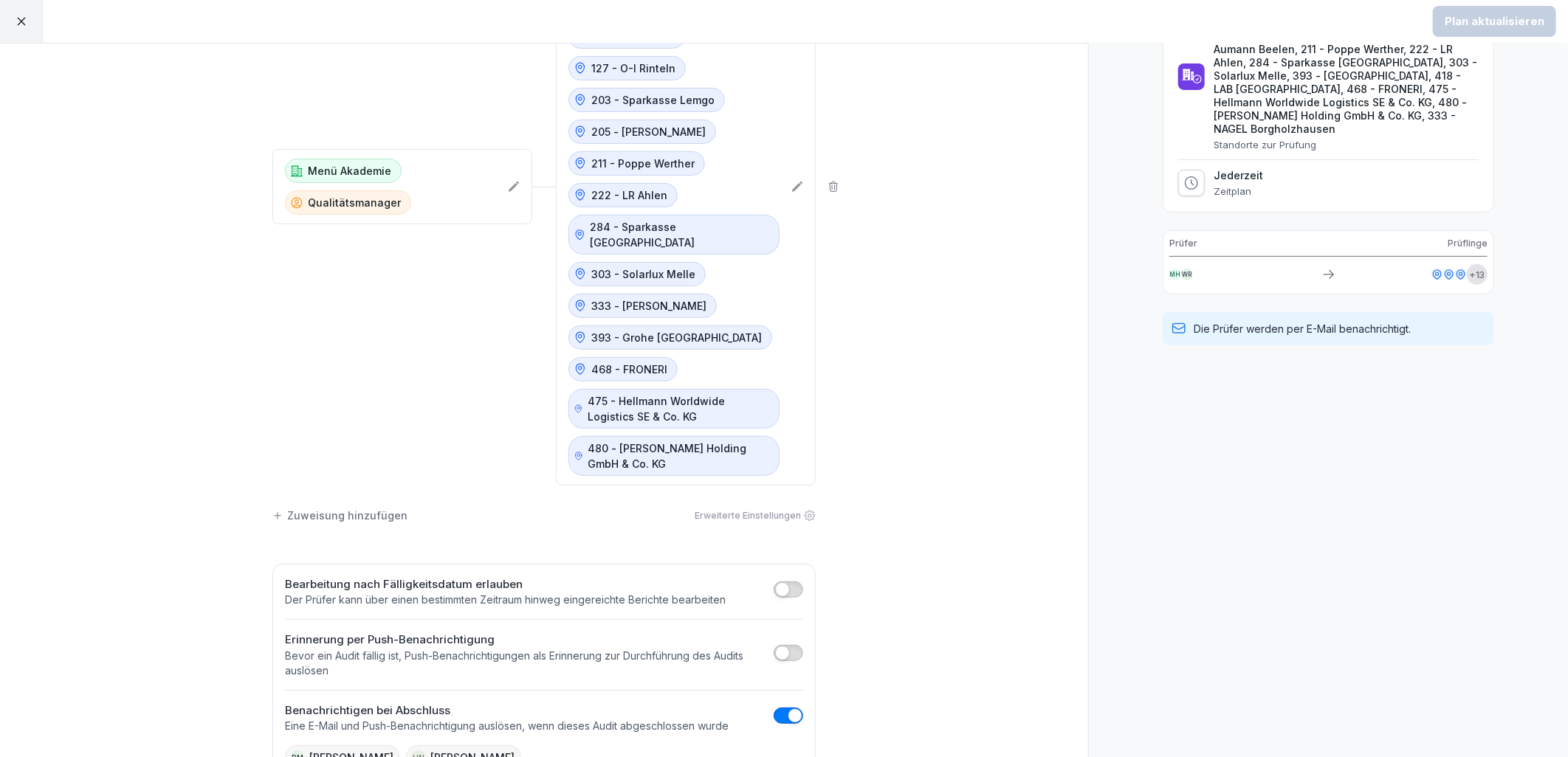
scroll to position [297, 0]
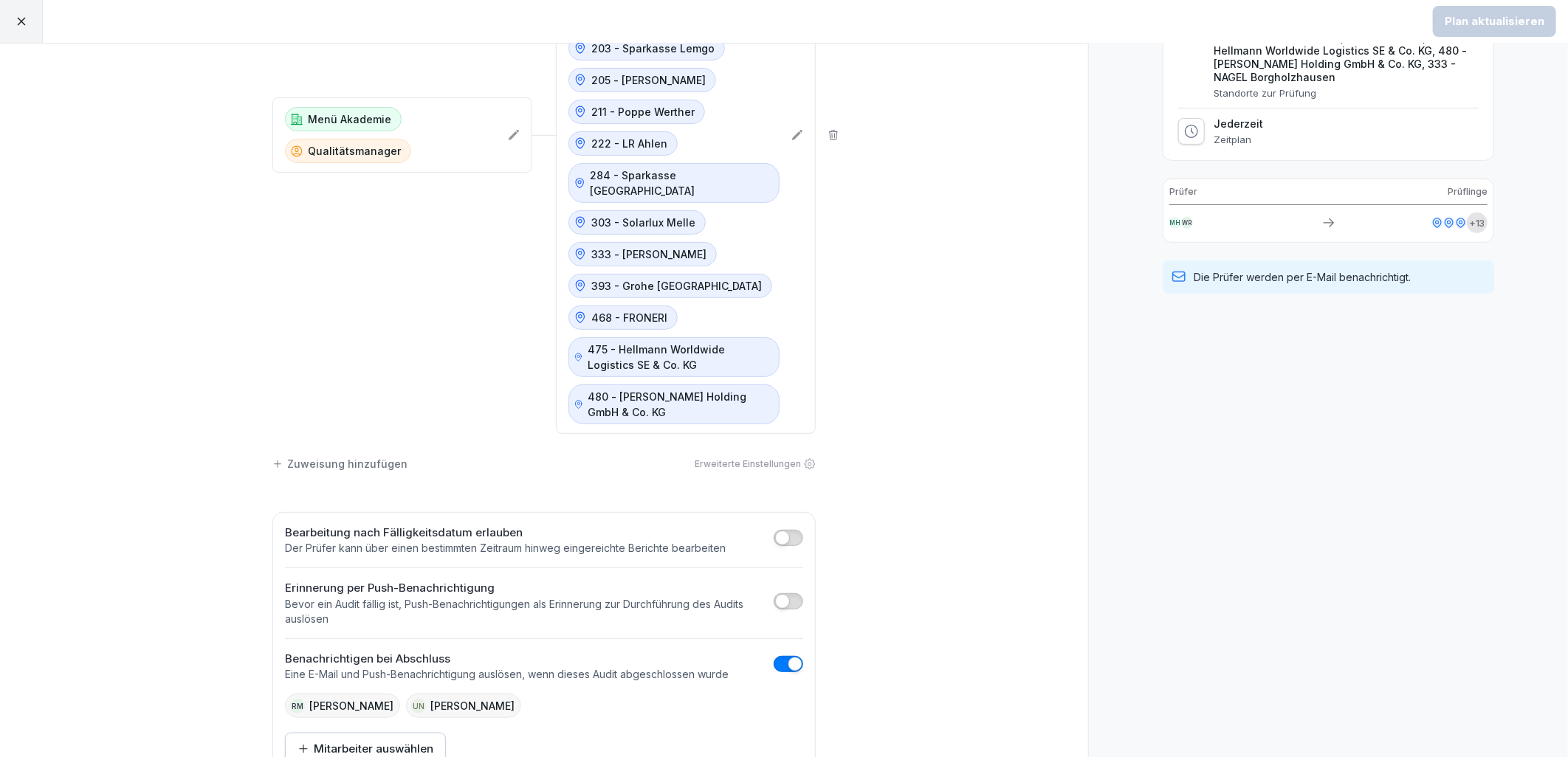
click at [777, 531] on span "button" at bounding box center [782, 538] width 15 height 15
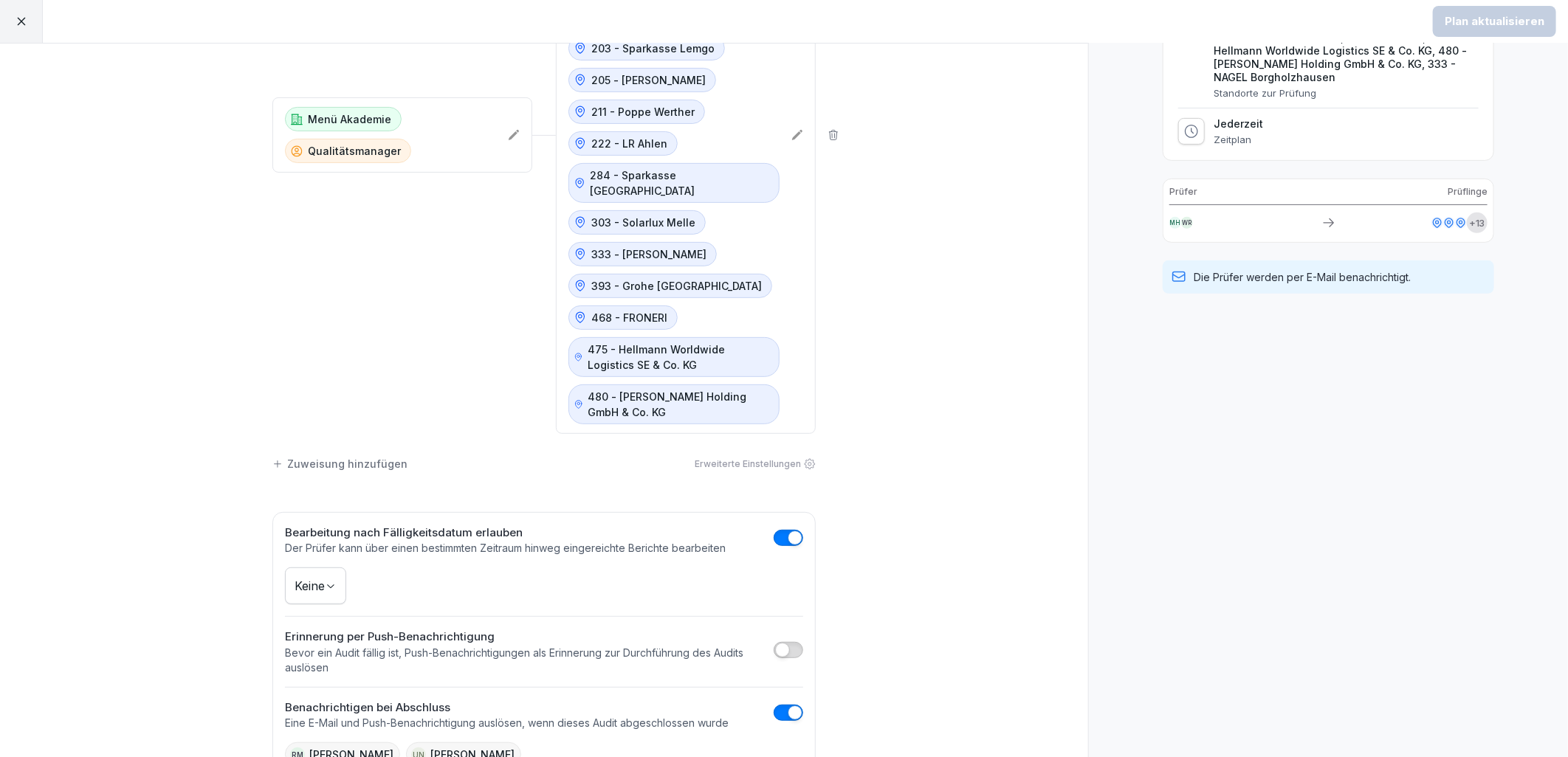
click at [294, 536] on body "Plan aktualisieren Zeitplan bearbeiten Prüfer Standorte Menü Akademie Qualitäts…" at bounding box center [784, 378] width 1568 height 757
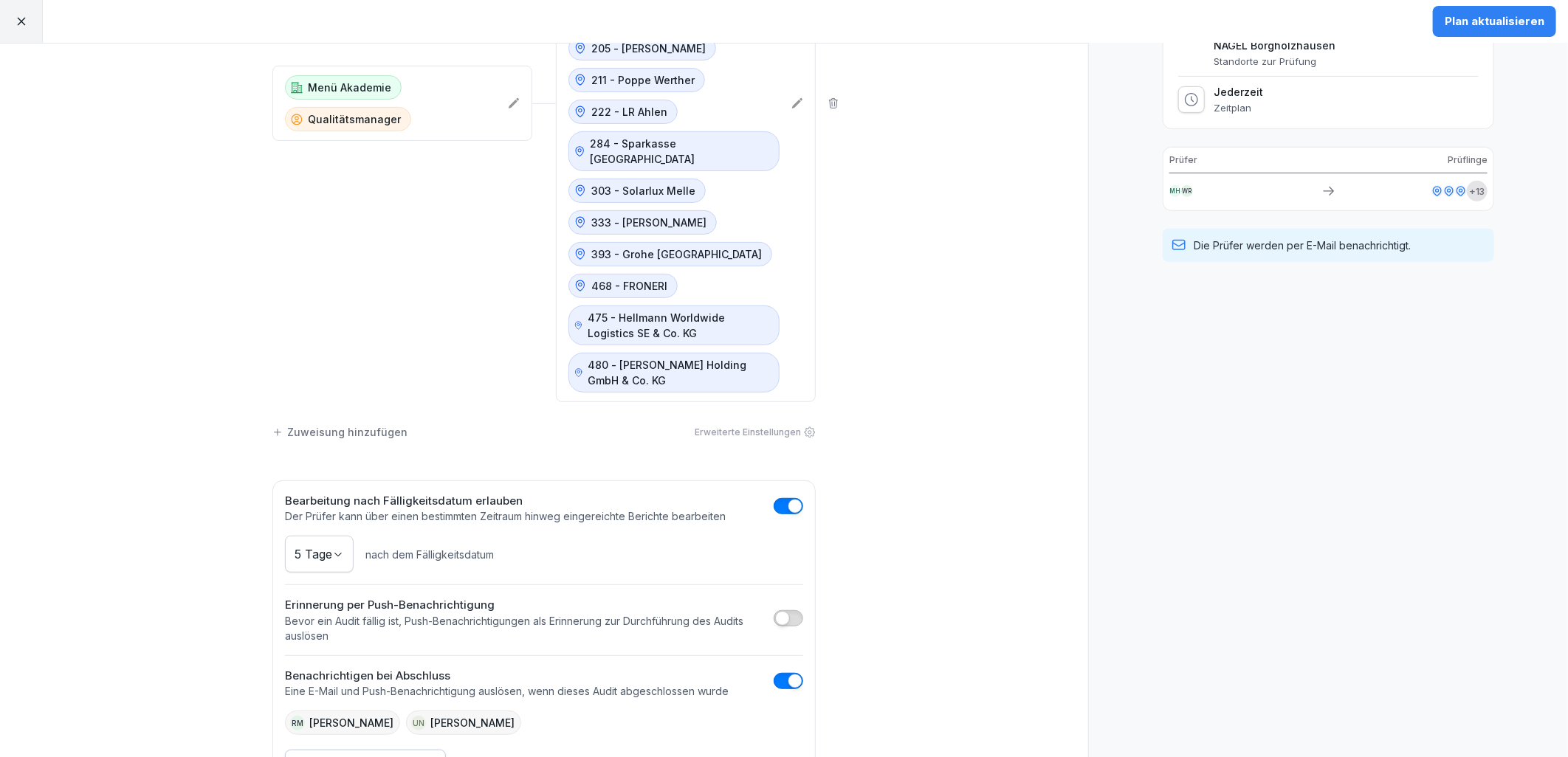
scroll to position [347, 0]
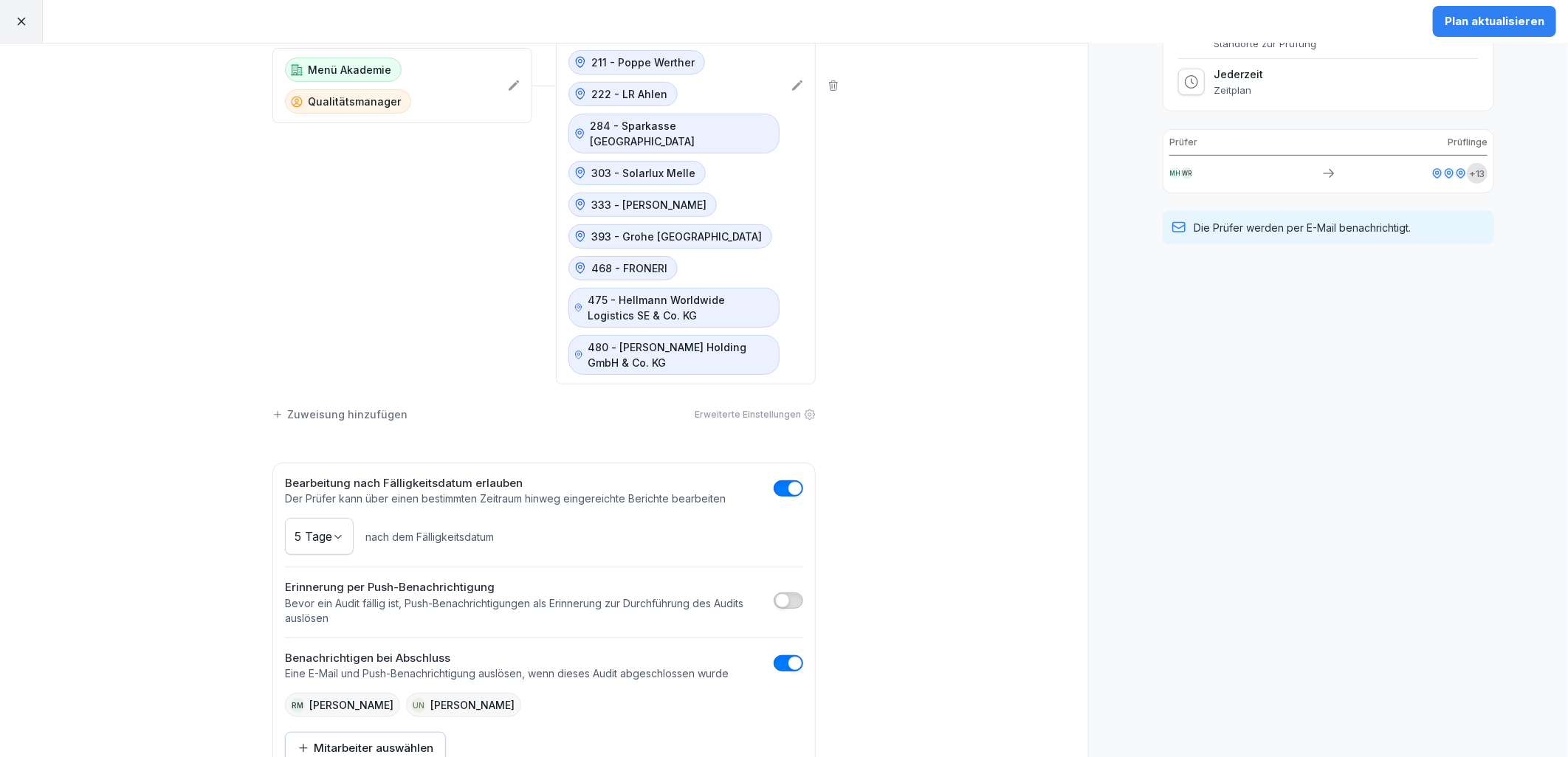
click at [1486, 24] on div "Plan aktualisieren" at bounding box center [1494, 21] width 100 height 17
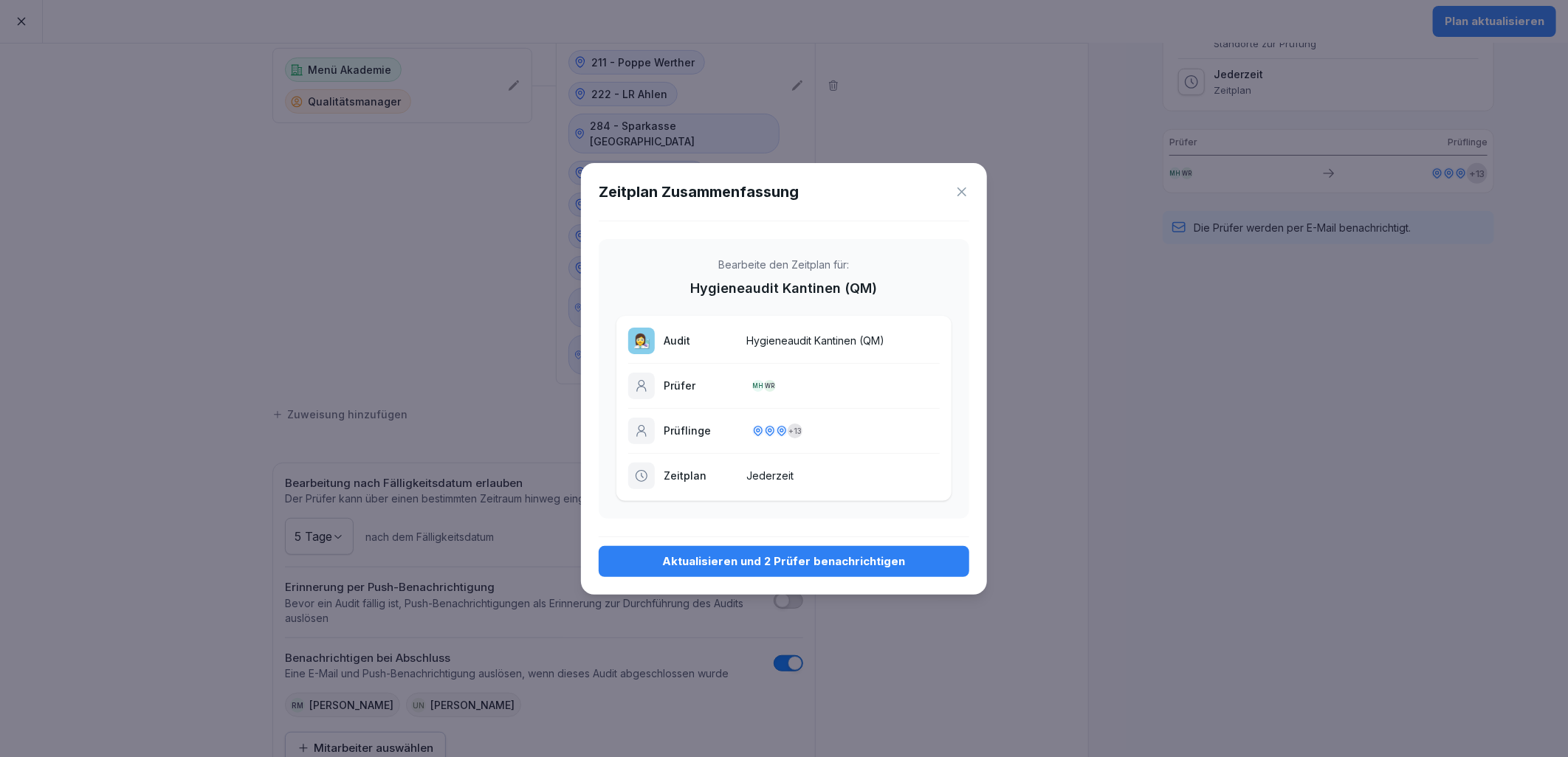
click at [811, 561] on div "Aktualisieren und 2 Prüfer benachrichtigen" at bounding box center [783, 561] width 347 height 17
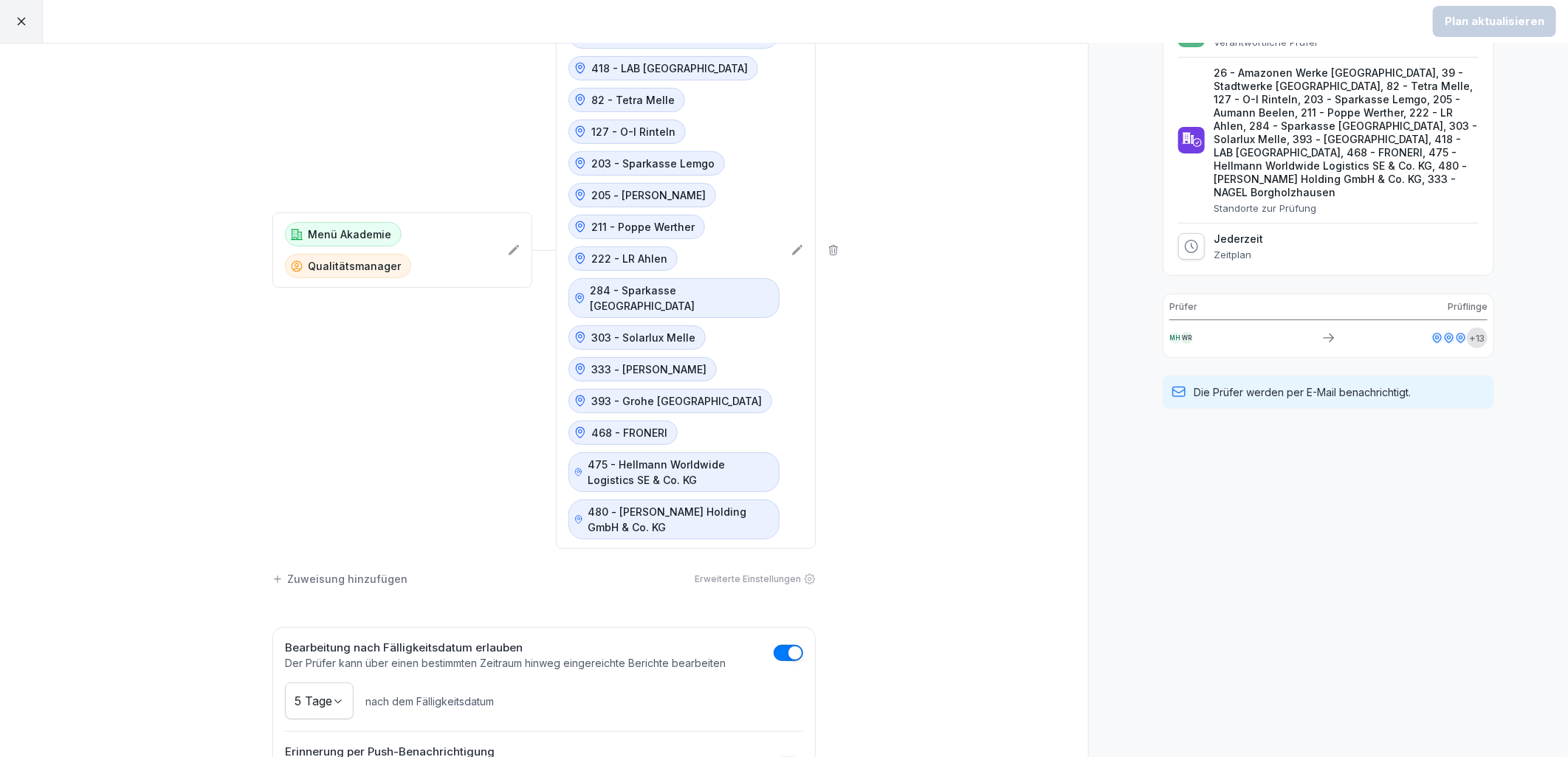
scroll to position [0, 0]
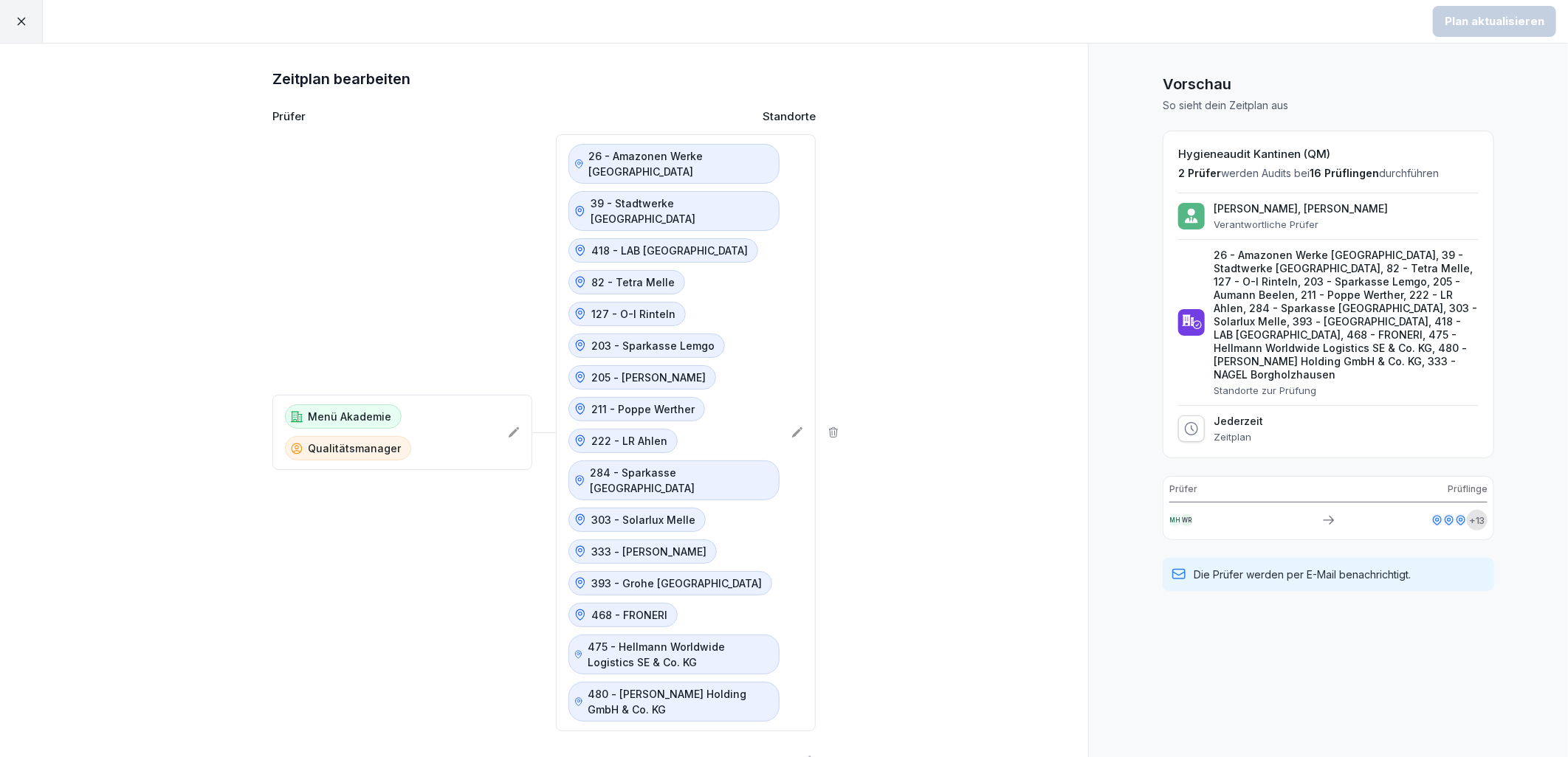
click at [32, 12] on div at bounding box center [21, 21] width 43 height 43
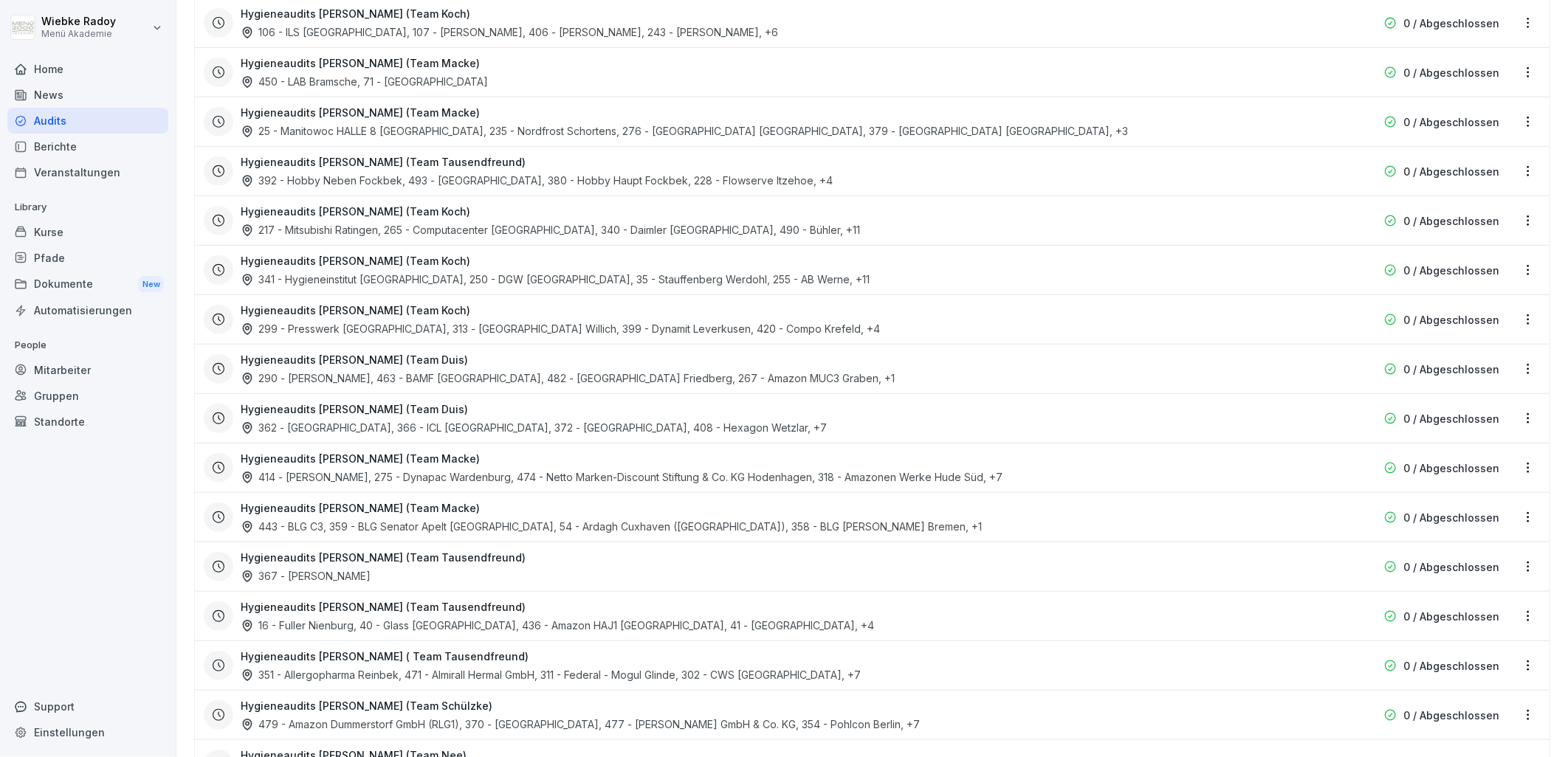
scroll to position [873, 0]
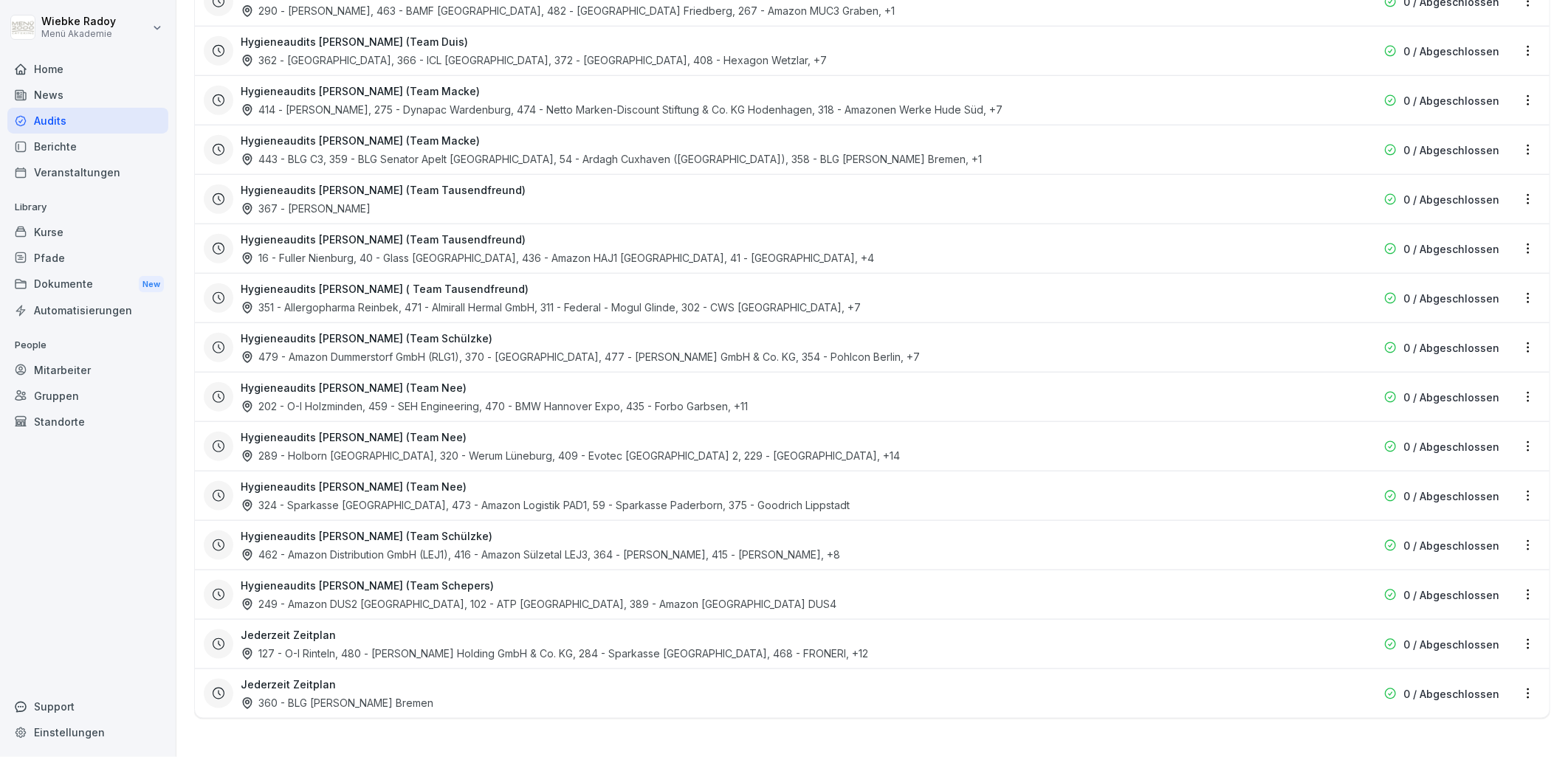
click at [925, 578] on div "Hygieneaudits [PERSON_NAME] (Team Schepers) 249 - Amazon DUS2 Rheinberg, 102 - …" at bounding box center [778, 594] width 1074 height 34
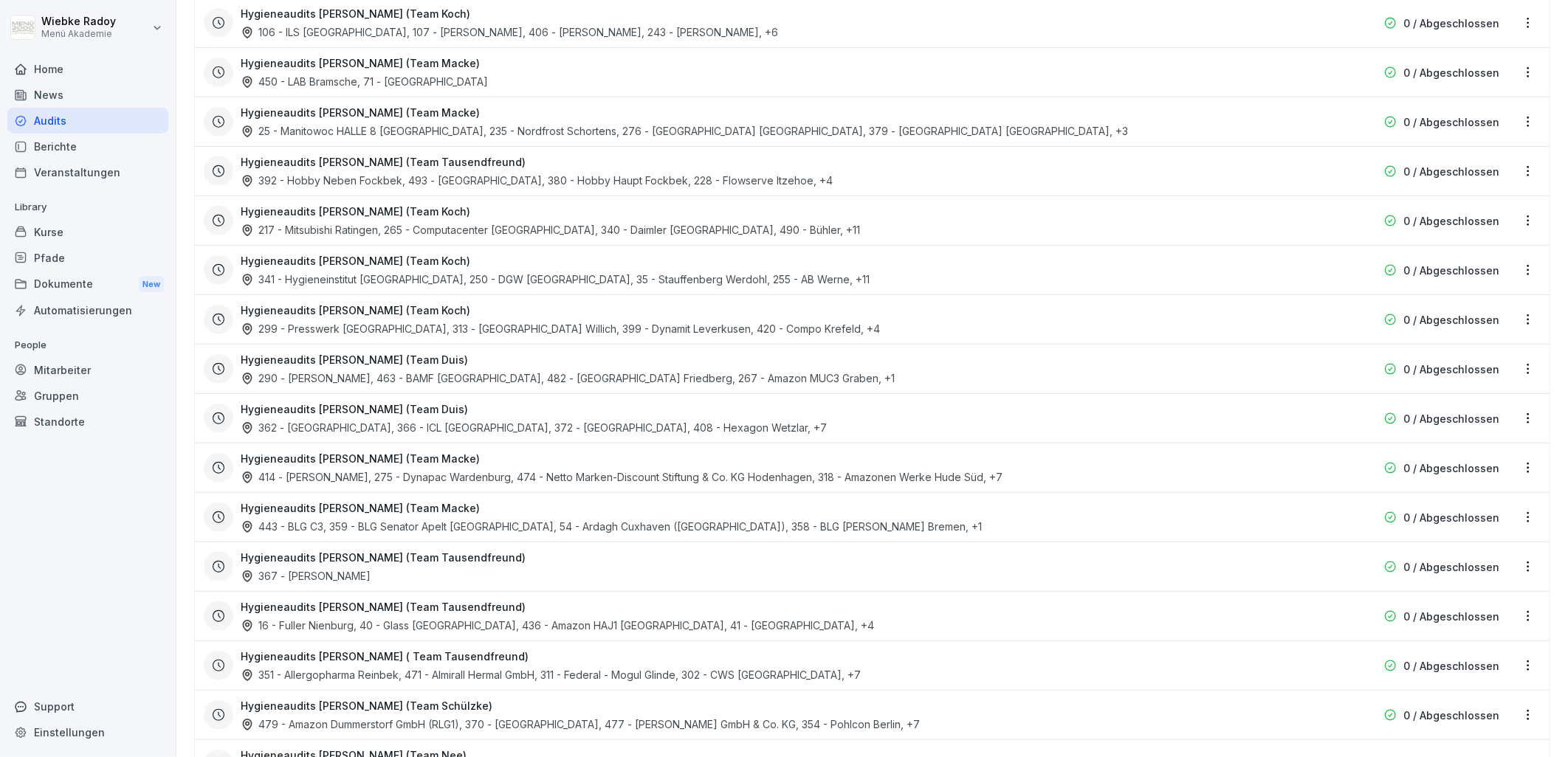
scroll to position [873, 0]
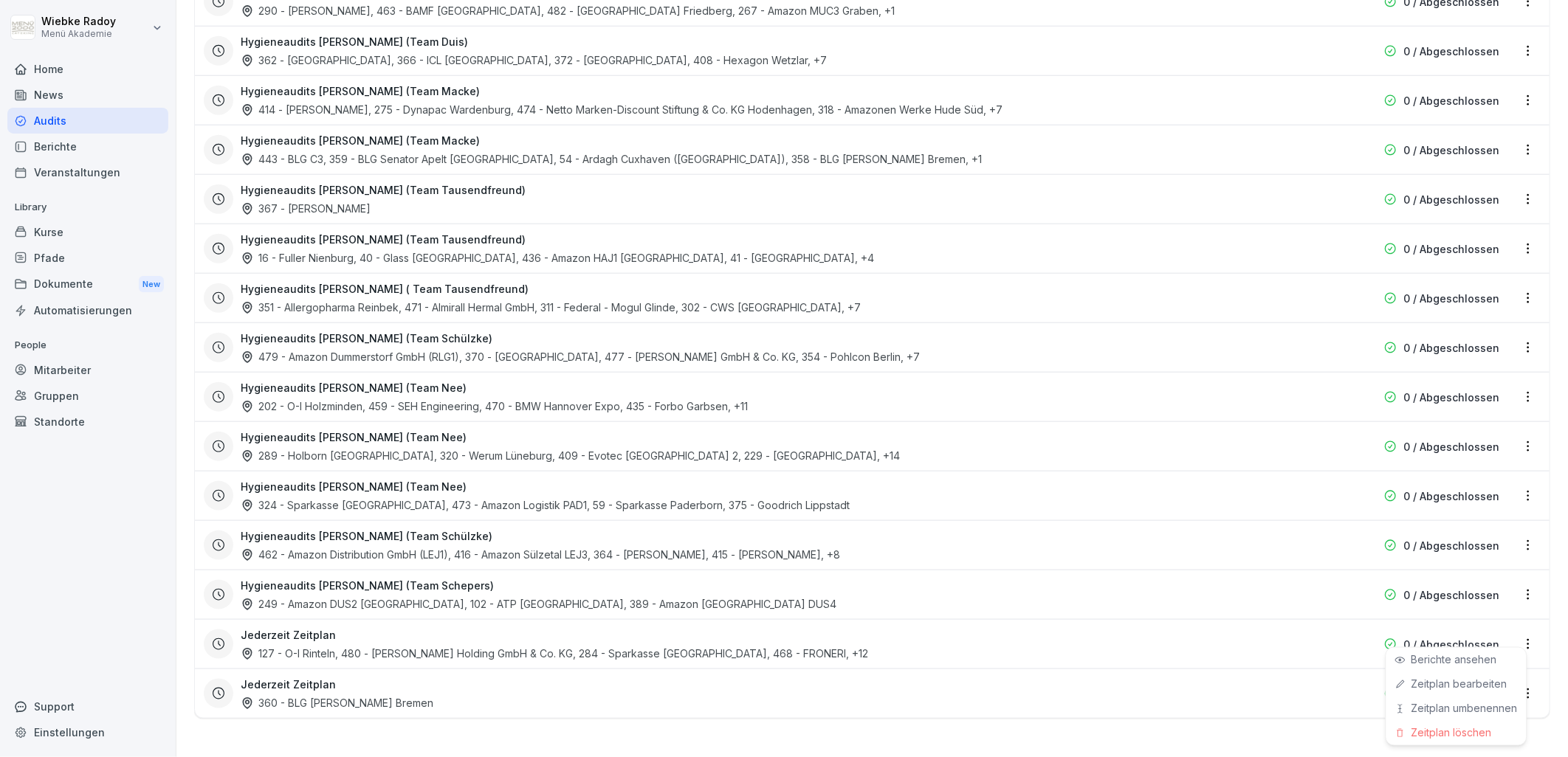
click at [1516, 632] on html "**********" at bounding box center [784, 378] width 1568 height 757
click at [1473, 714] on div "Zeitplan umbenennen" at bounding box center [1456, 709] width 140 height 24
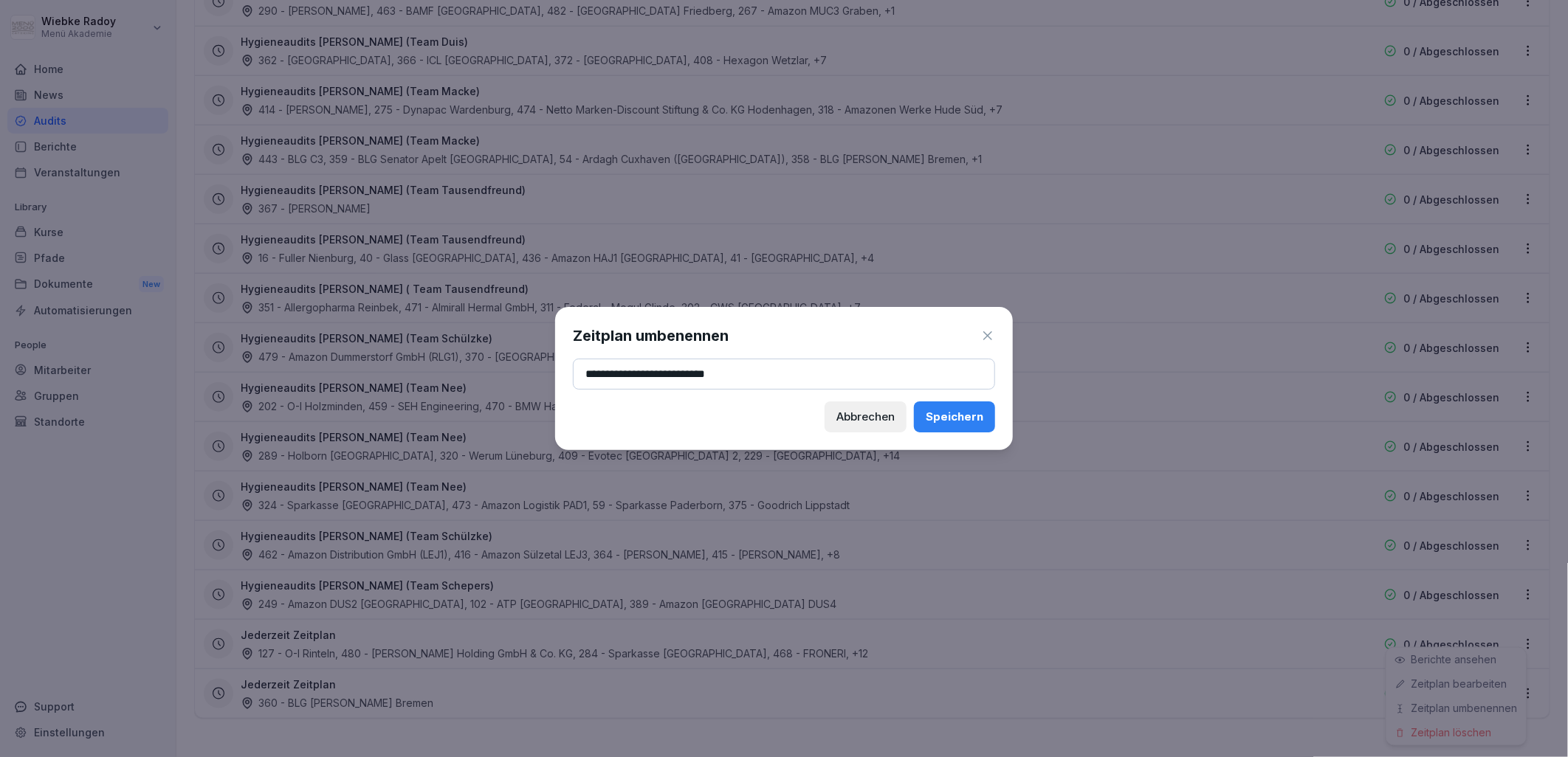
type input "**********"
click at [962, 424] on div "Speichern" at bounding box center [954, 417] width 57 height 17
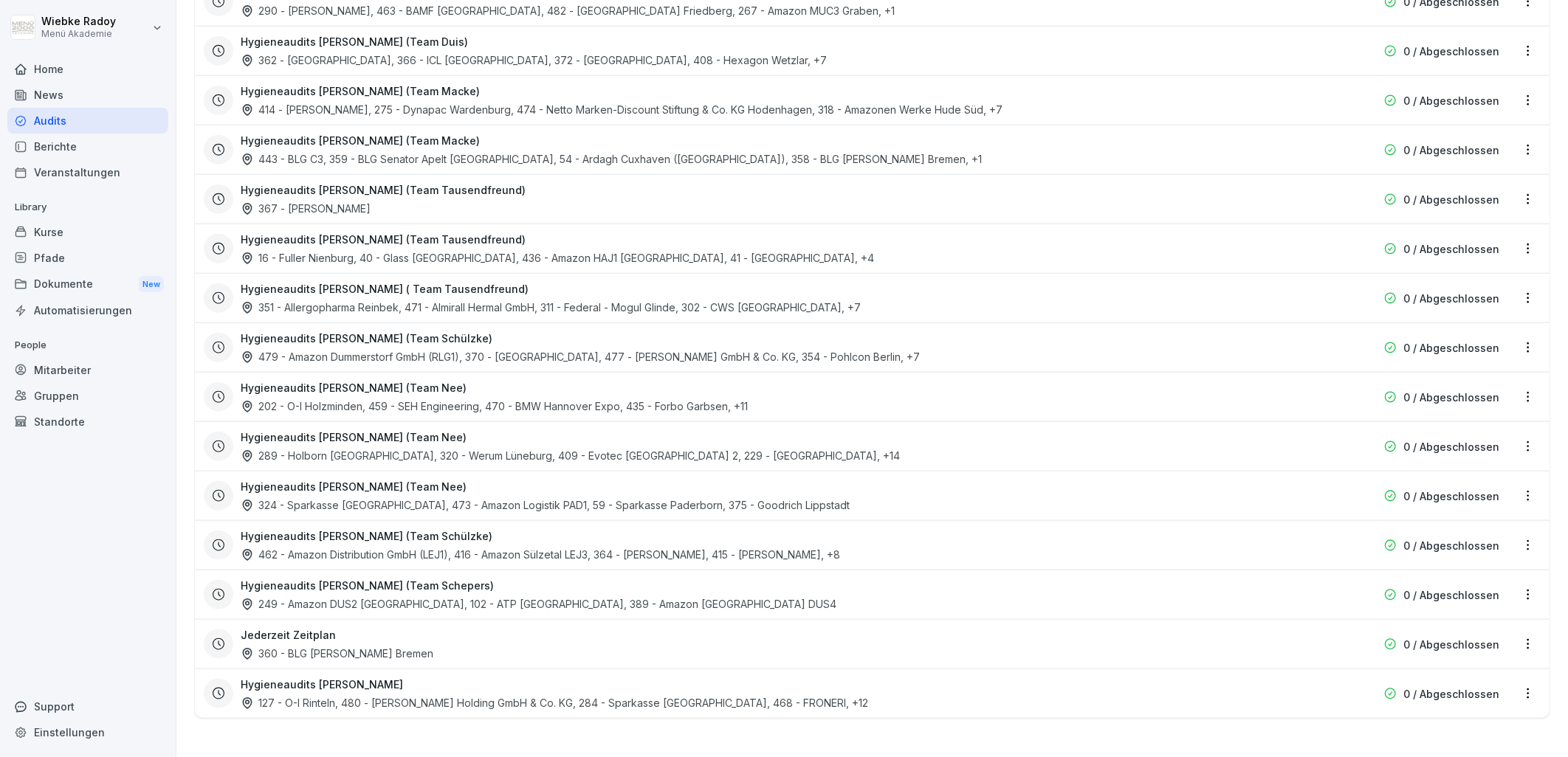
click at [550, 508] on html "**********" at bounding box center [784, 378] width 1568 height 757
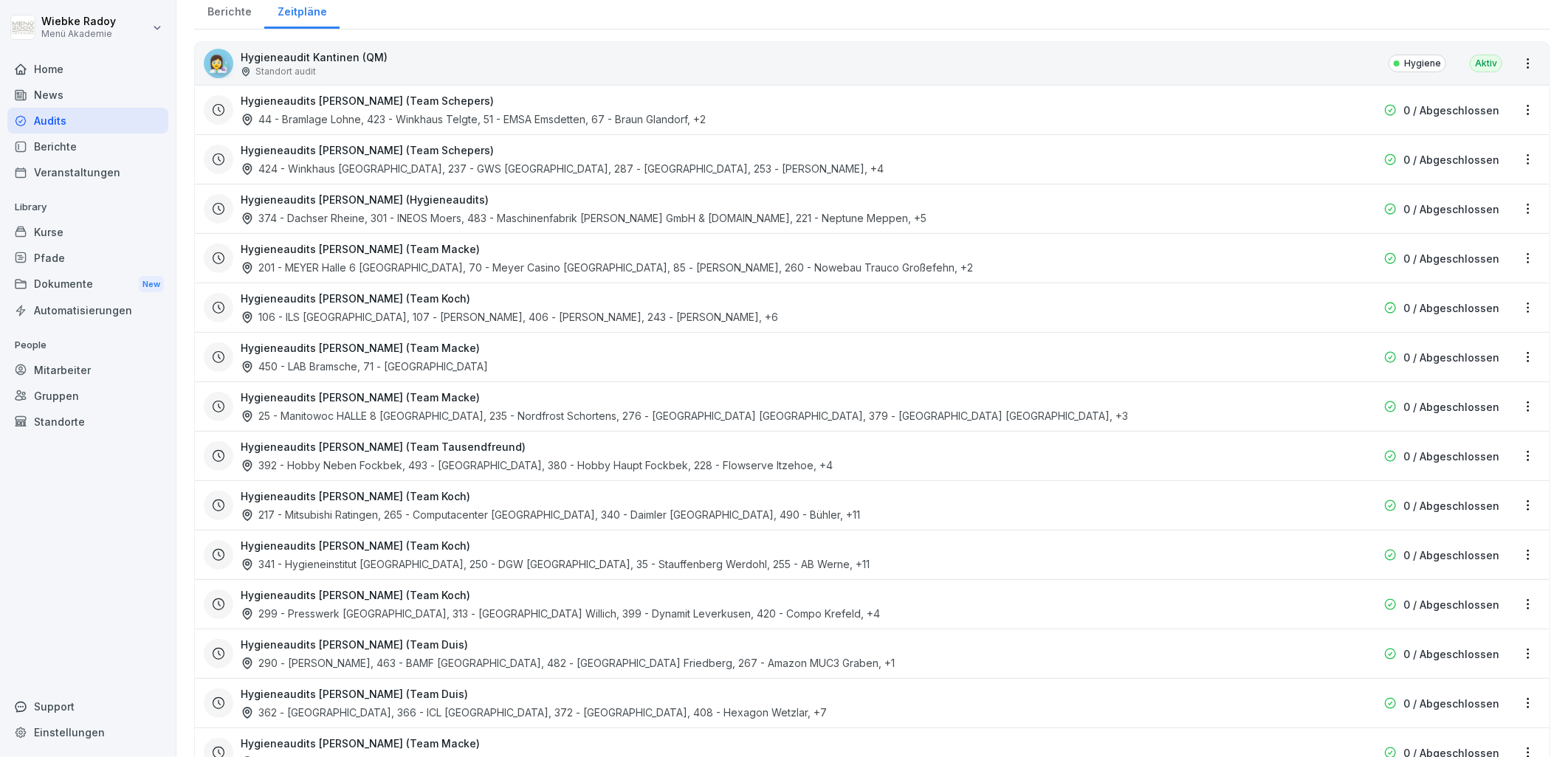
scroll to position [0, 0]
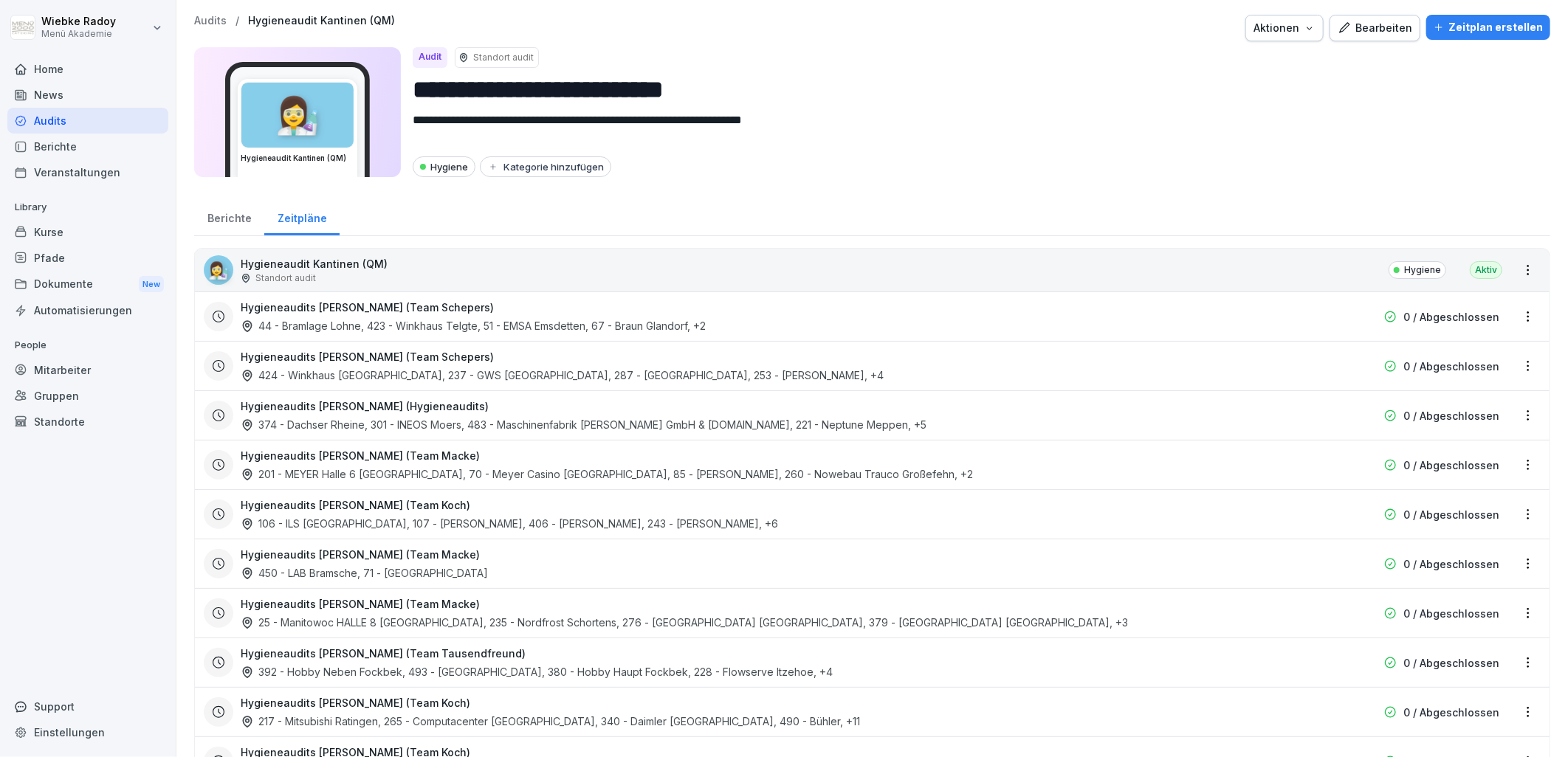
click at [220, 224] on div "Berichte" at bounding box center [229, 216] width 70 height 37
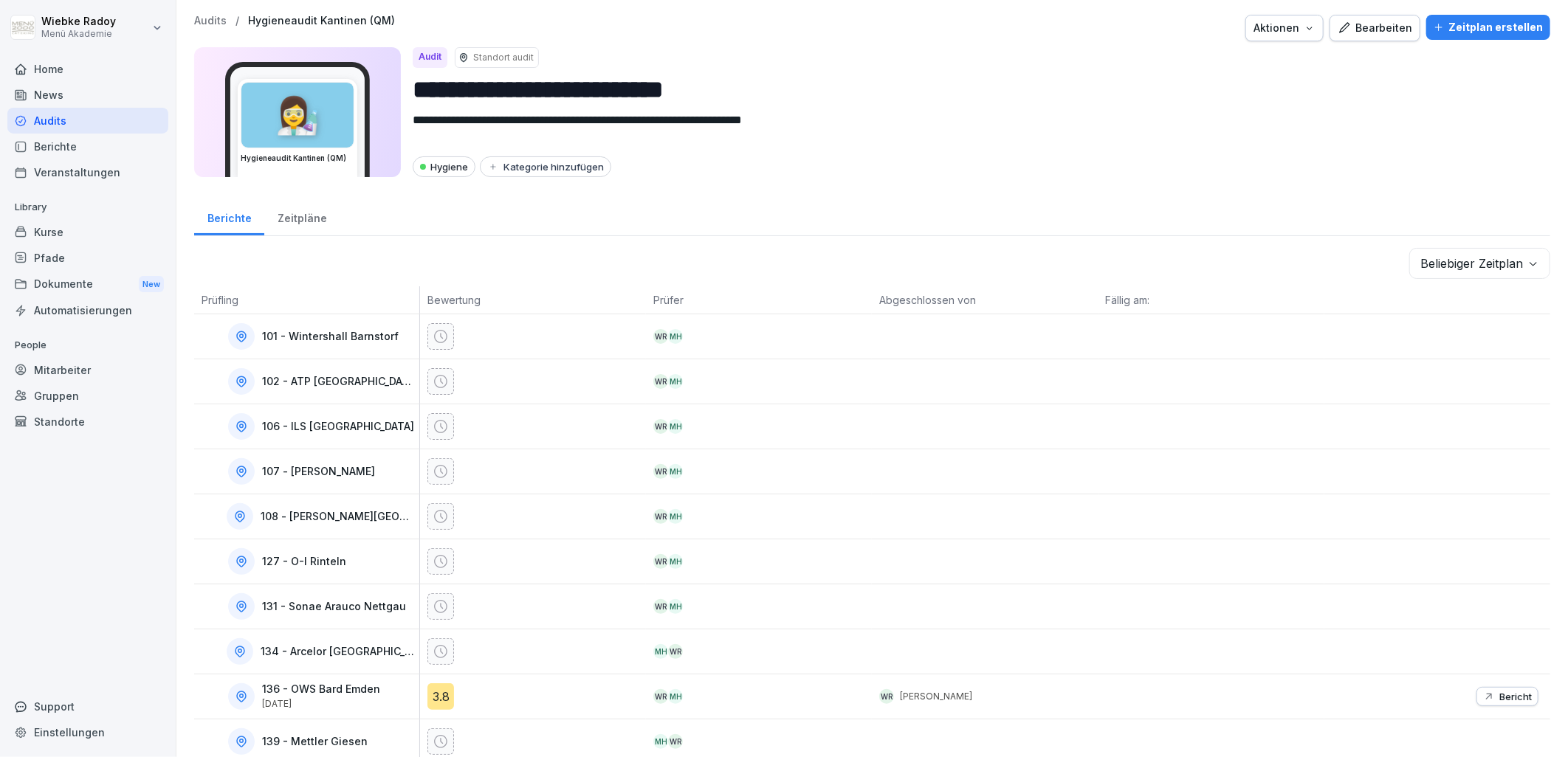
click at [322, 215] on div "Zeitpläne" at bounding box center [302, 216] width 76 height 37
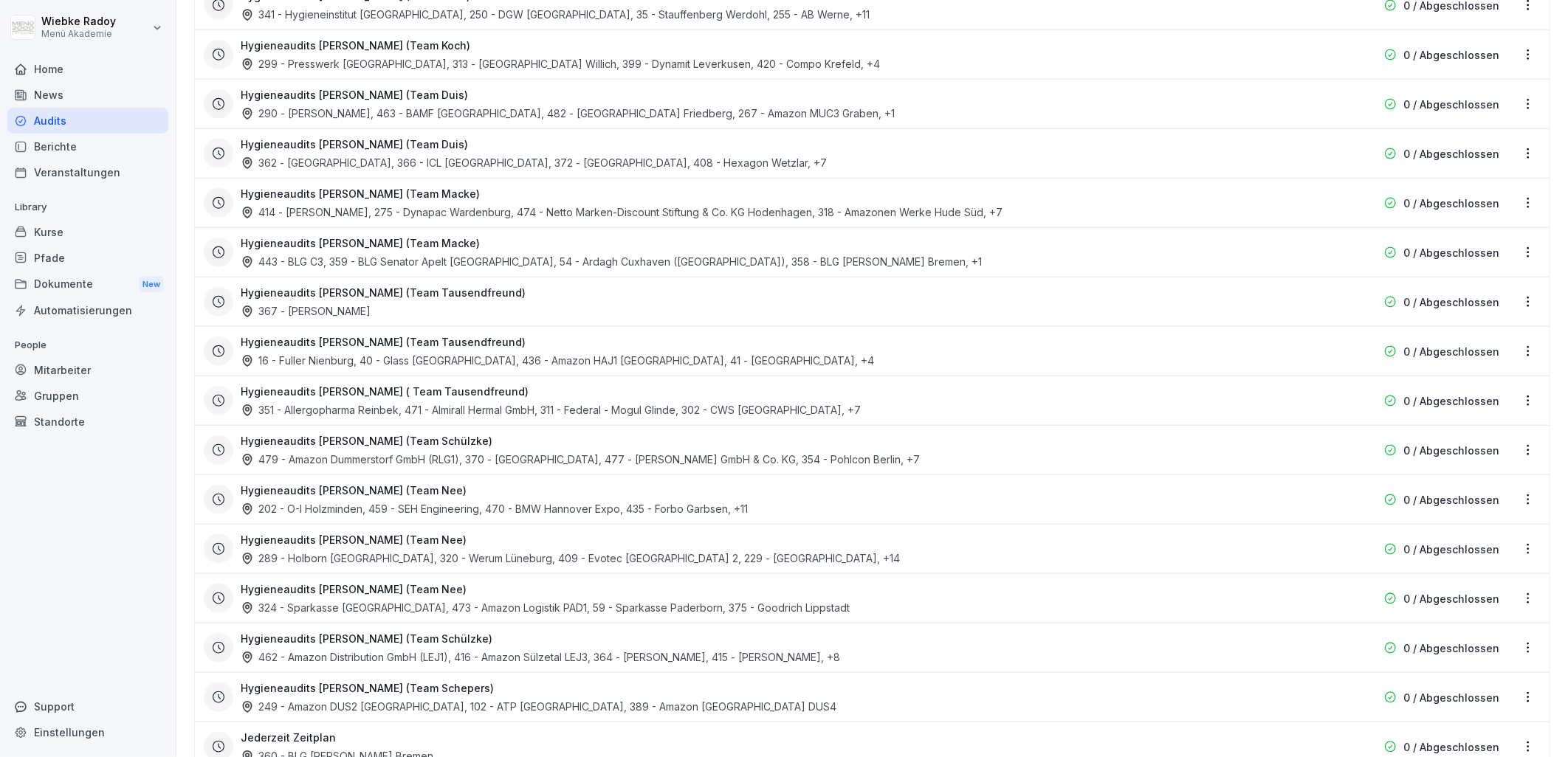
scroll to position [873, 0]
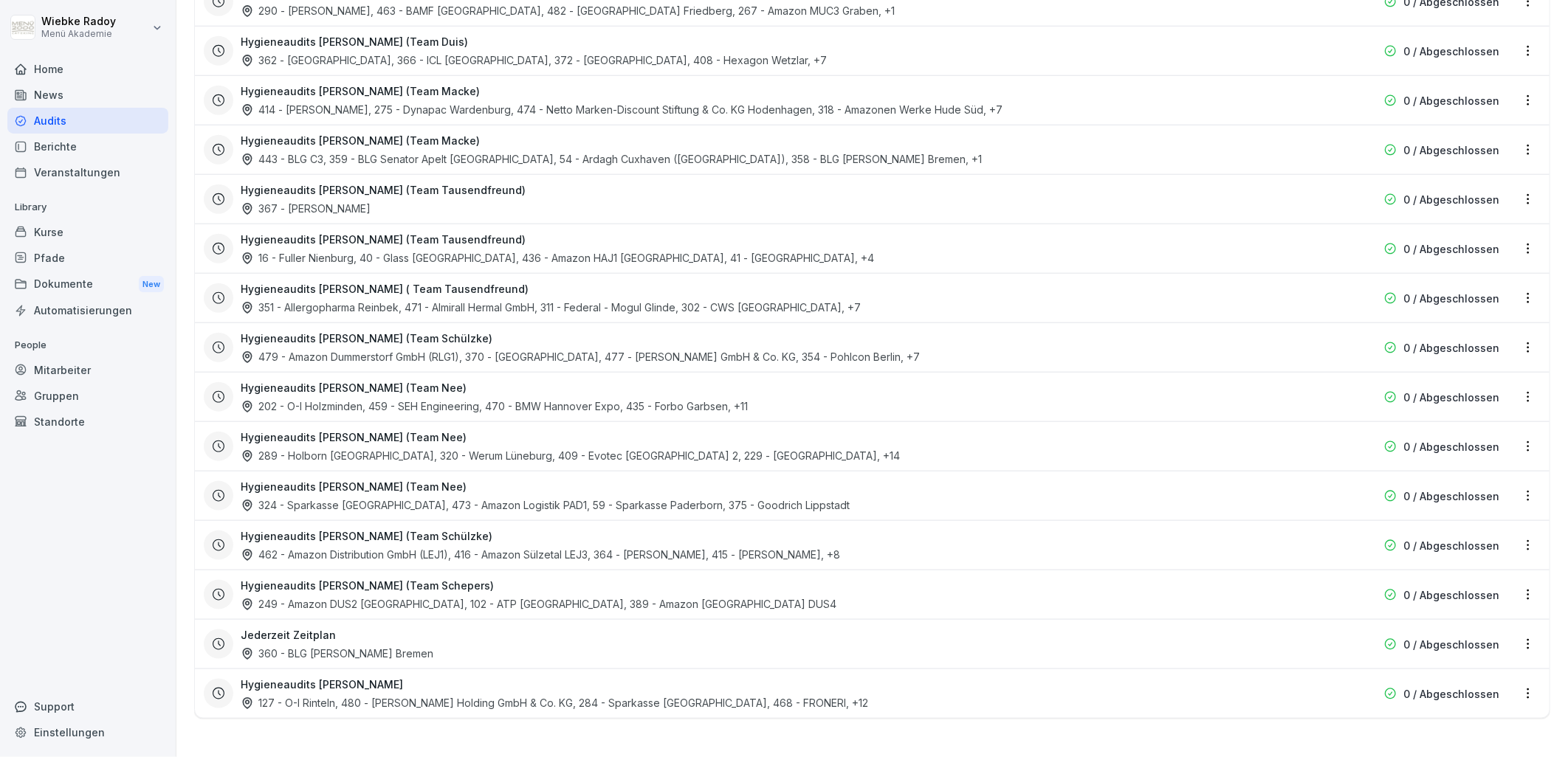
click at [373, 629] on div "Jederzeit Zeitplan 360 - BLG [PERSON_NAME] Bremen" at bounding box center [778, 644] width 1074 height 34
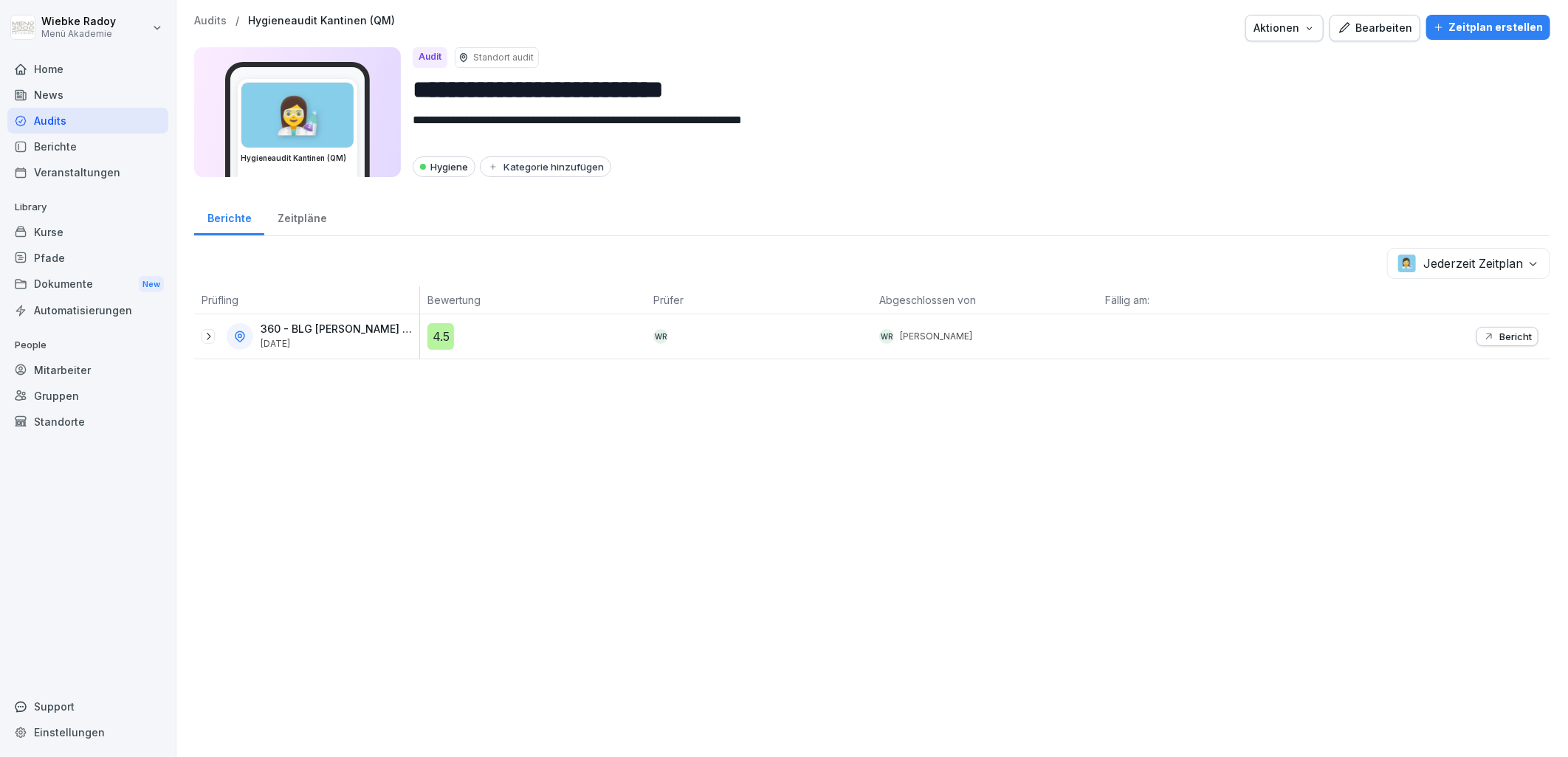
click at [209, 341] on icon at bounding box center [209, 336] width 12 height 12
